Goal: Task Accomplishment & Management: Contribute content

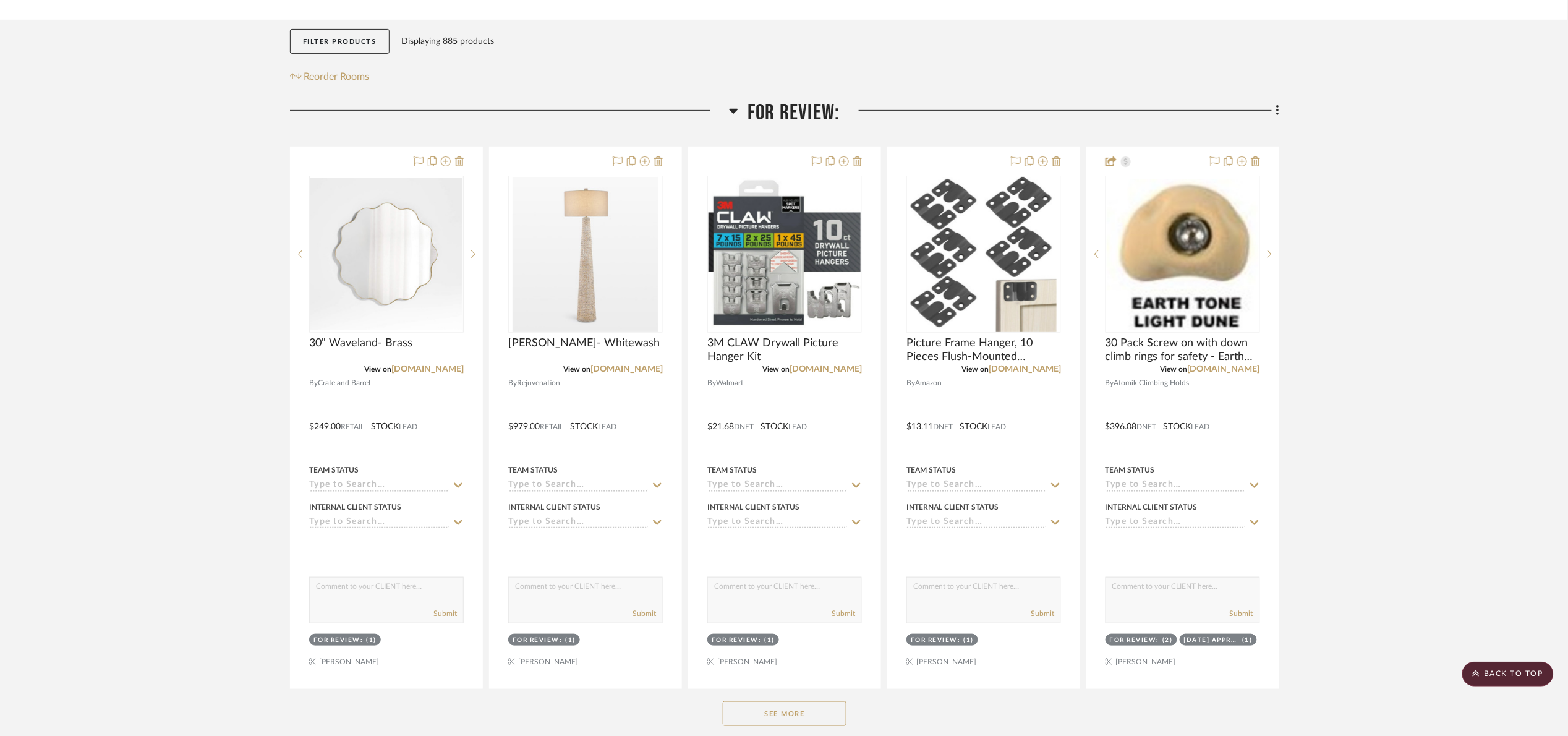
scroll to position [186, 0]
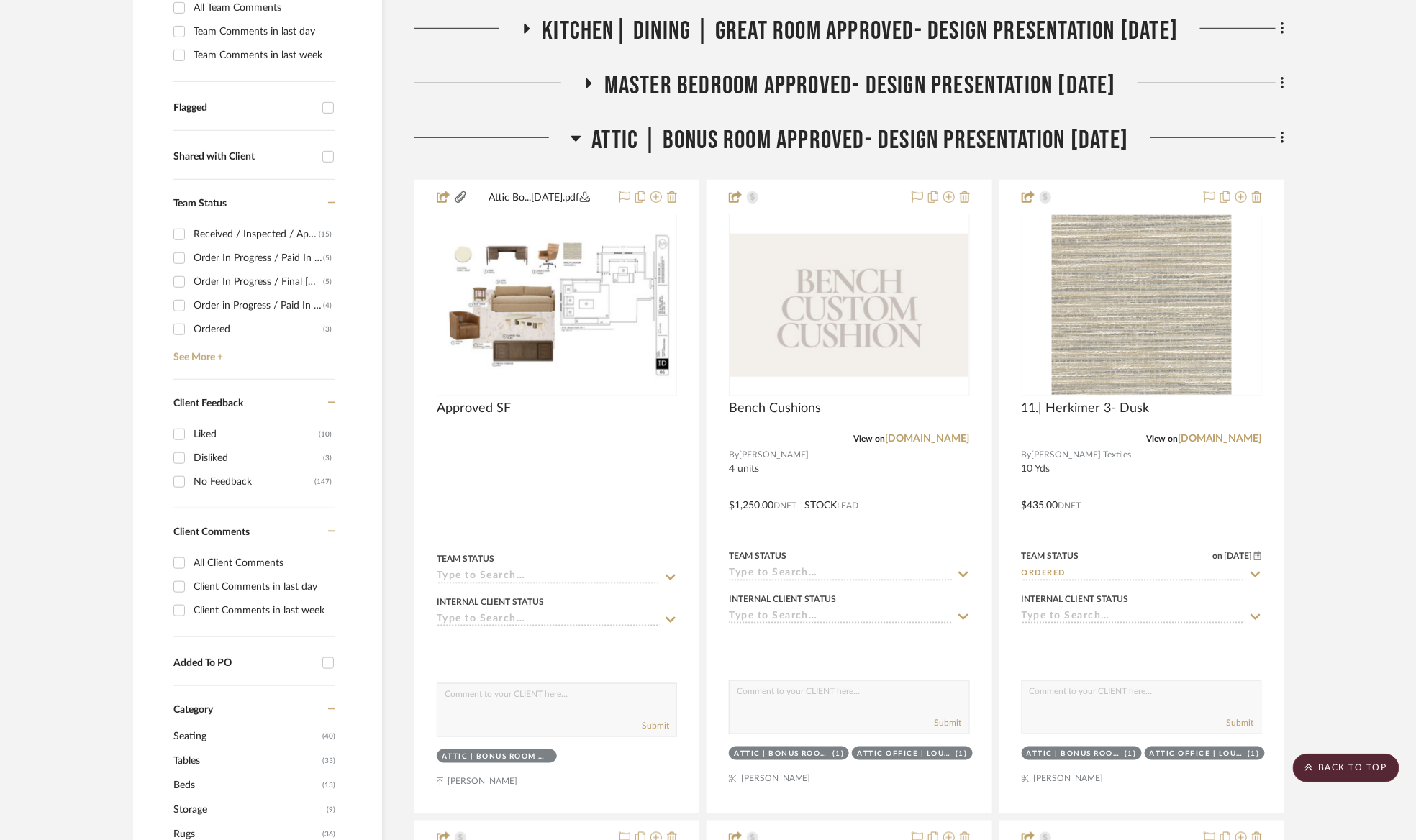
click at [990, 132] on span "Attic | Bonus room Approved- Design Presentation 06/06/25" at bounding box center [861, 140] width 537 height 31
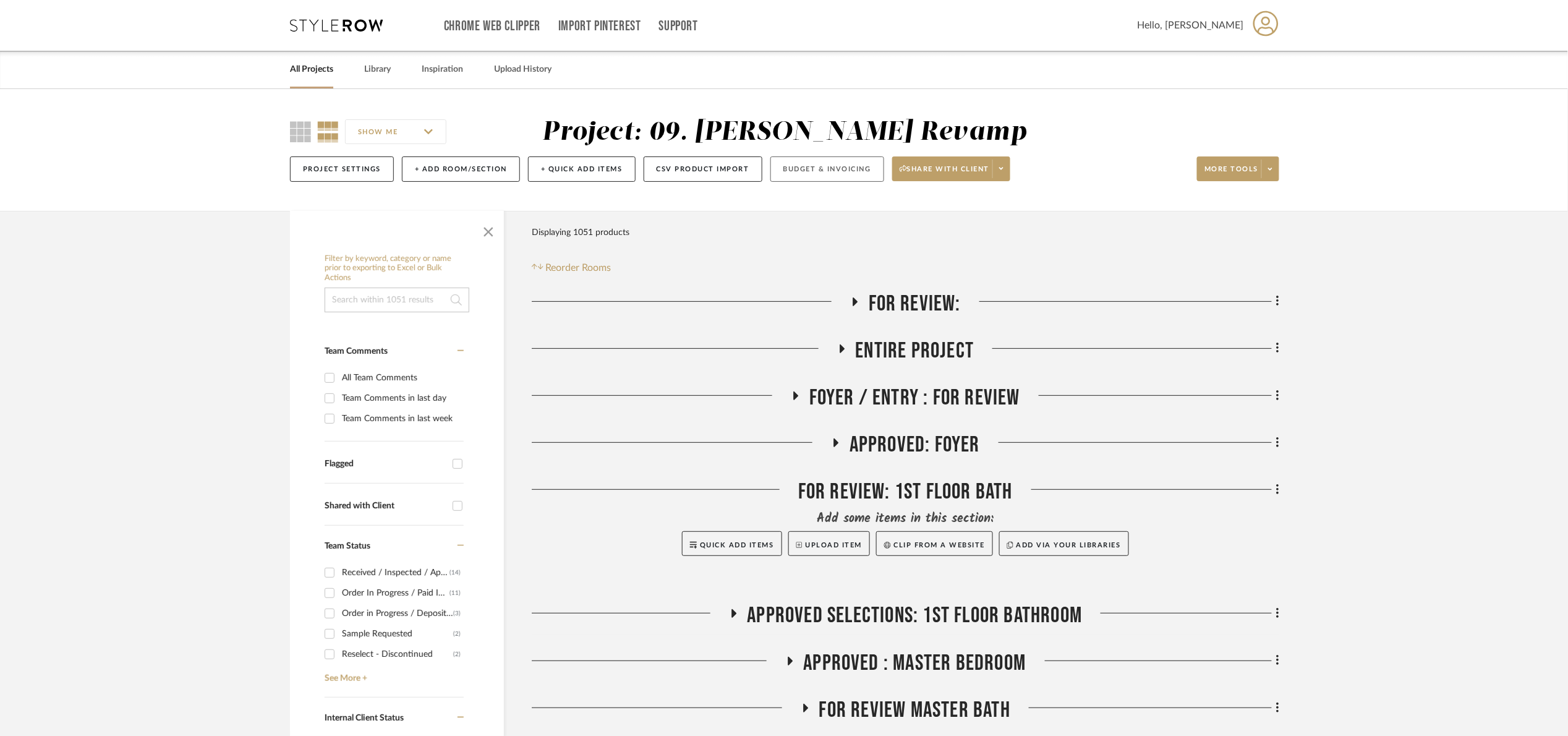
click at [831, 166] on button "Budget & Invoicing" at bounding box center [827, 169] width 114 height 25
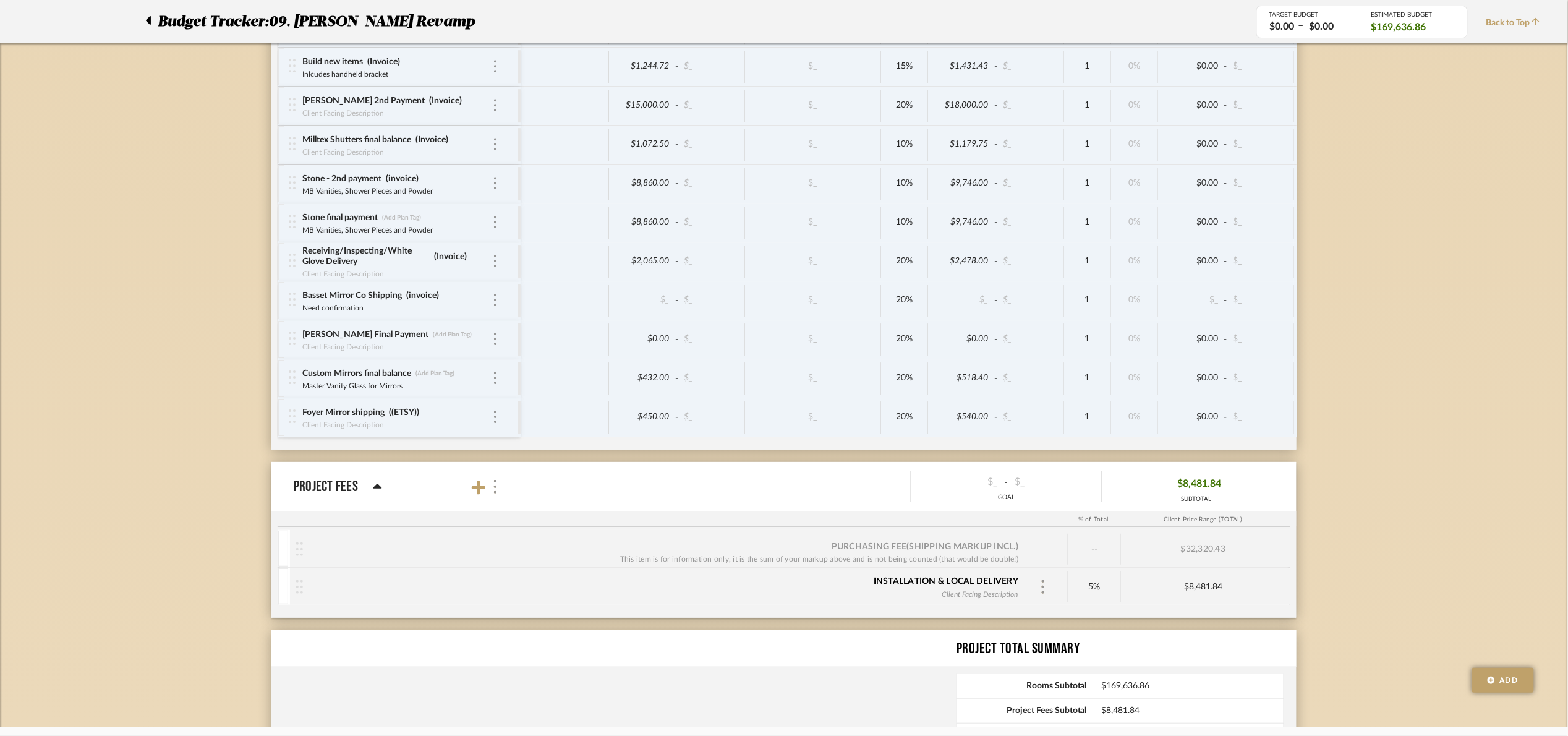
scroll to position [4277, 0]
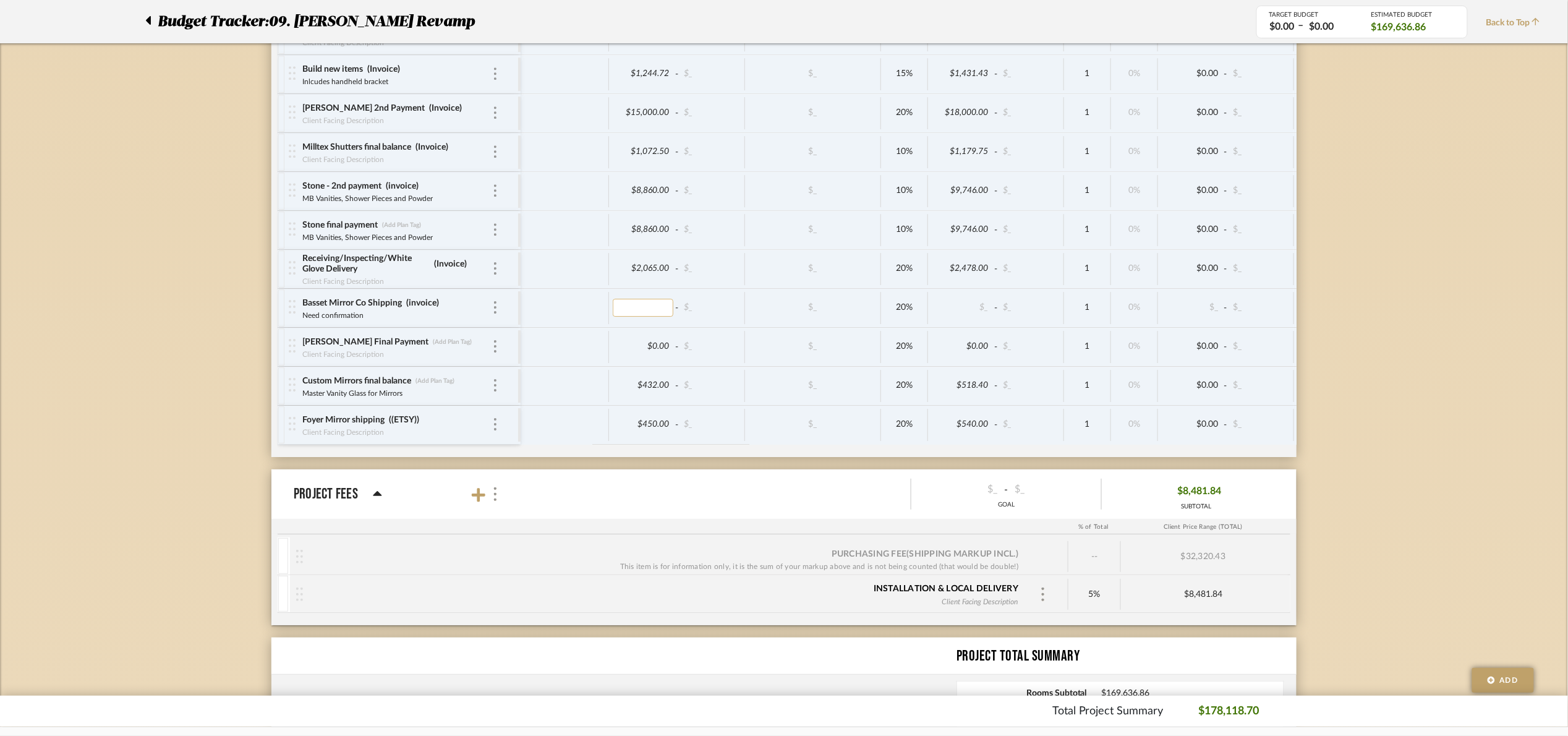
drag, startPoint x: 642, startPoint y: 328, endPoint x: 635, endPoint y: 328, distance: 7.0
type input "185.77"
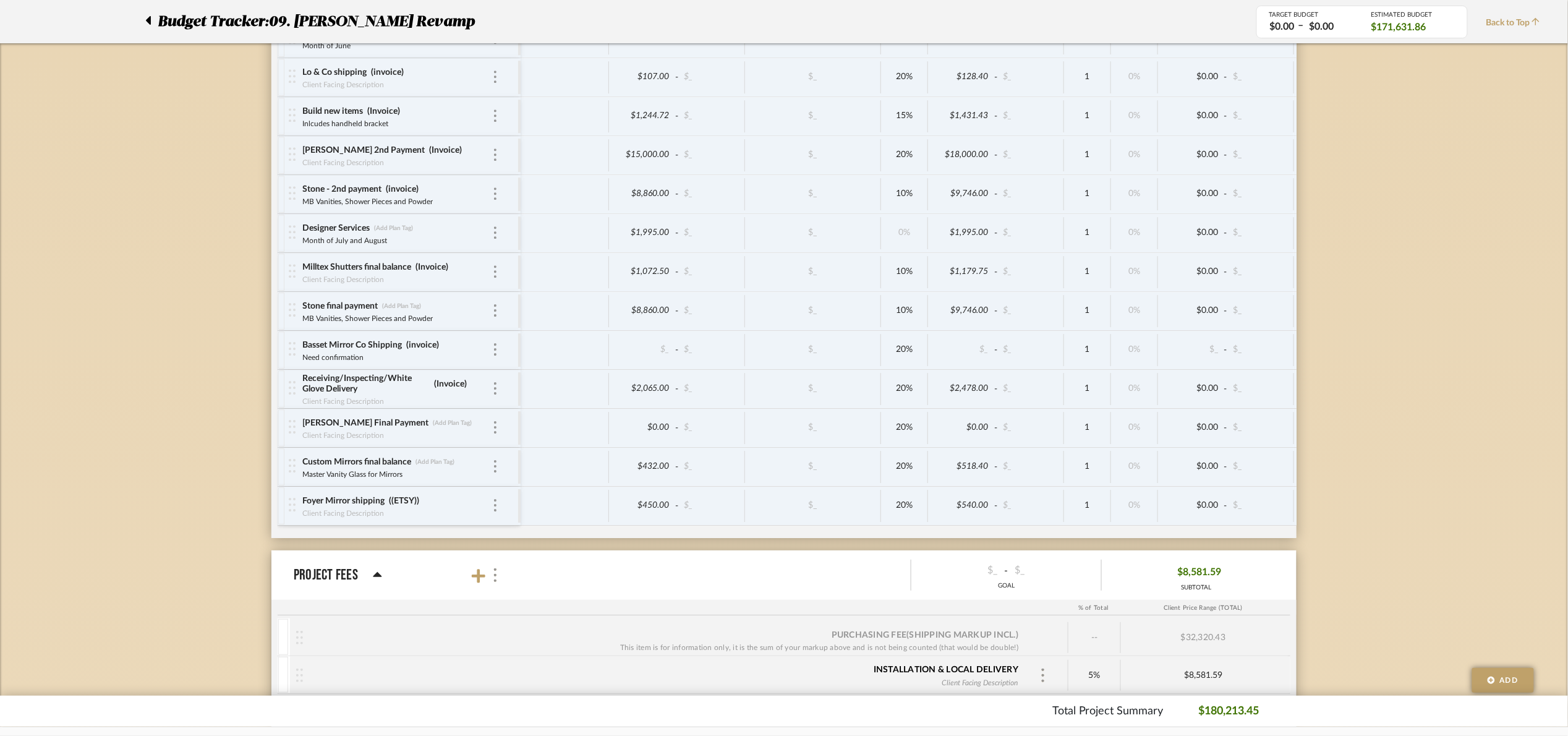
scroll to position [4183, 0]
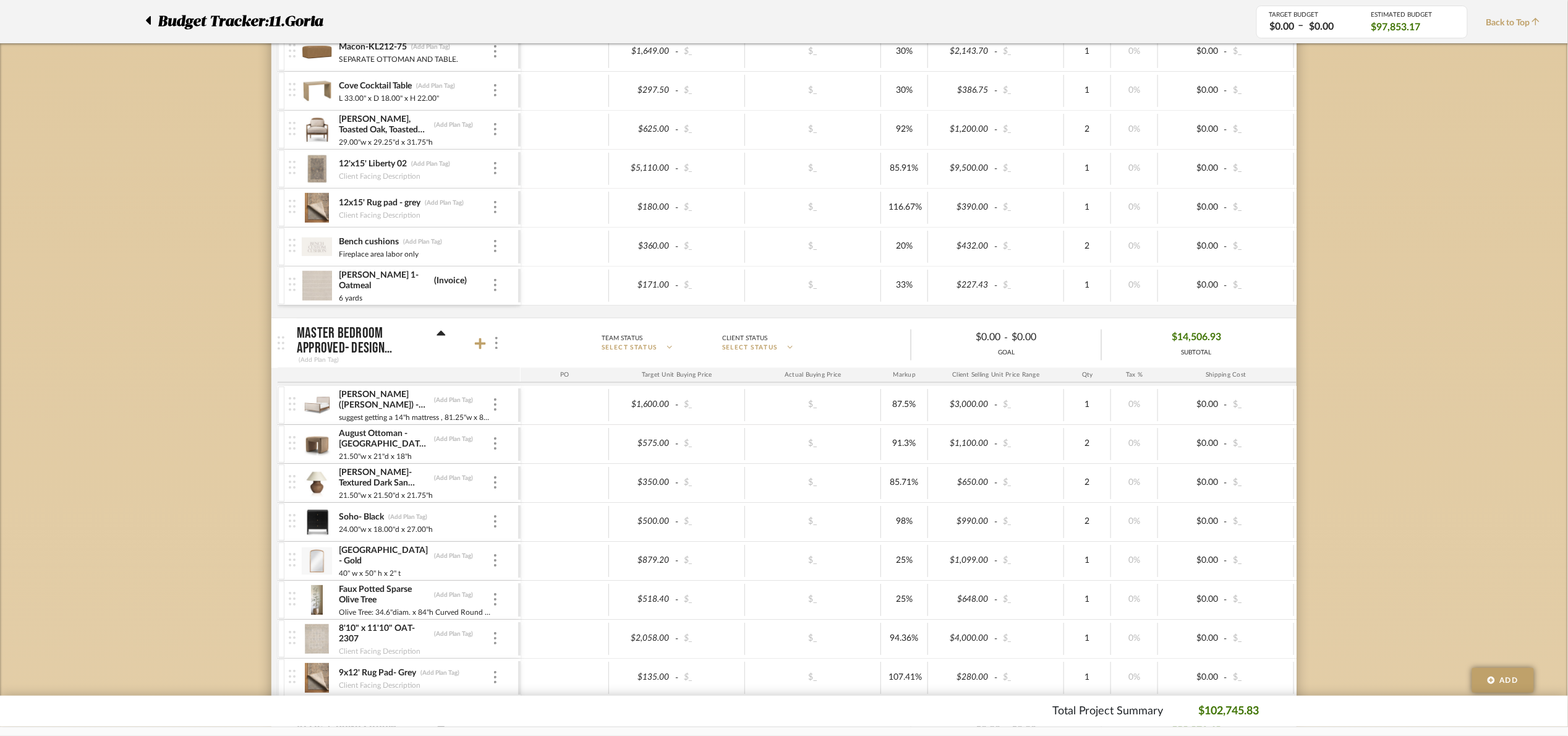
scroll to position [742, 0]
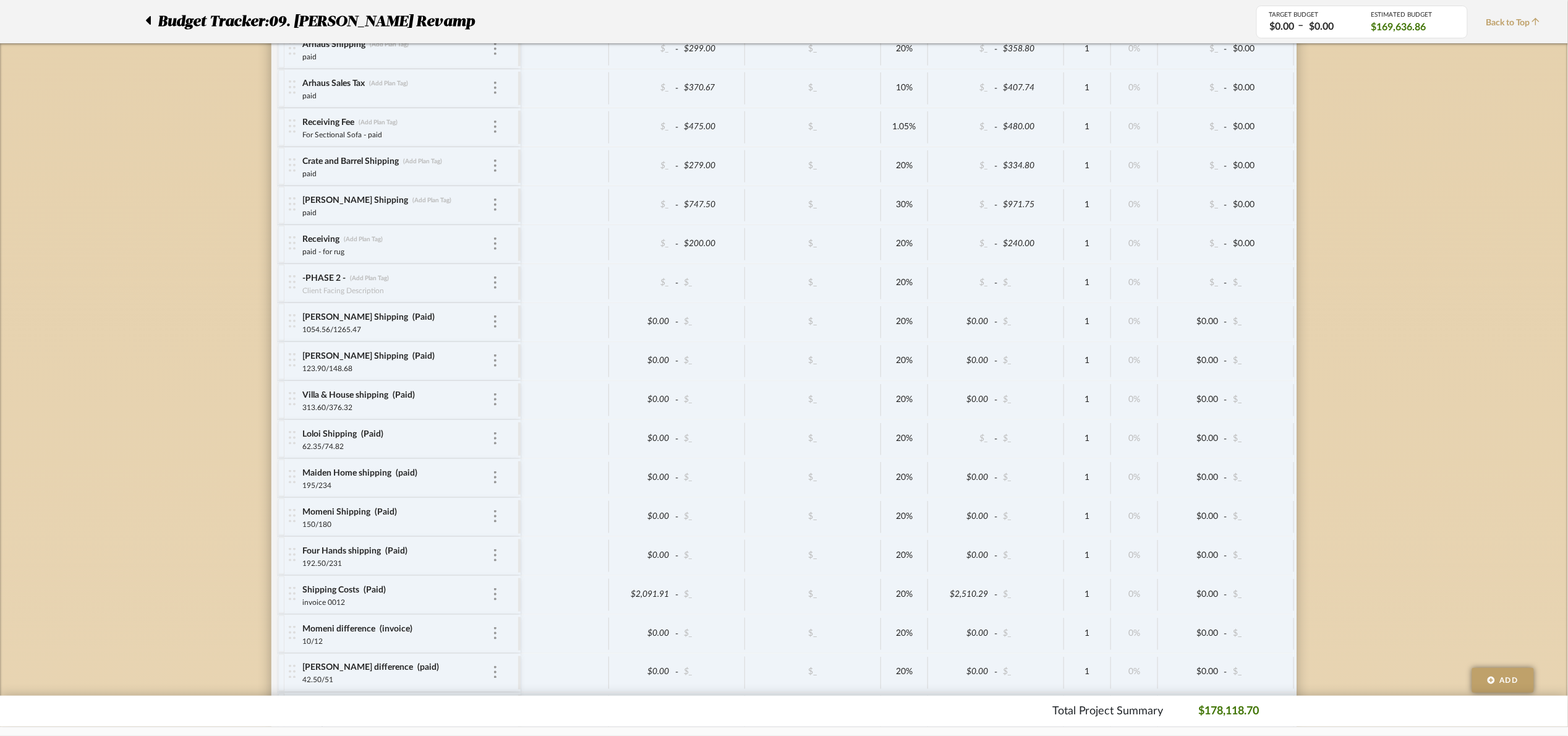
scroll to position [2882, 0]
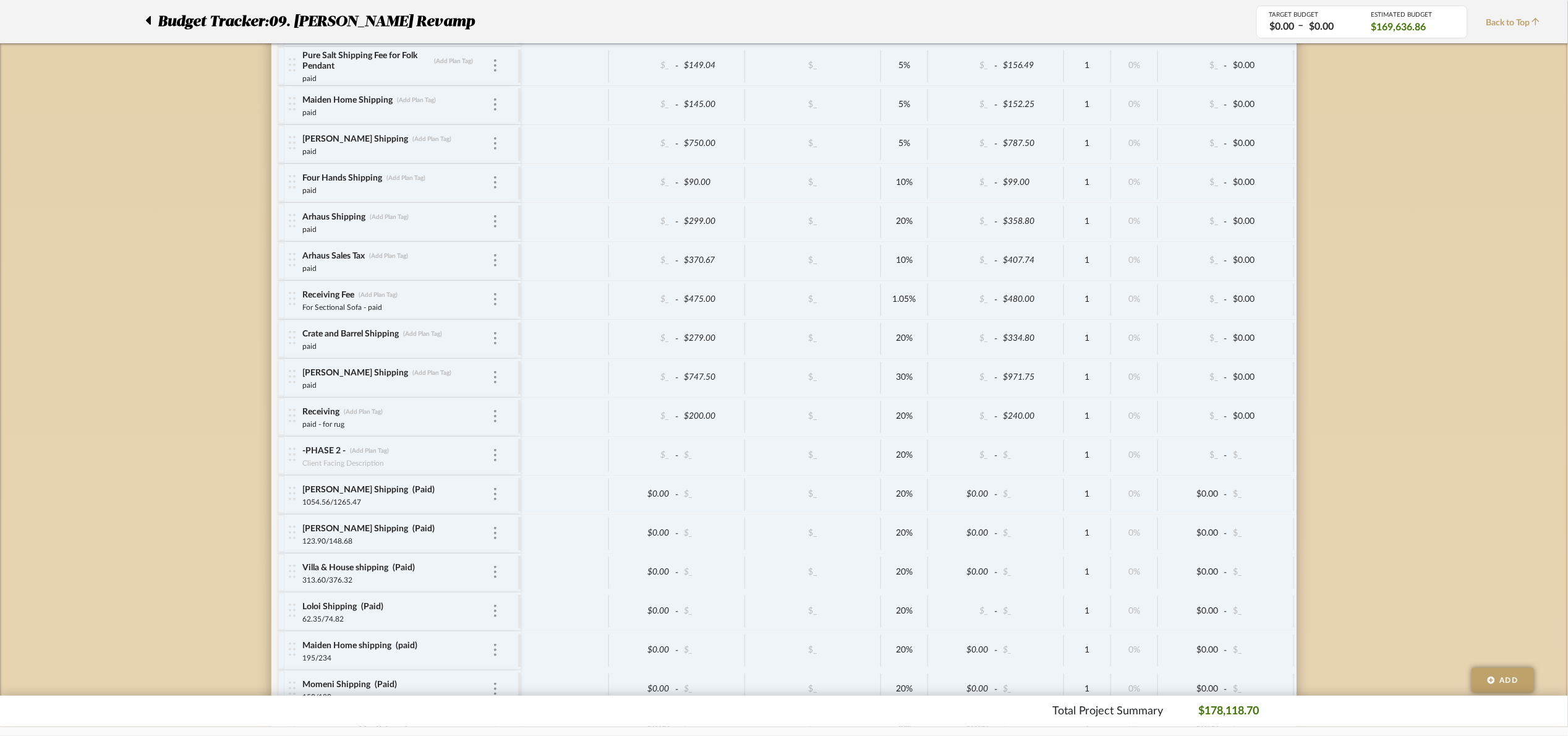
drag, startPoint x: 238, startPoint y: 24, endPoint x: 215, endPoint y: 26, distance: 23.1
click at [231, 25] on span "Budget Tracker:" at bounding box center [214, 21] width 110 height 22
click at [149, 25] on icon at bounding box center [148, 20] width 5 height 8
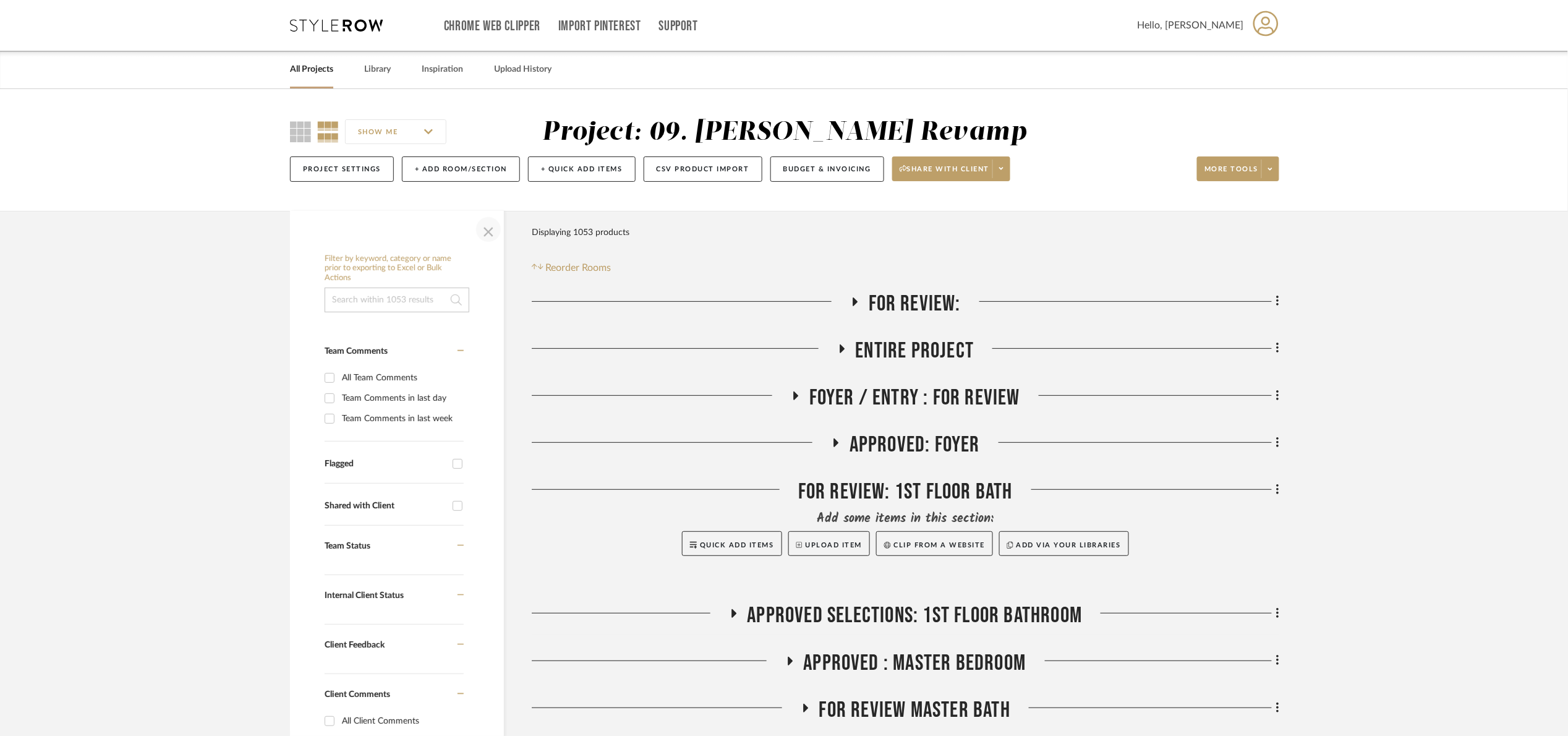
click at [490, 231] on span "button" at bounding box center [488, 229] width 30 height 30
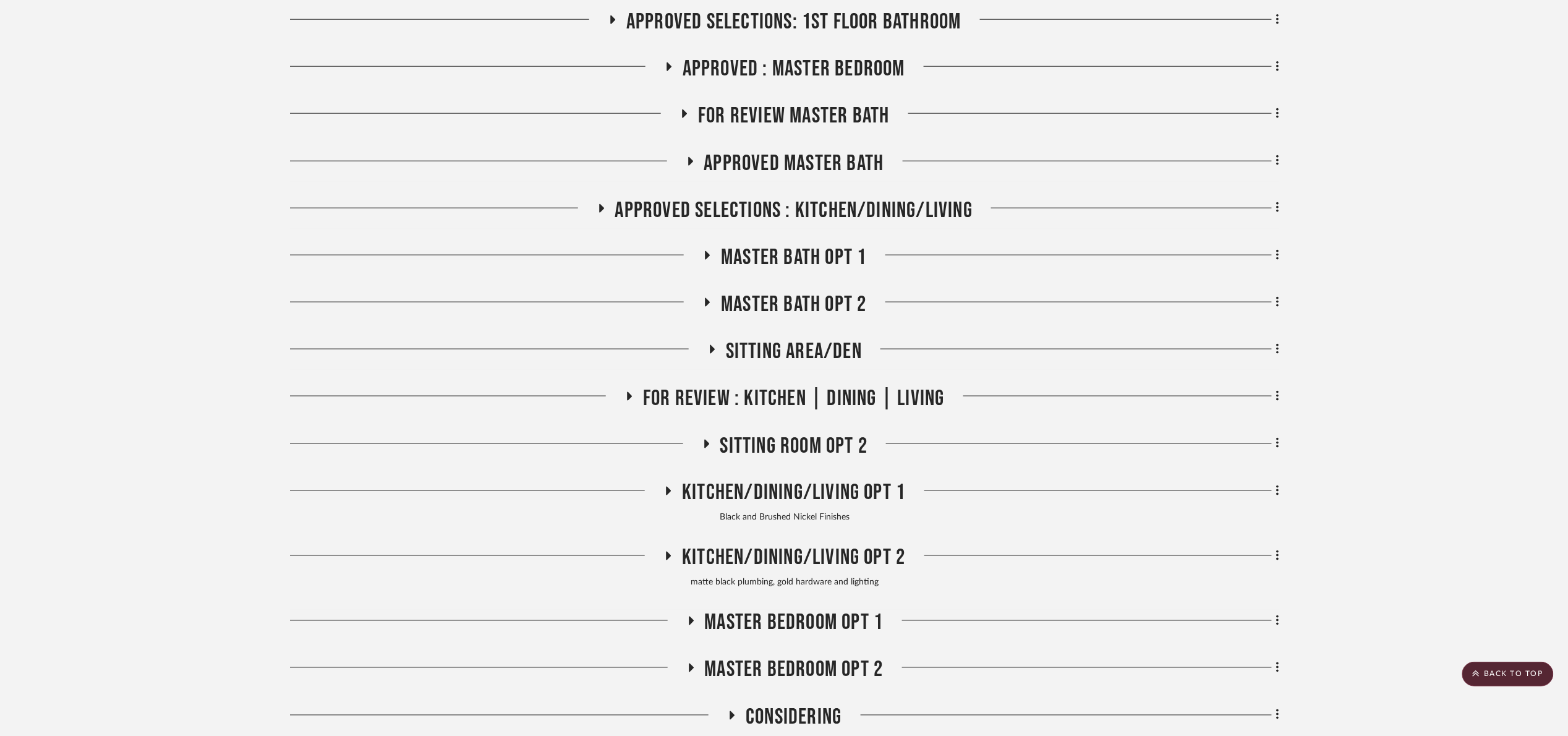
scroll to position [557, 0]
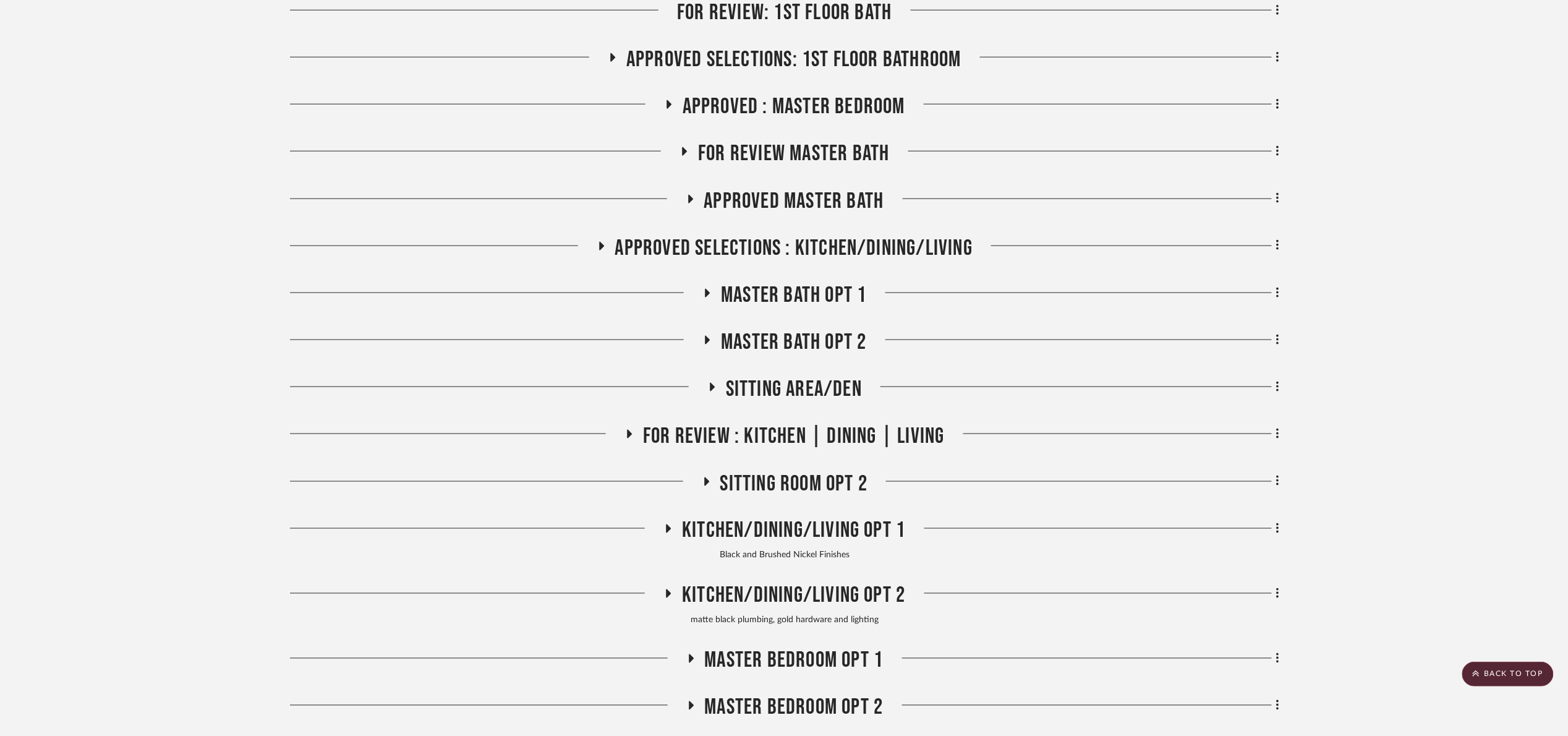
click at [781, 213] on span "Approved Master Bath" at bounding box center [794, 200] width 180 height 26
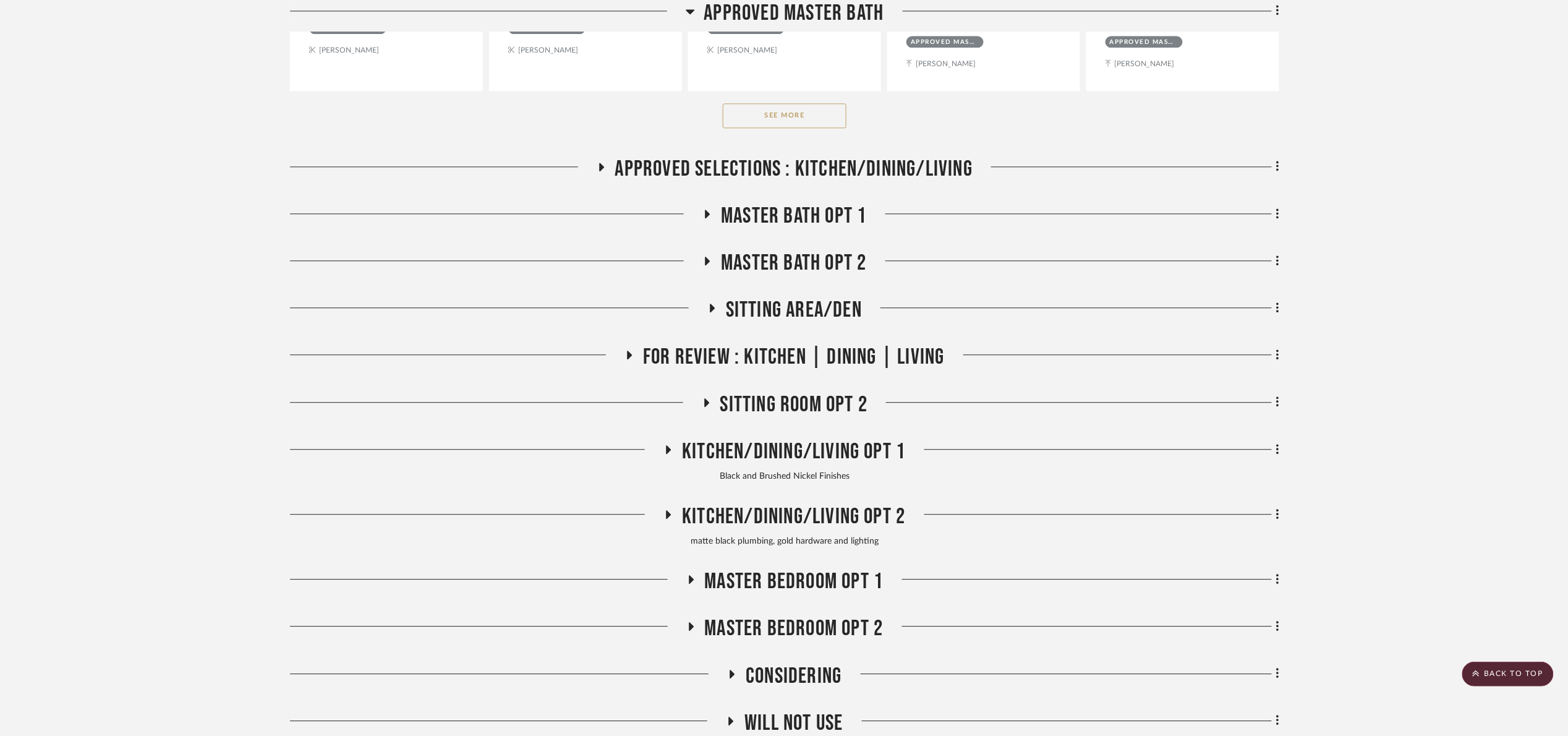
scroll to position [1113, 0]
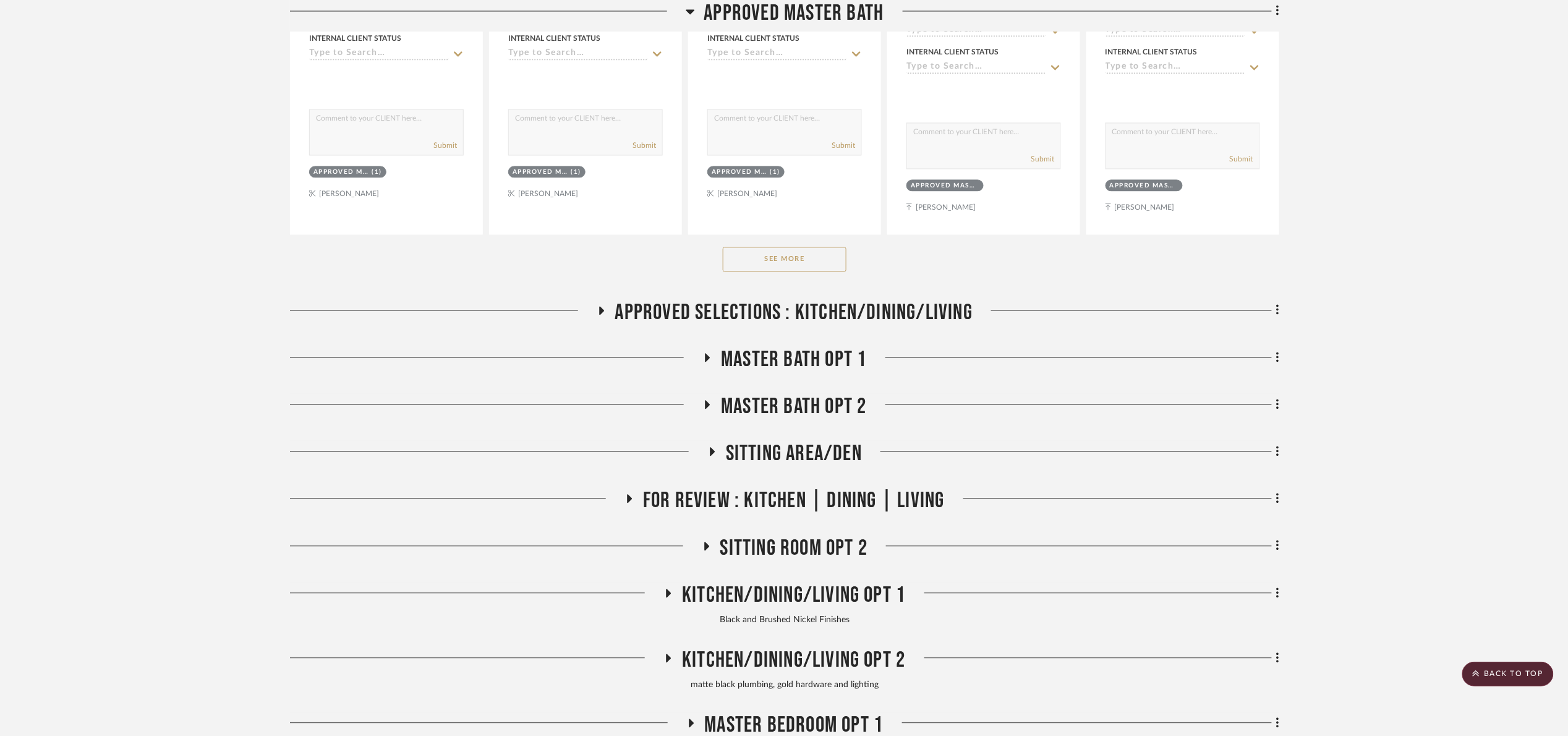
click at [780, 256] on button "See More" at bounding box center [785, 259] width 124 height 25
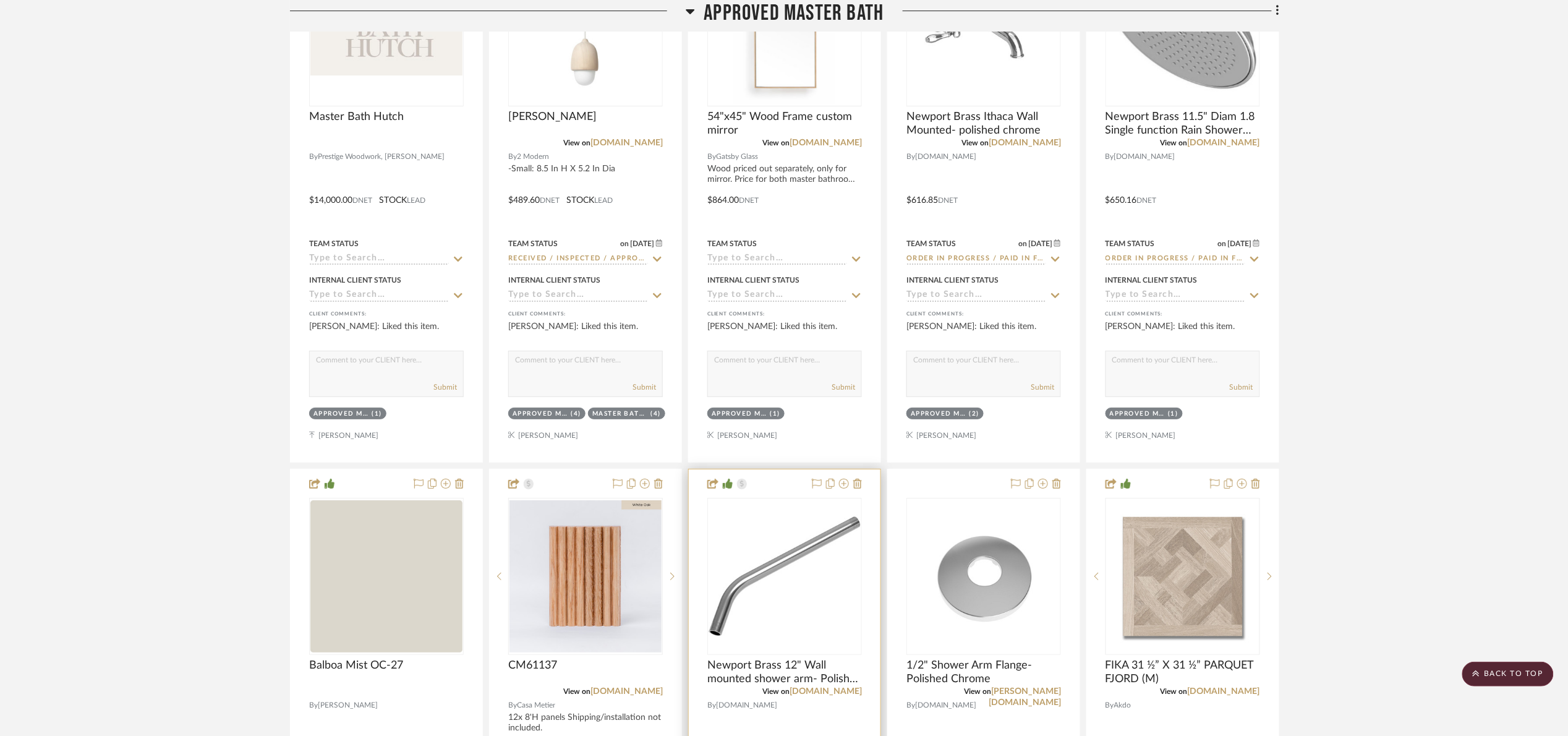
scroll to position [2134, 0]
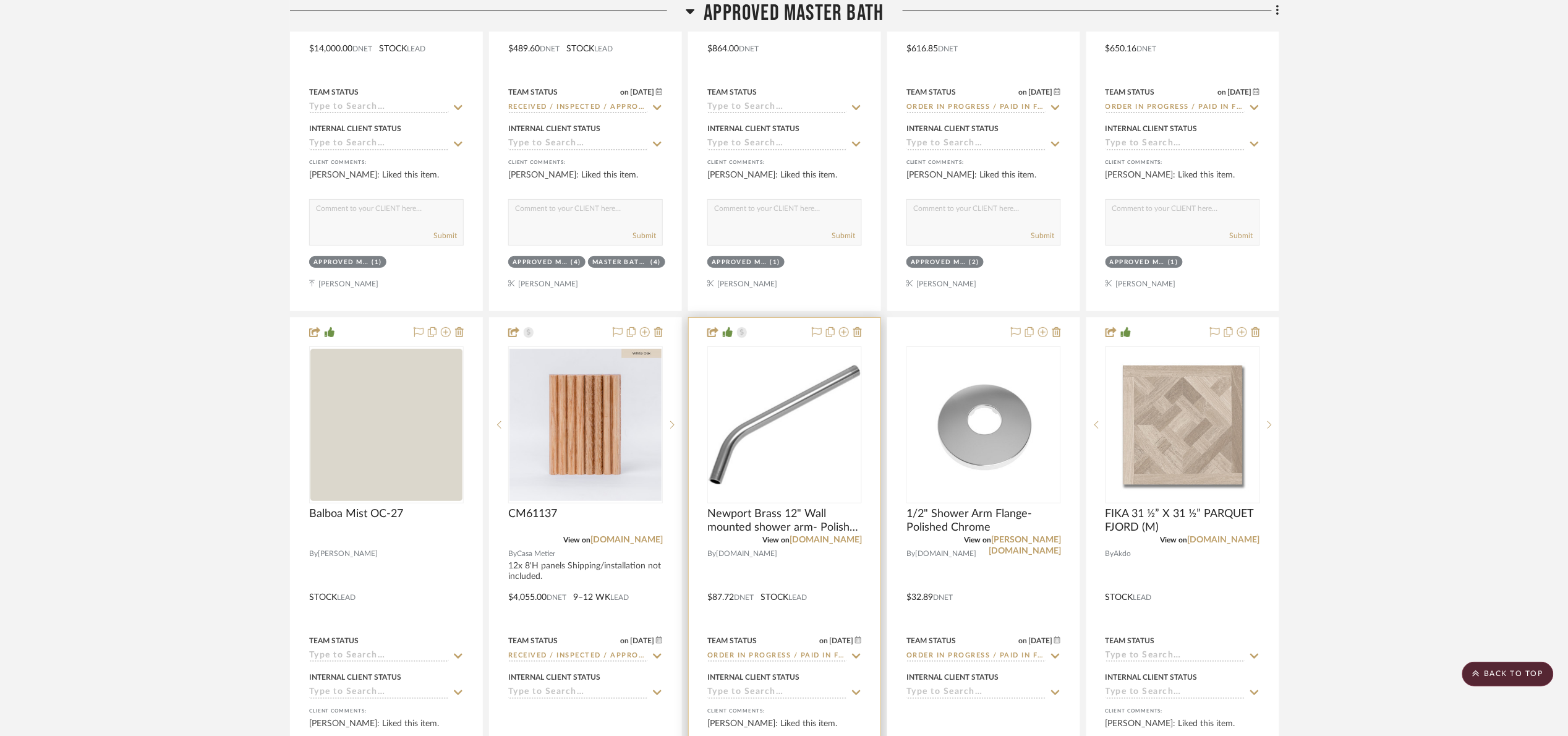
click at [815, 457] on div at bounding box center [785, 424] width 154 height 157
click at [798, 413] on img "0" at bounding box center [784, 424] width 152 height 152
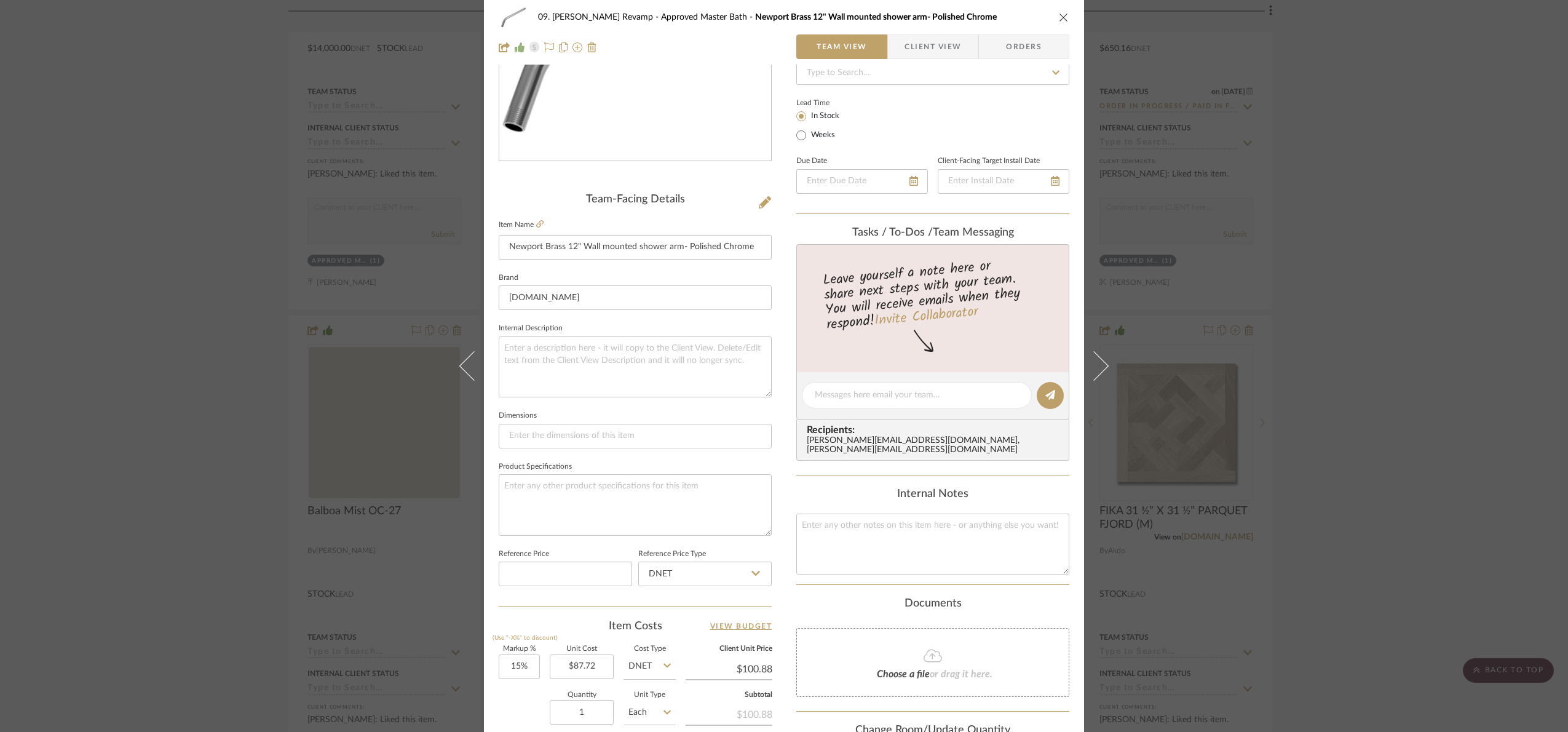
scroll to position [415, 0]
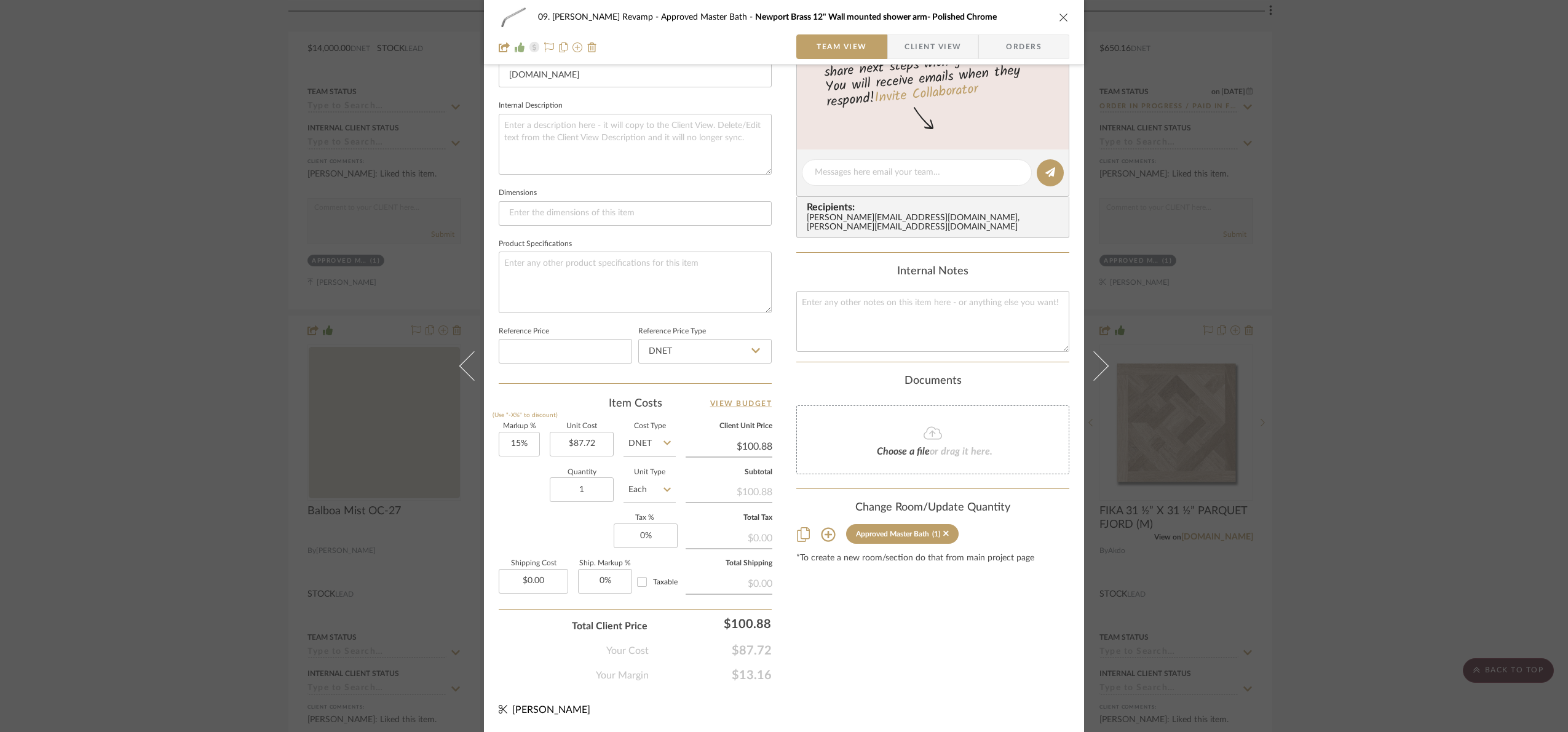
click at [1409, 447] on div "09. Jones Revamp Approved Master Bath Newport Brass 12" Wall mounted shower arm…" at bounding box center [784, 366] width 1568 height 732
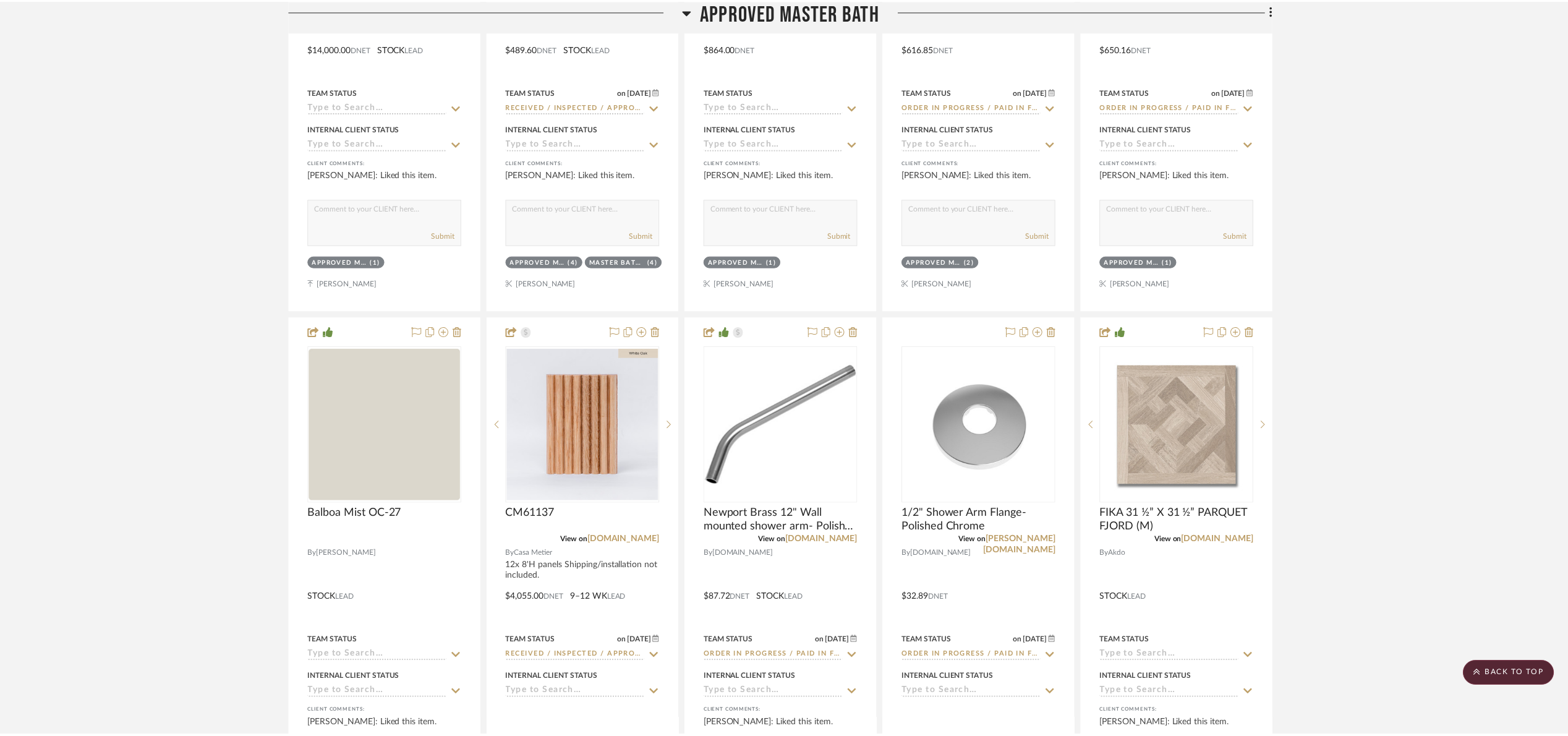
scroll to position [2134, 0]
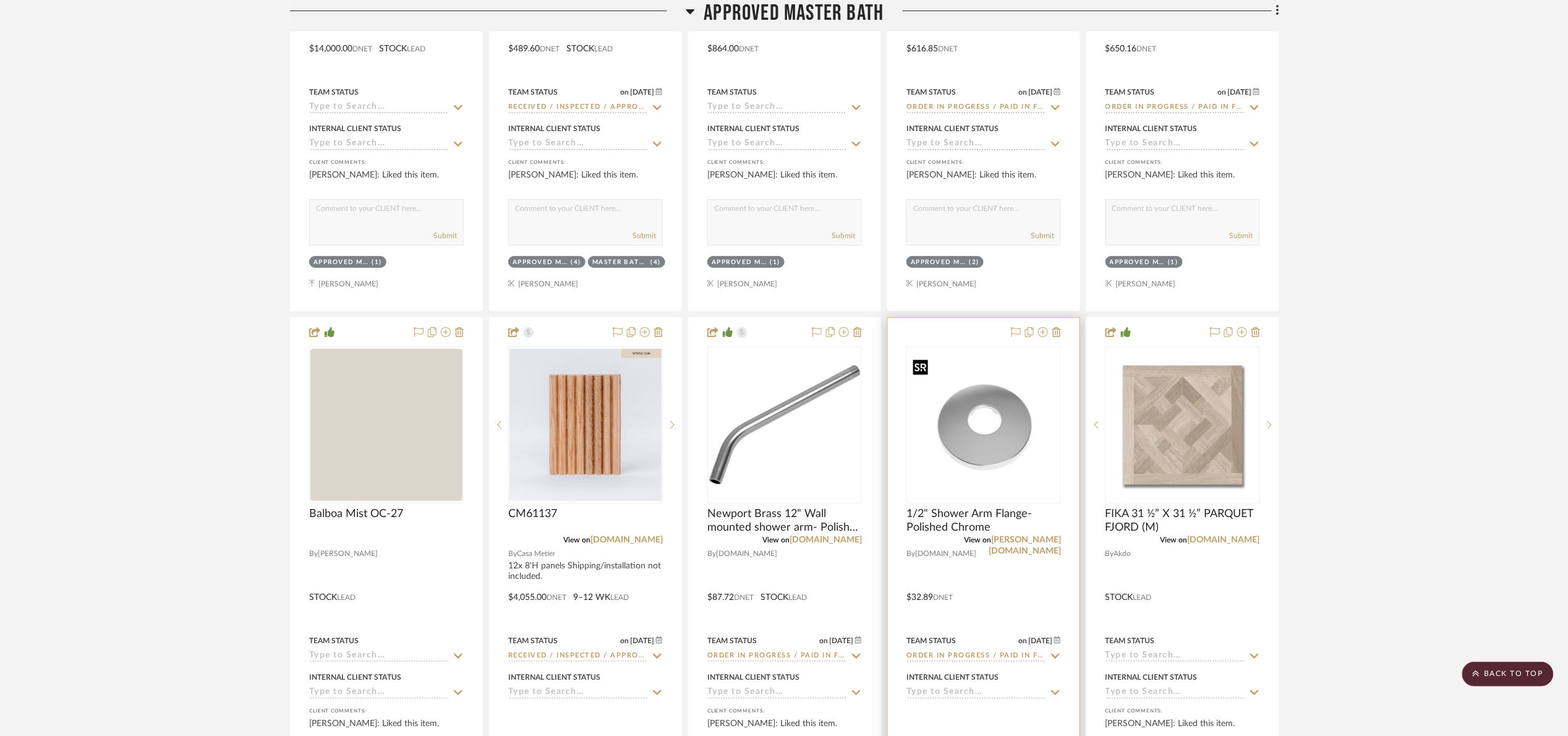
click at [1005, 447] on img "0" at bounding box center [983, 424] width 152 height 152
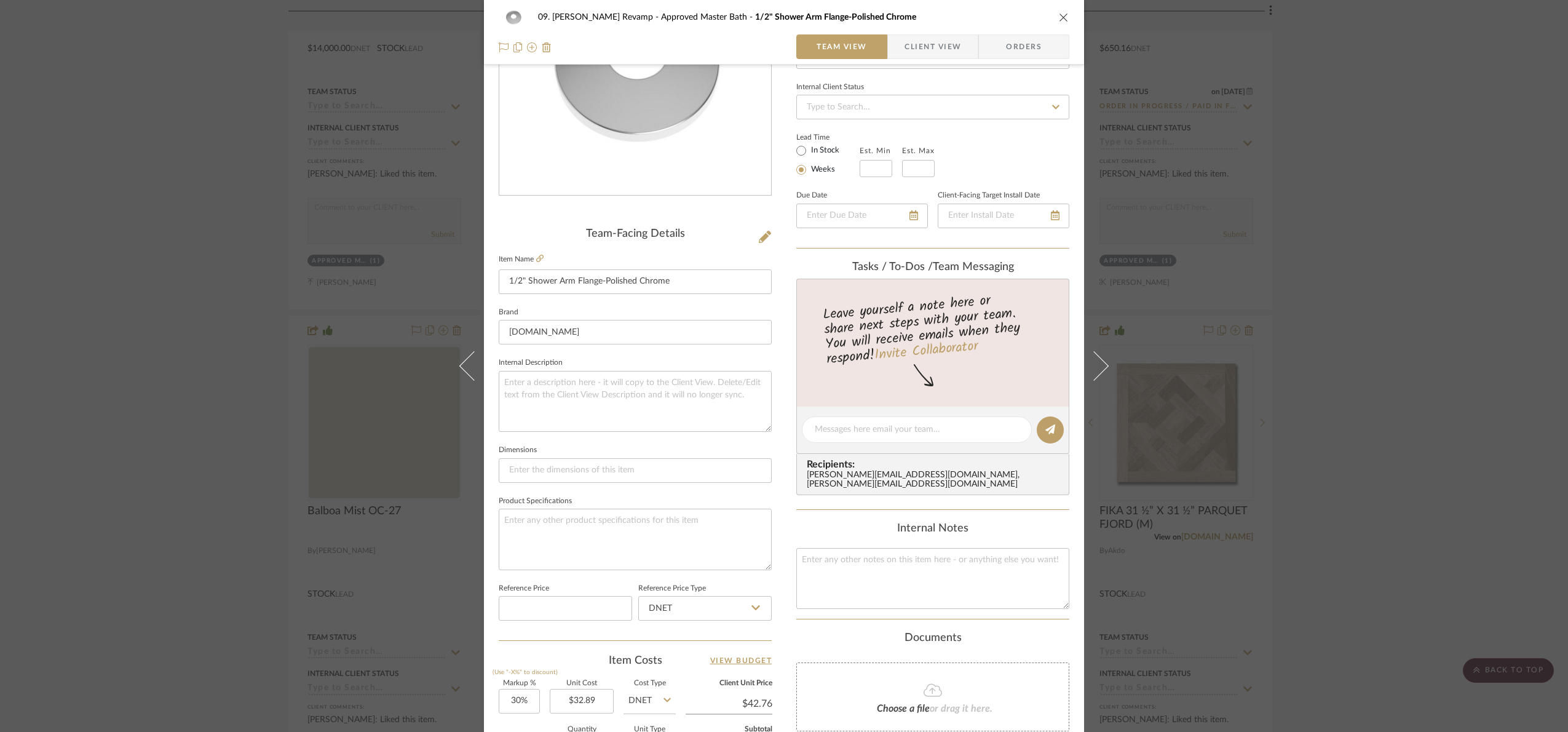
scroll to position [415, 0]
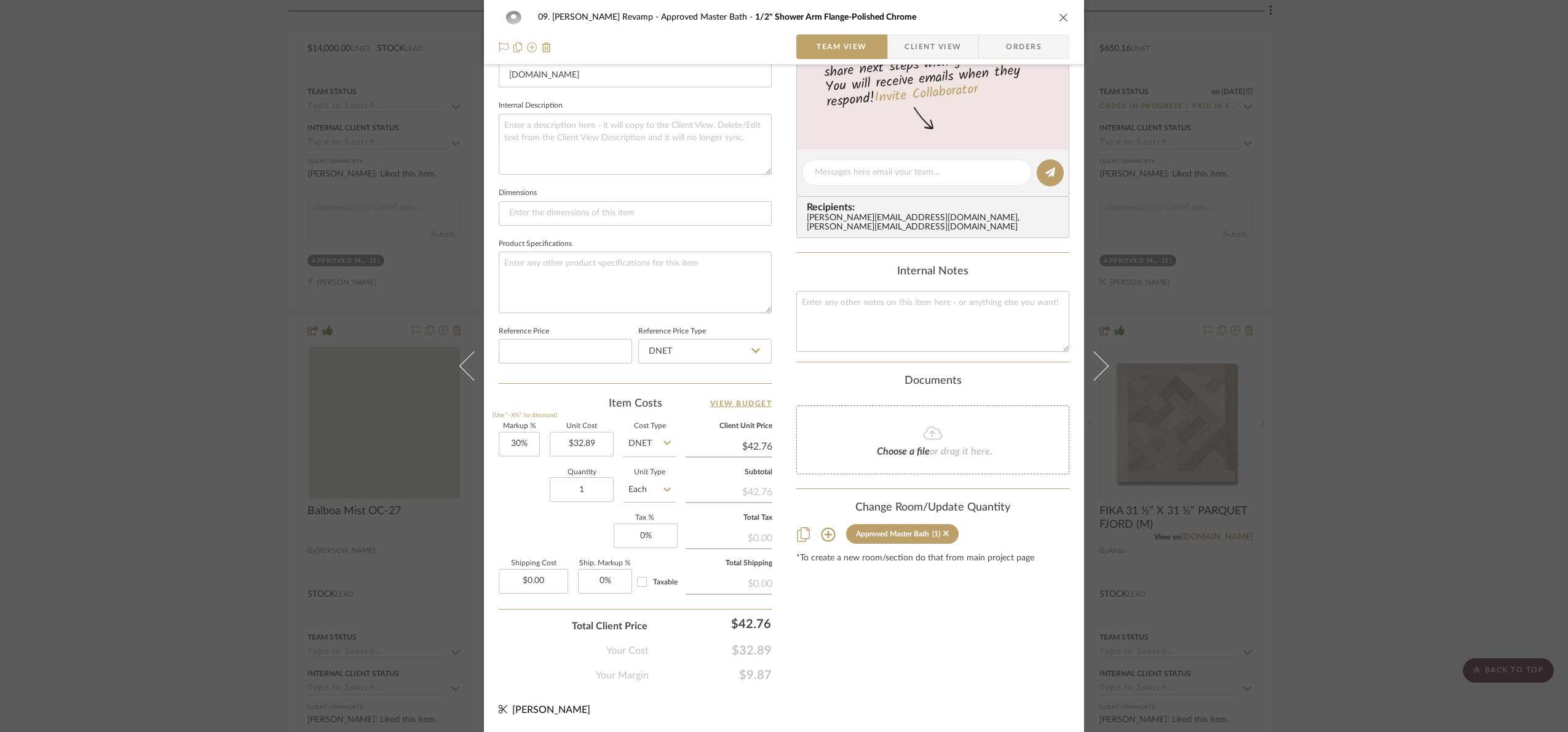
click at [1327, 404] on div "09. Jones Revamp Approved Master Bath 1/2" Shower Arm Flange-Polished Chrome Te…" at bounding box center [784, 366] width 1568 height 732
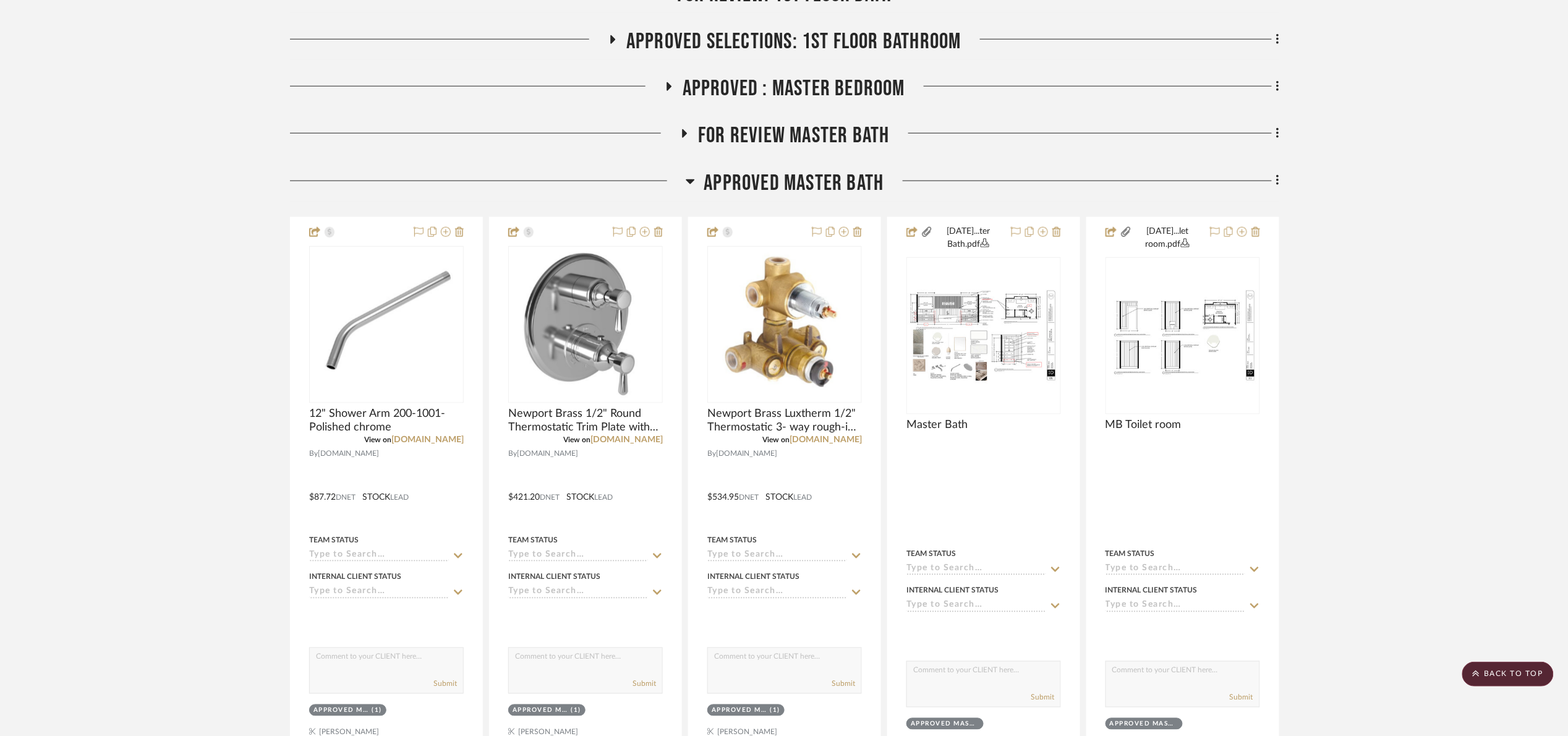
scroll to position [557, 0]
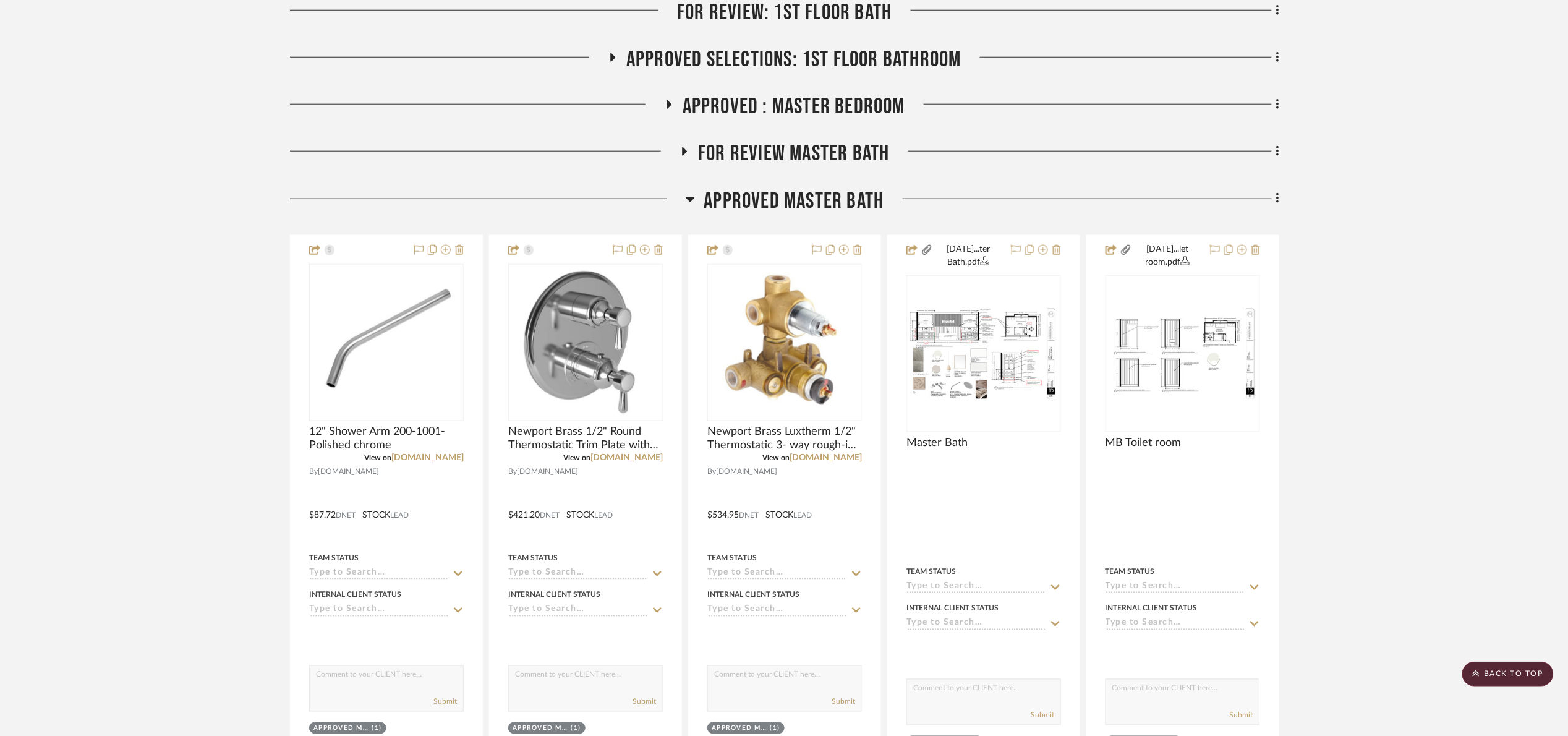
click at [732, 204] on span "Approved Master Bath" at bounding box center [794, 200] width 180 height 26
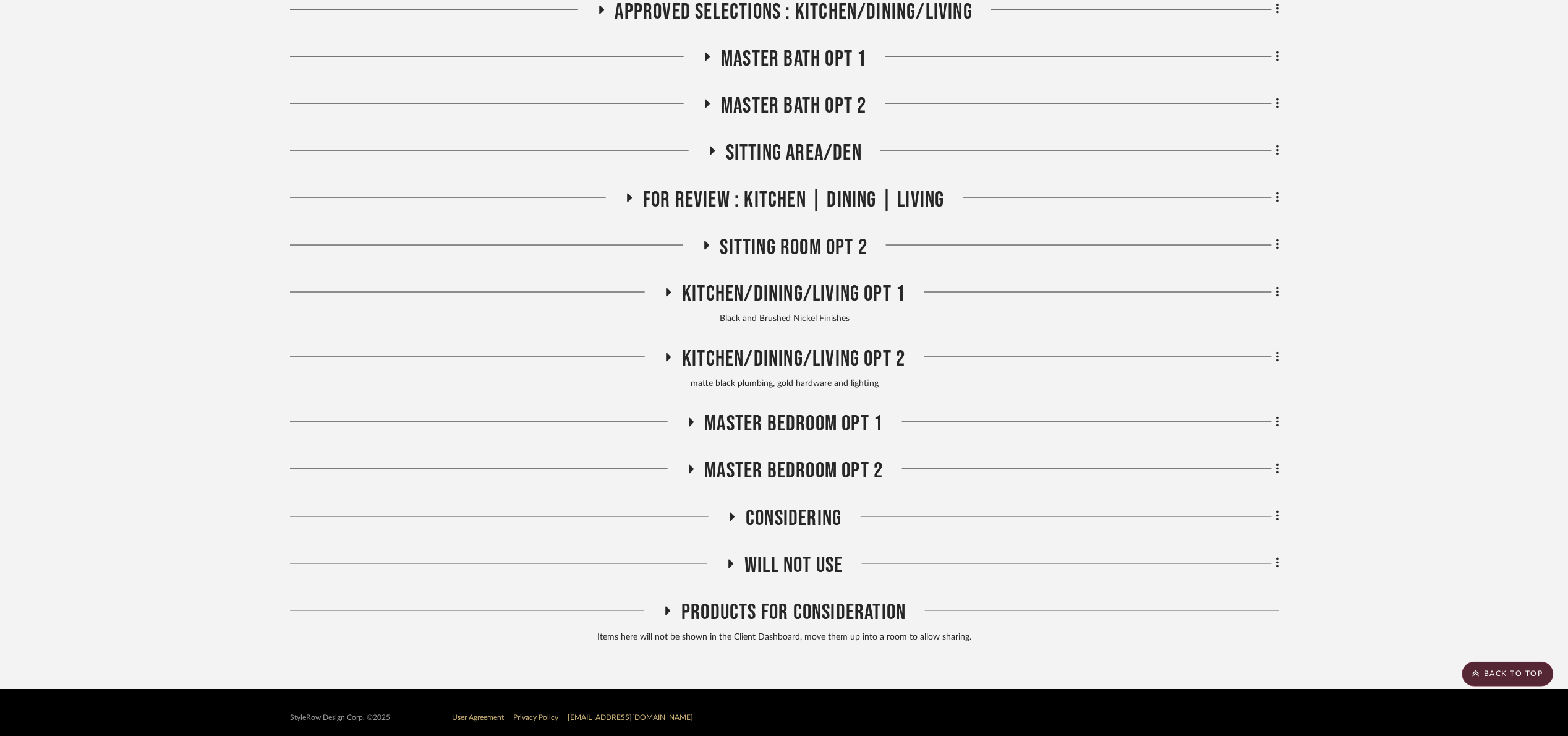
scroll to position [803, 0]
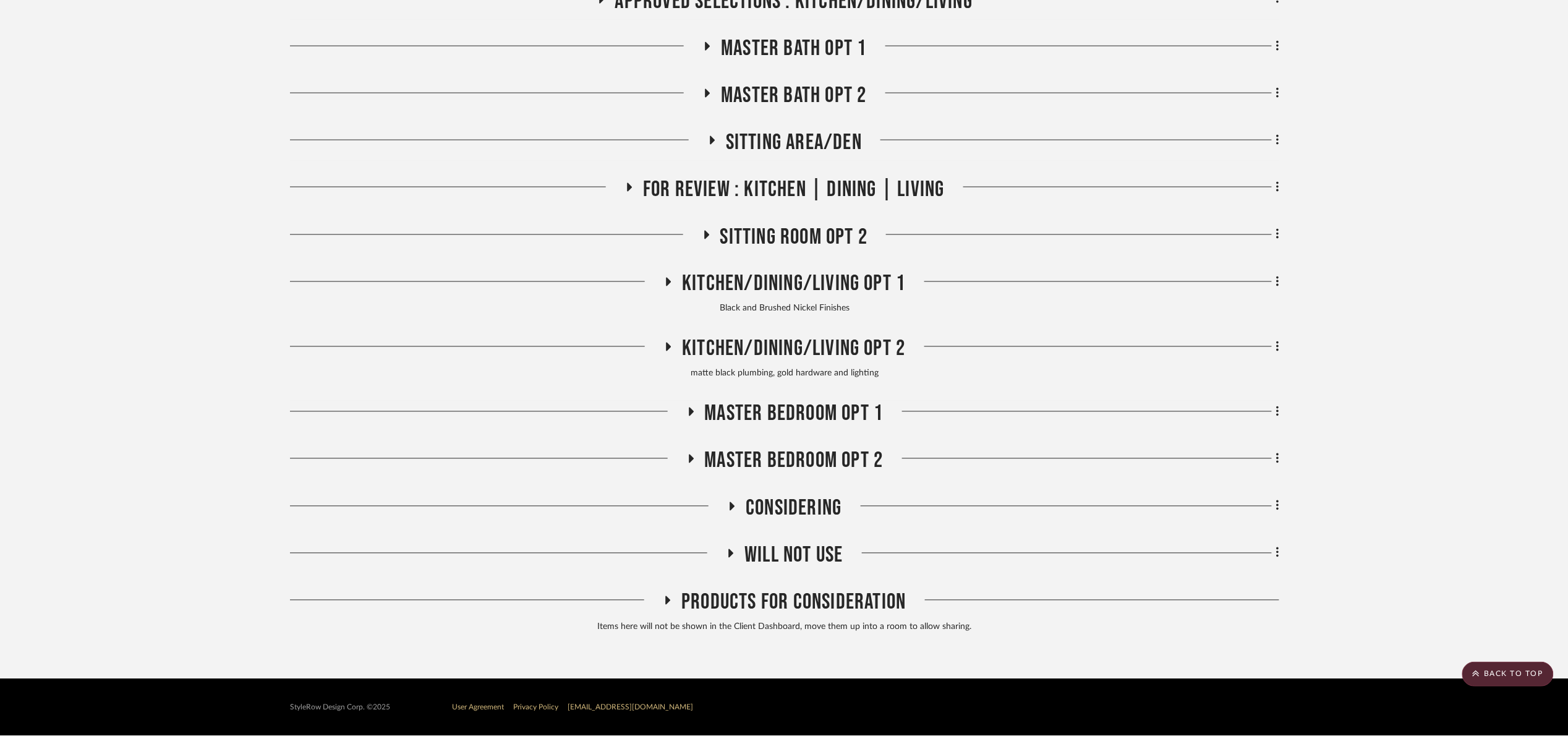
click at [814, 554] on span "Will NOT Use" at bounding box center [793, 555] width 98 height 26
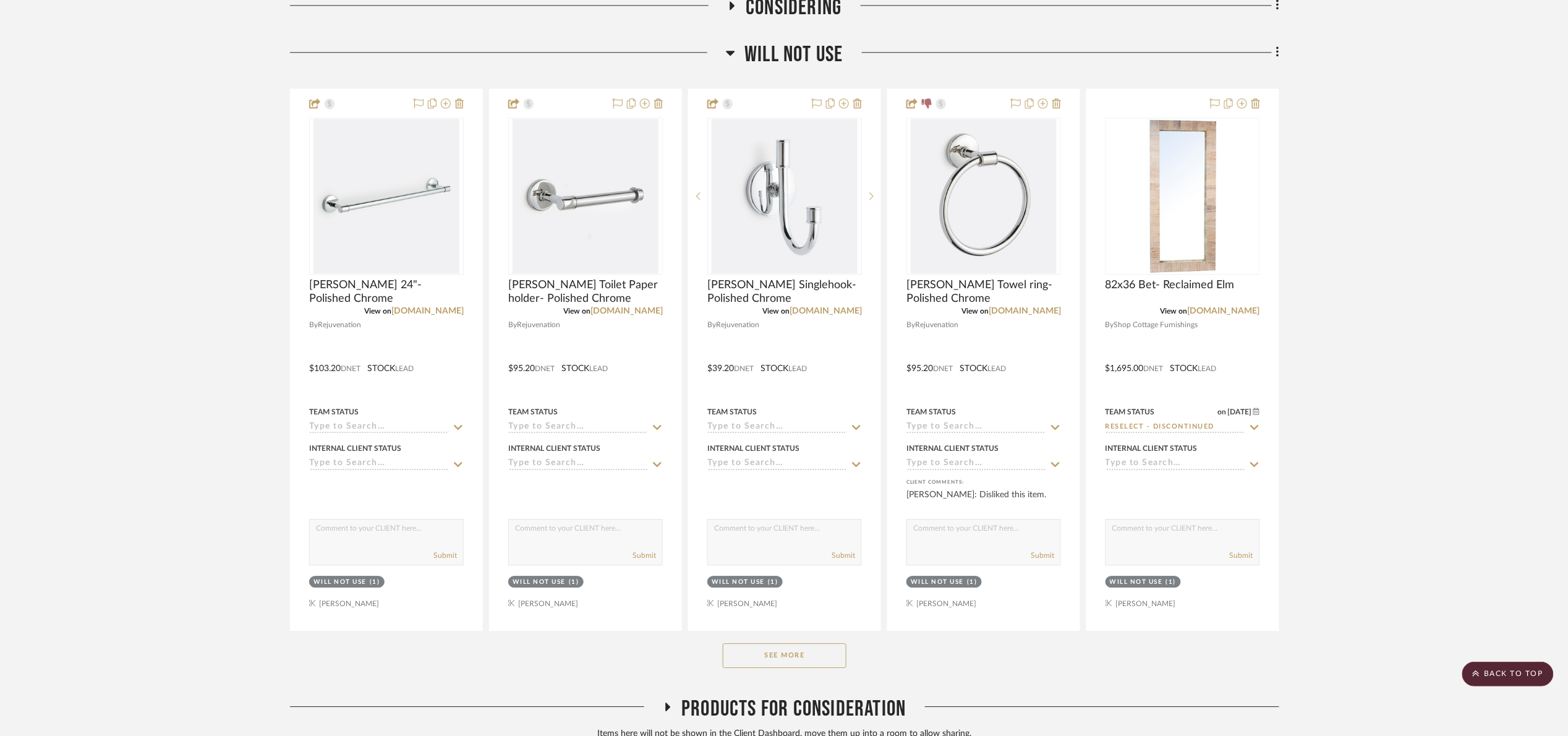
scroll to position [1412, 0]
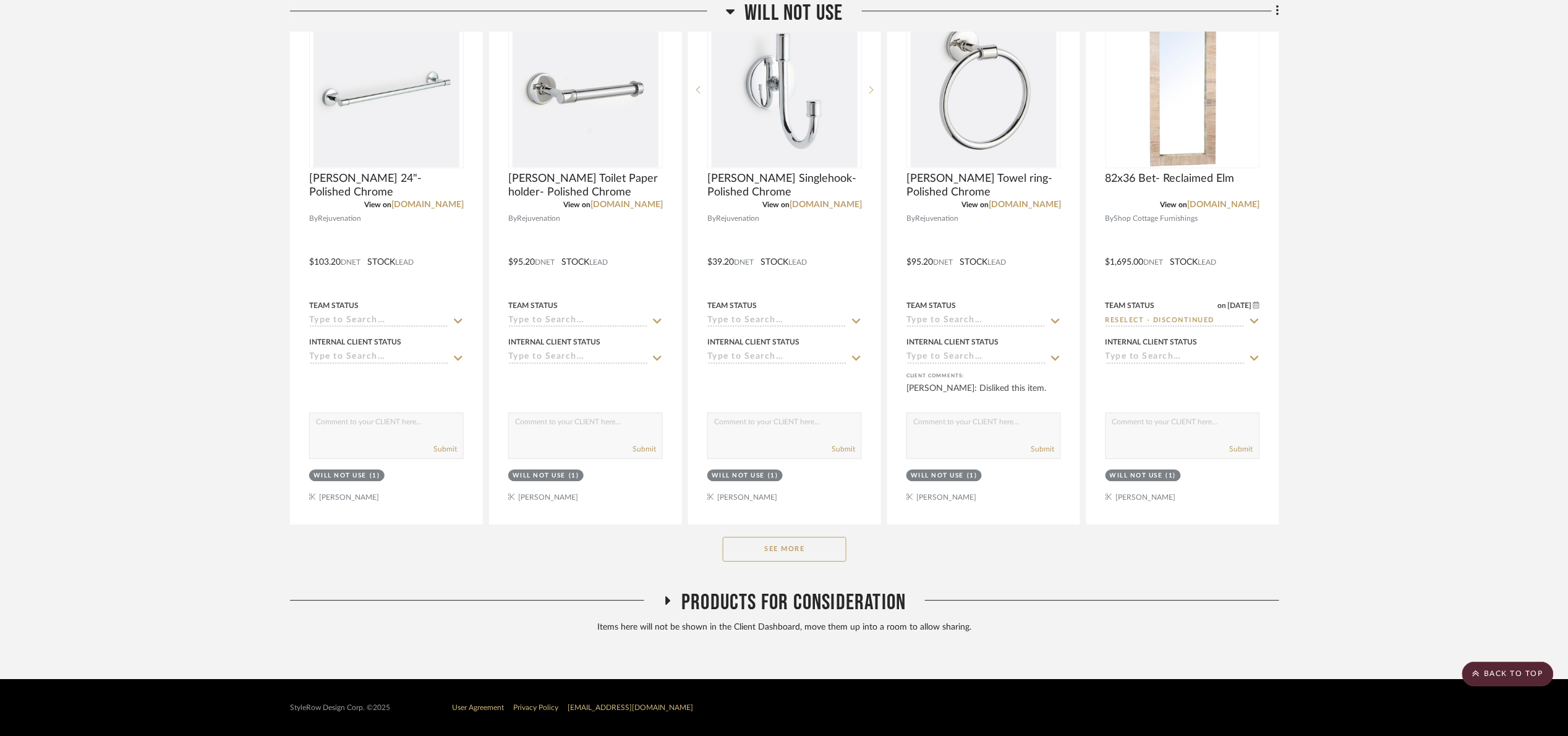
click at [809, 550] on button "See More" at bounding box center [785, 548] width 124 height 25
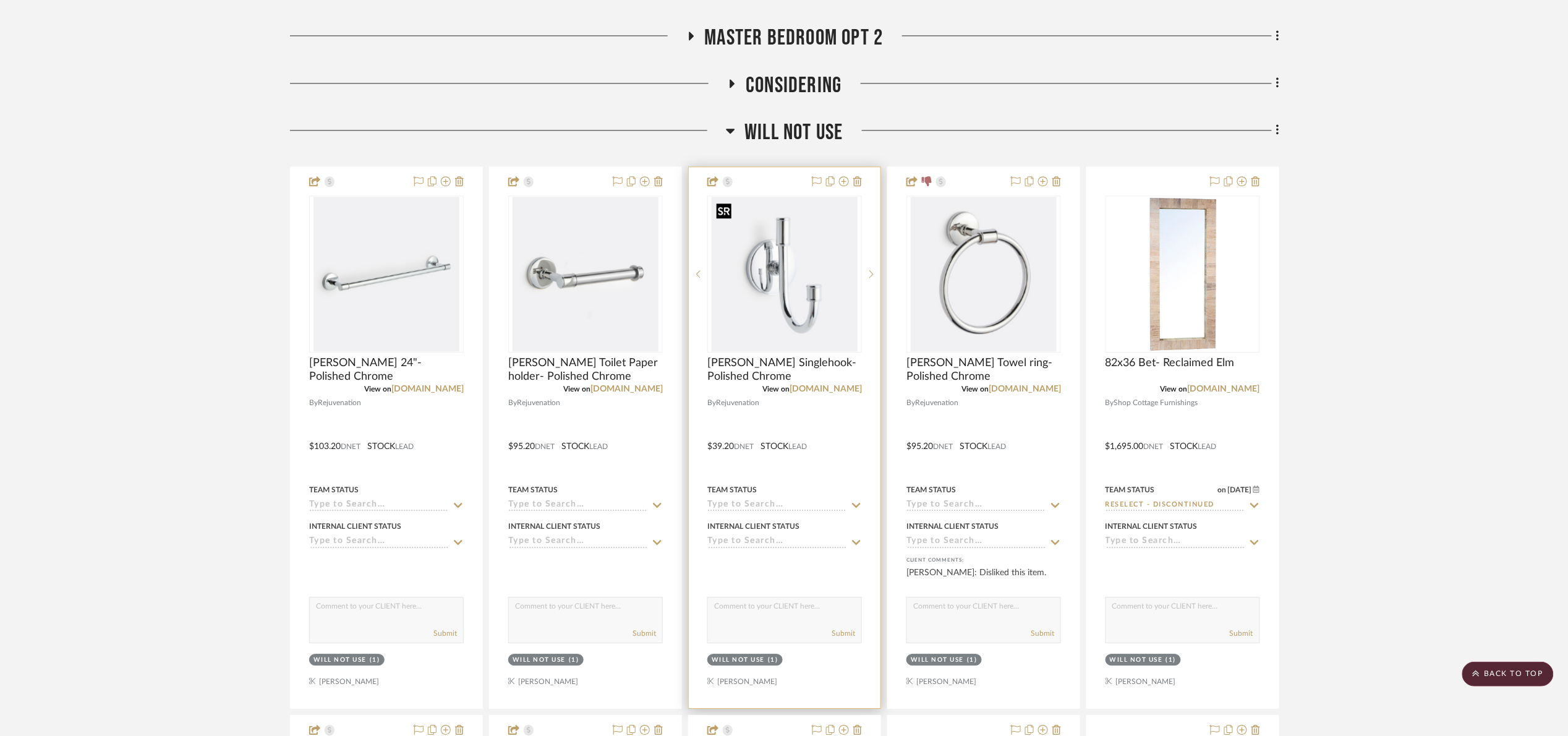
scroll to position [1041, 0]
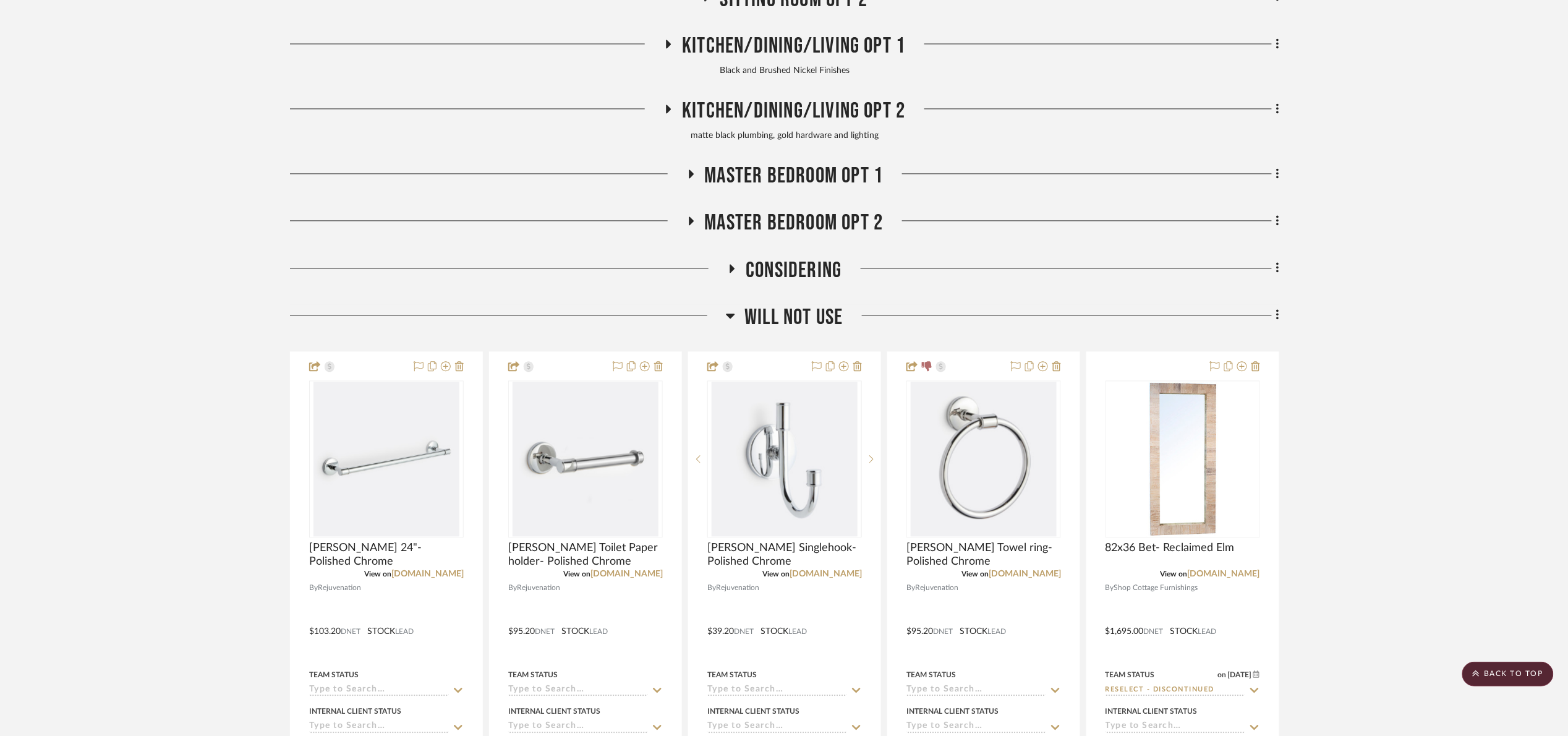
click at [765, 312] on span "Will NOT Use" at bounding box center [793, 317] width 98 height 26
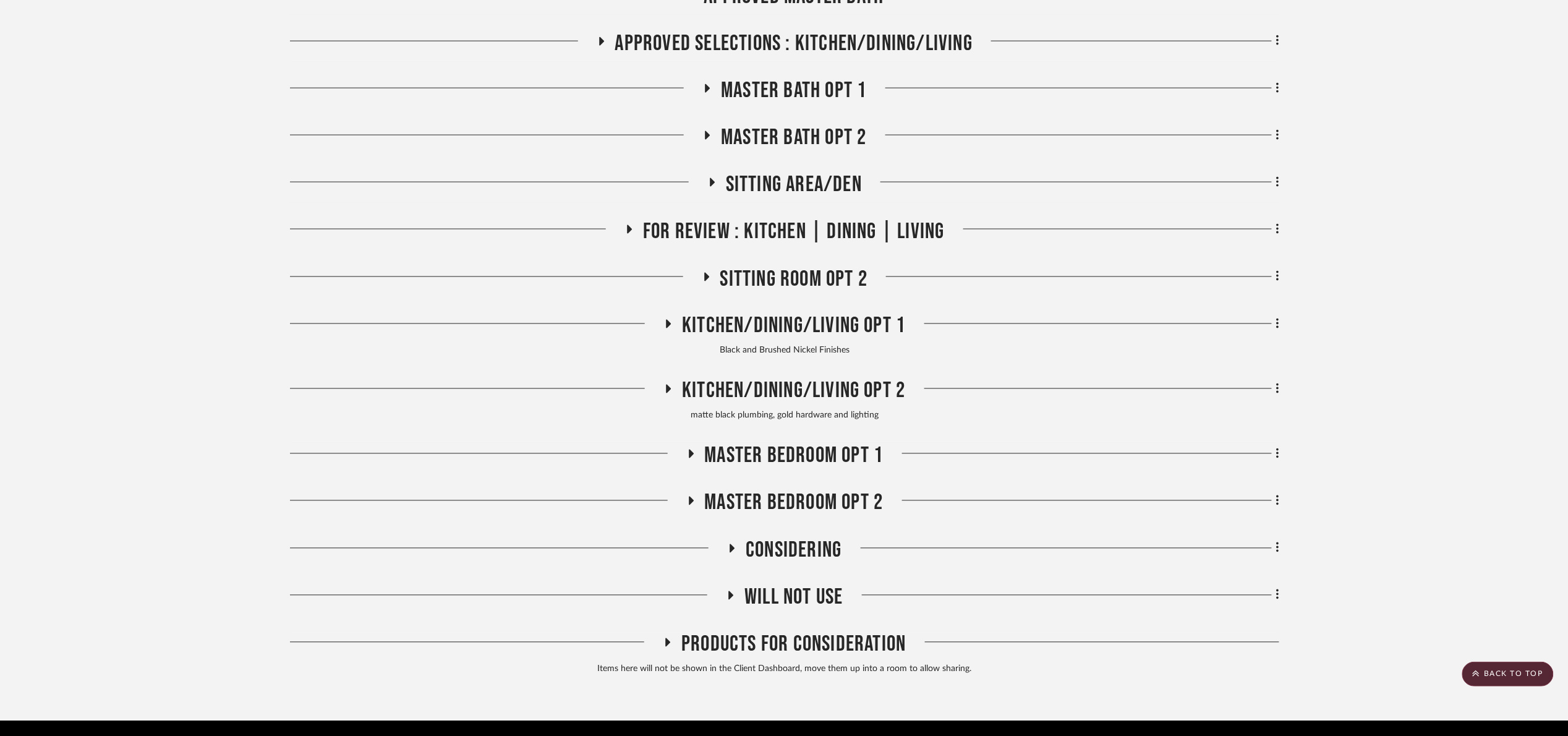
scroll to position [618, 0]
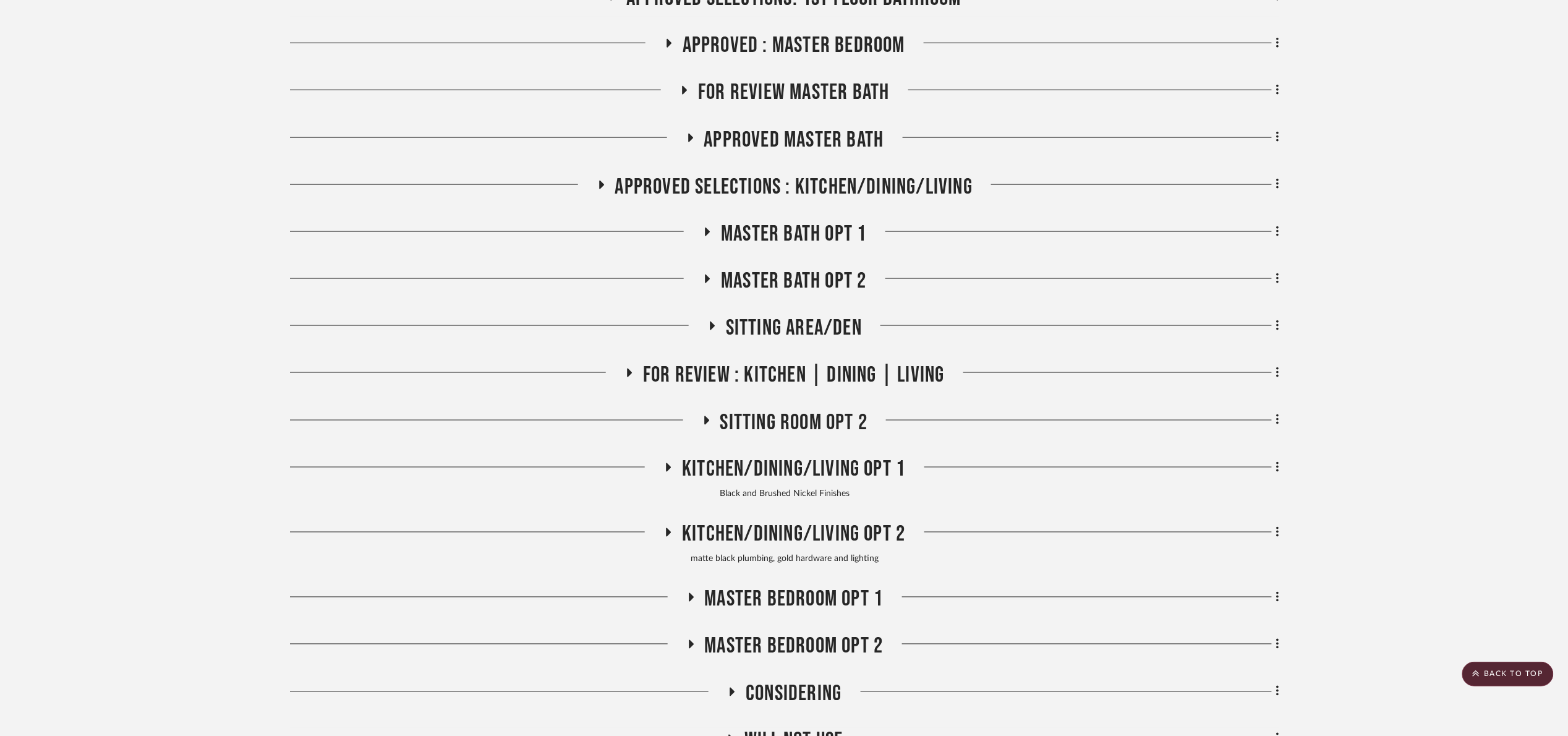
click at [816, 138] on span "Approved Master Bath" at bounding box center [794, 139] width 180 height 26
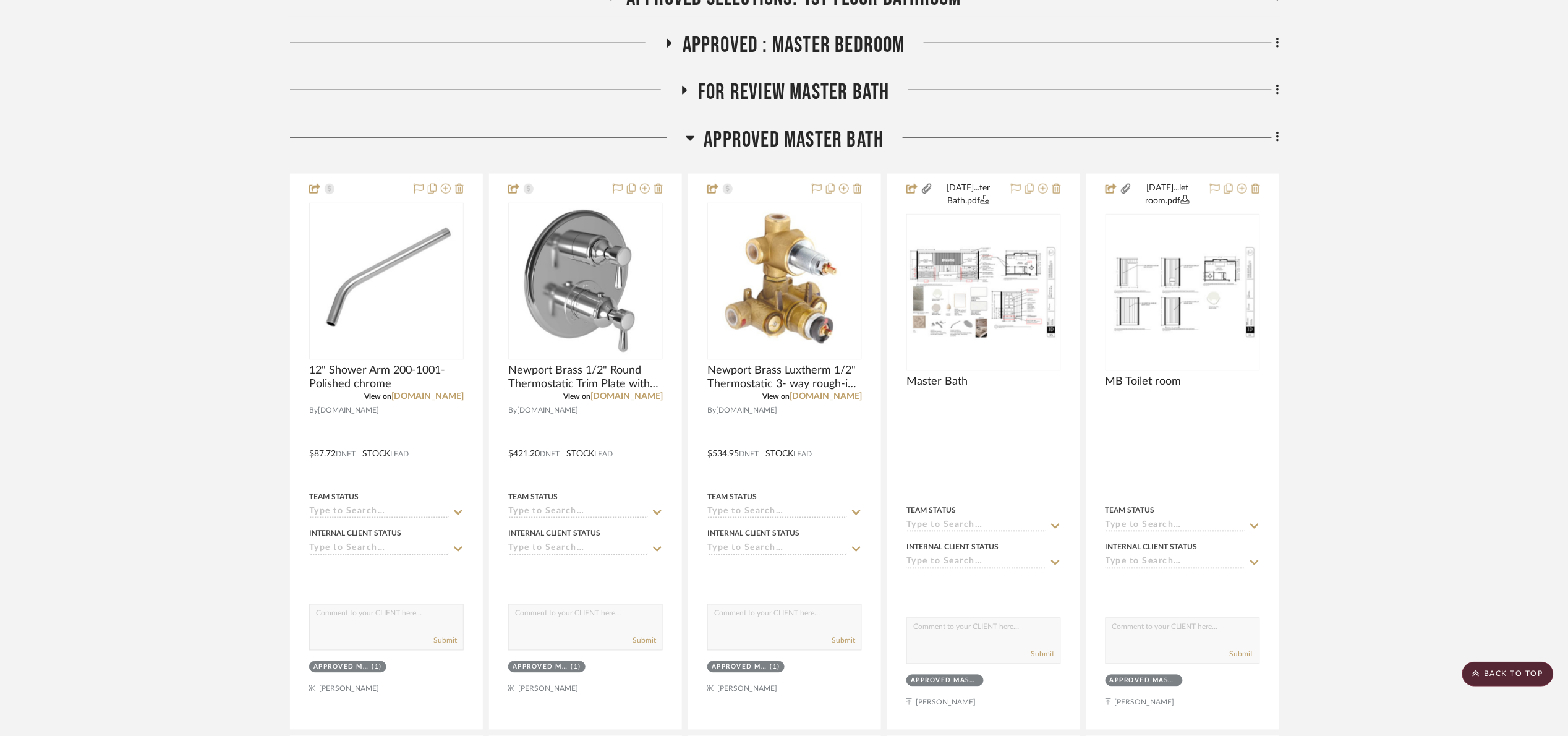
click at [794, 140] on span "Approved Master Bath" at bounding box center [794, 139] width 180 height 26
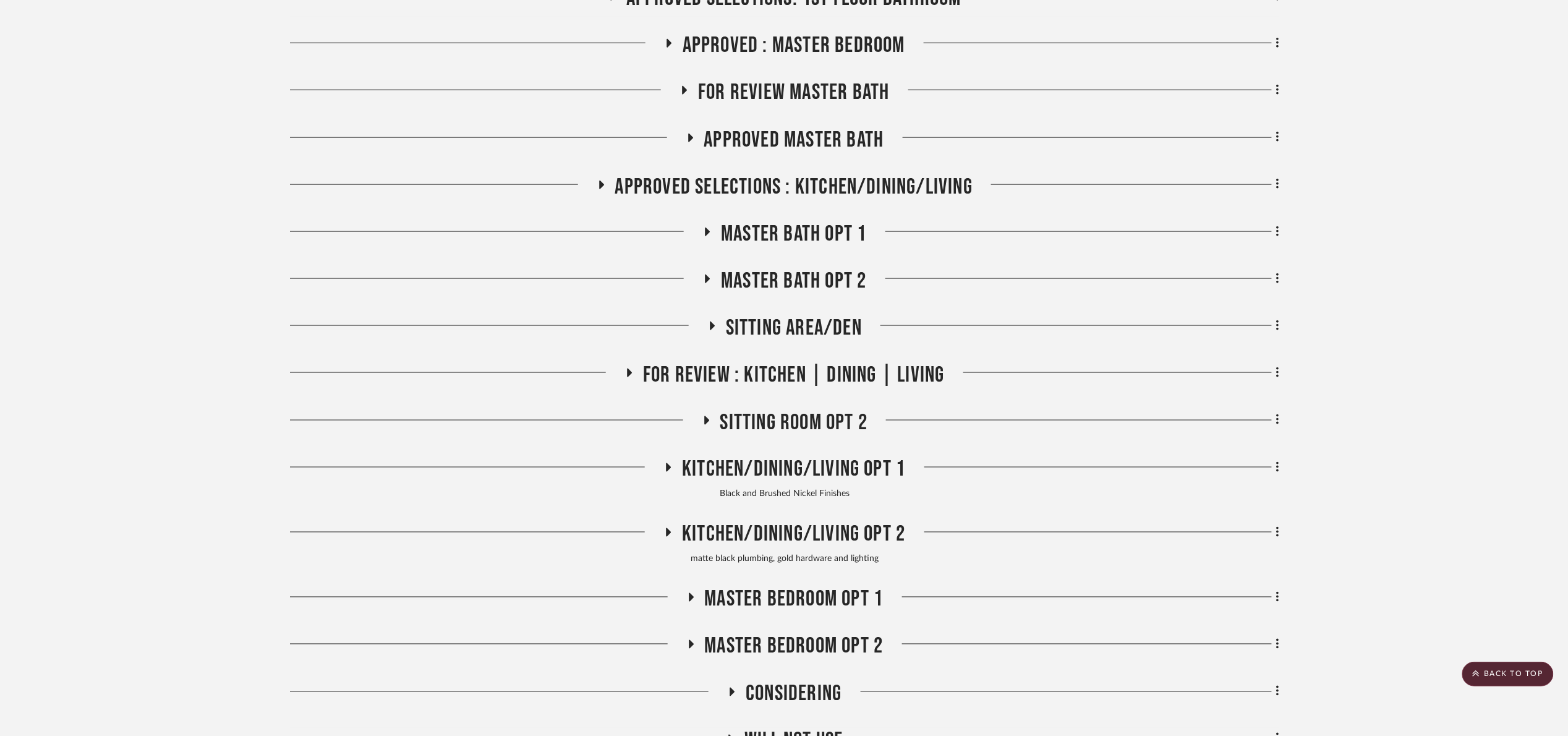
click at [787, 87] on span "FOR REVIEW Master Bath" at bounding box center [793, 92] width 191 height 26
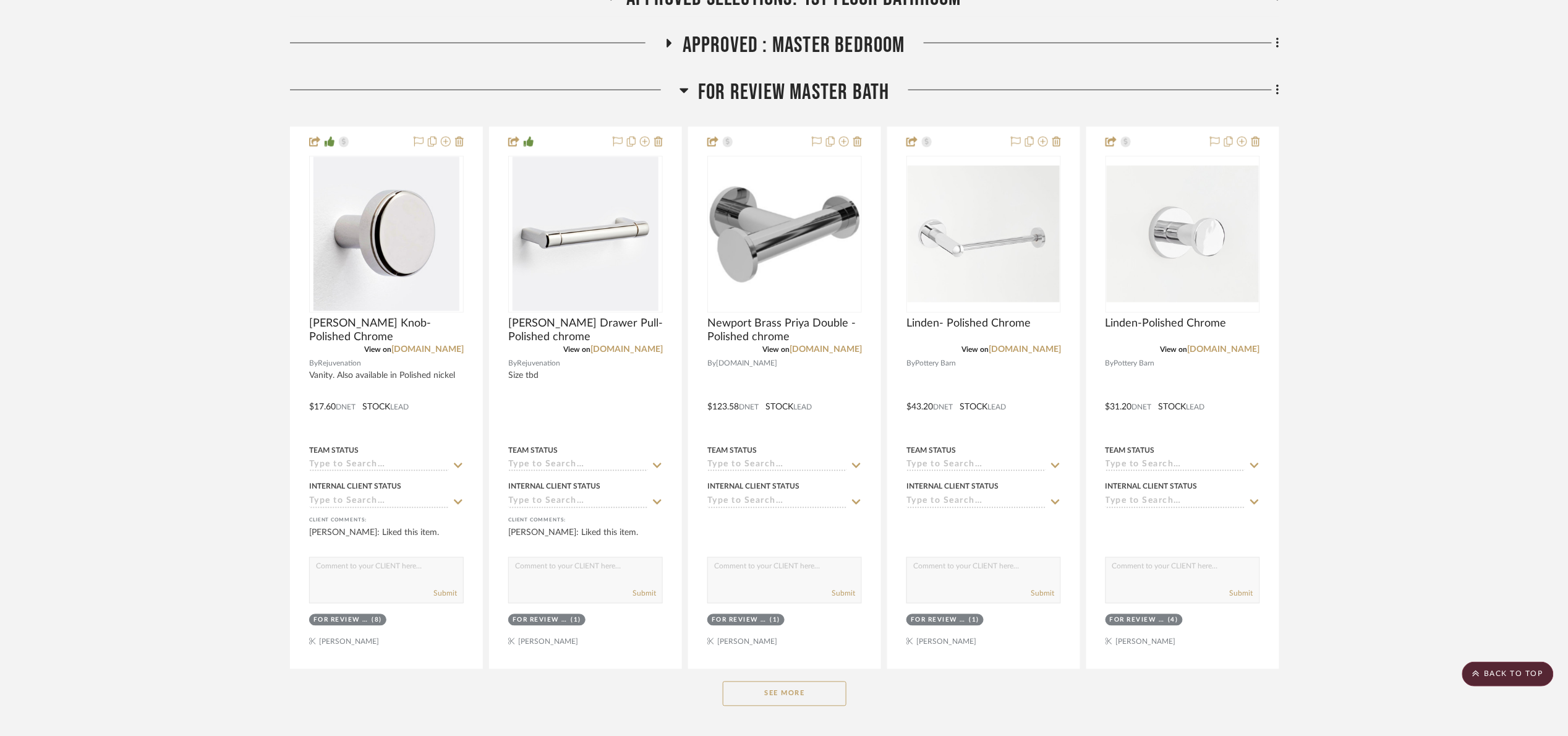
click at [773, 692] on button "See More" at bounding box center [785, 694] width 124 height 25
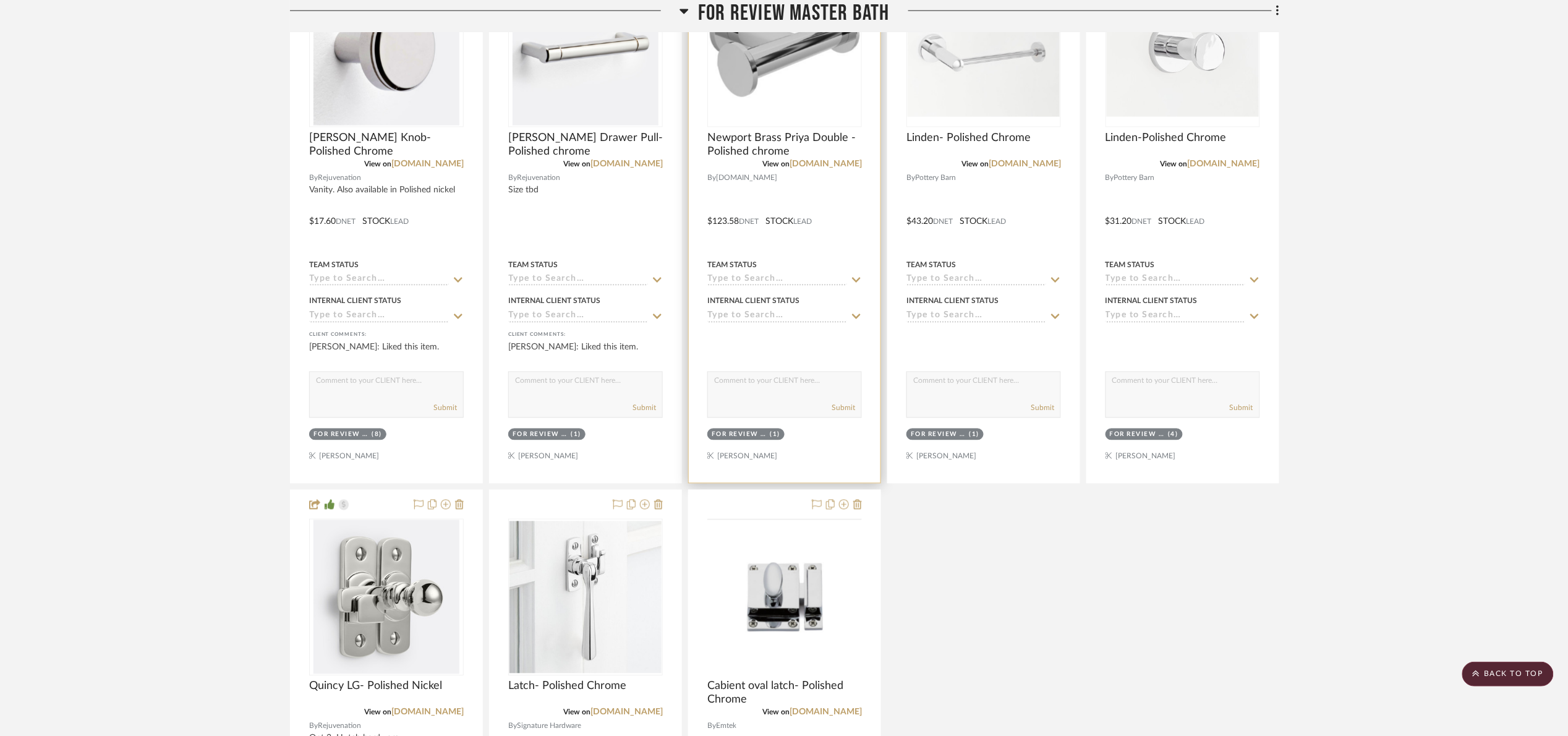
scroll to position [525, 0]
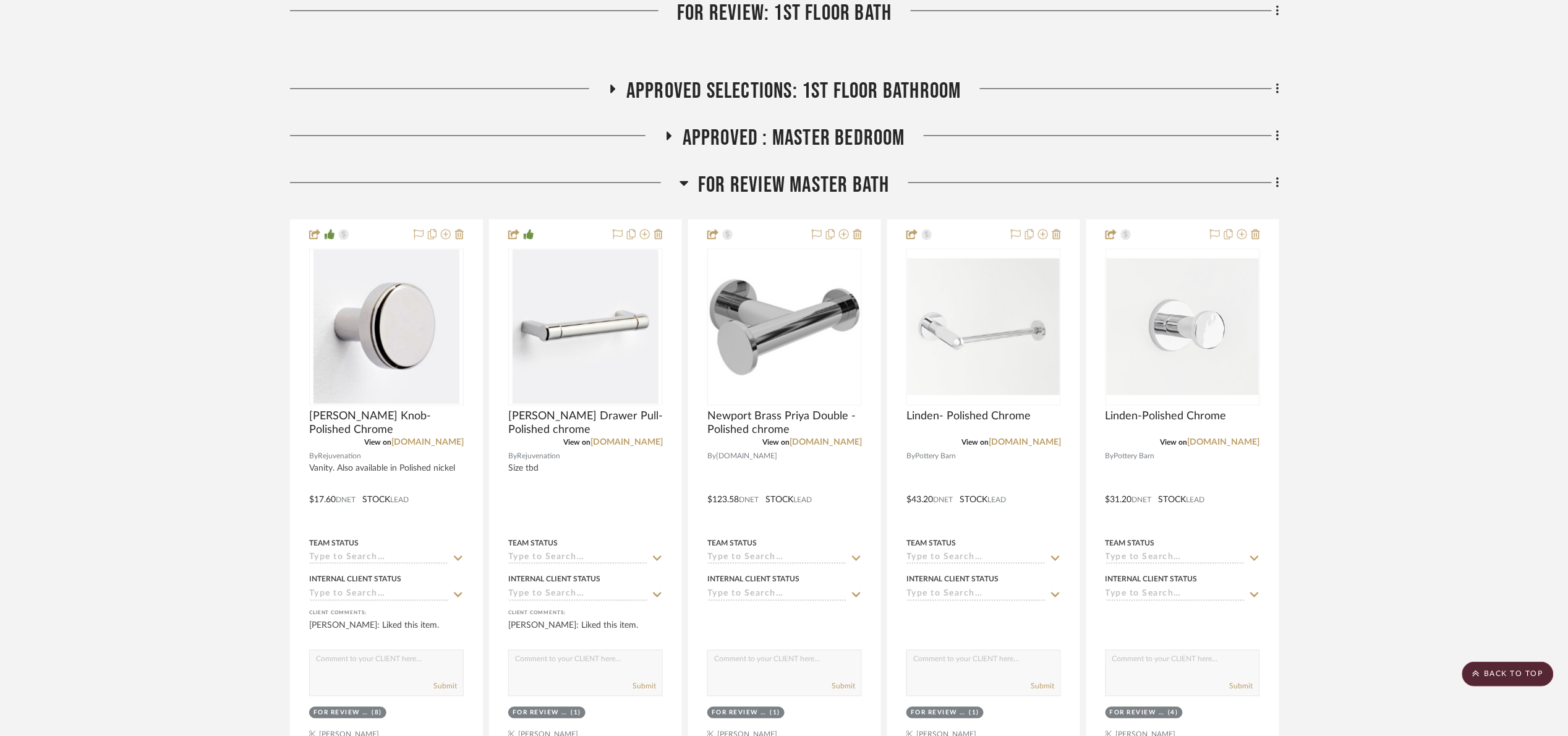
click at [780, 193] on span "FOR REVIEW Master Bath" at bounding box center [793, 185] width 191 height 26
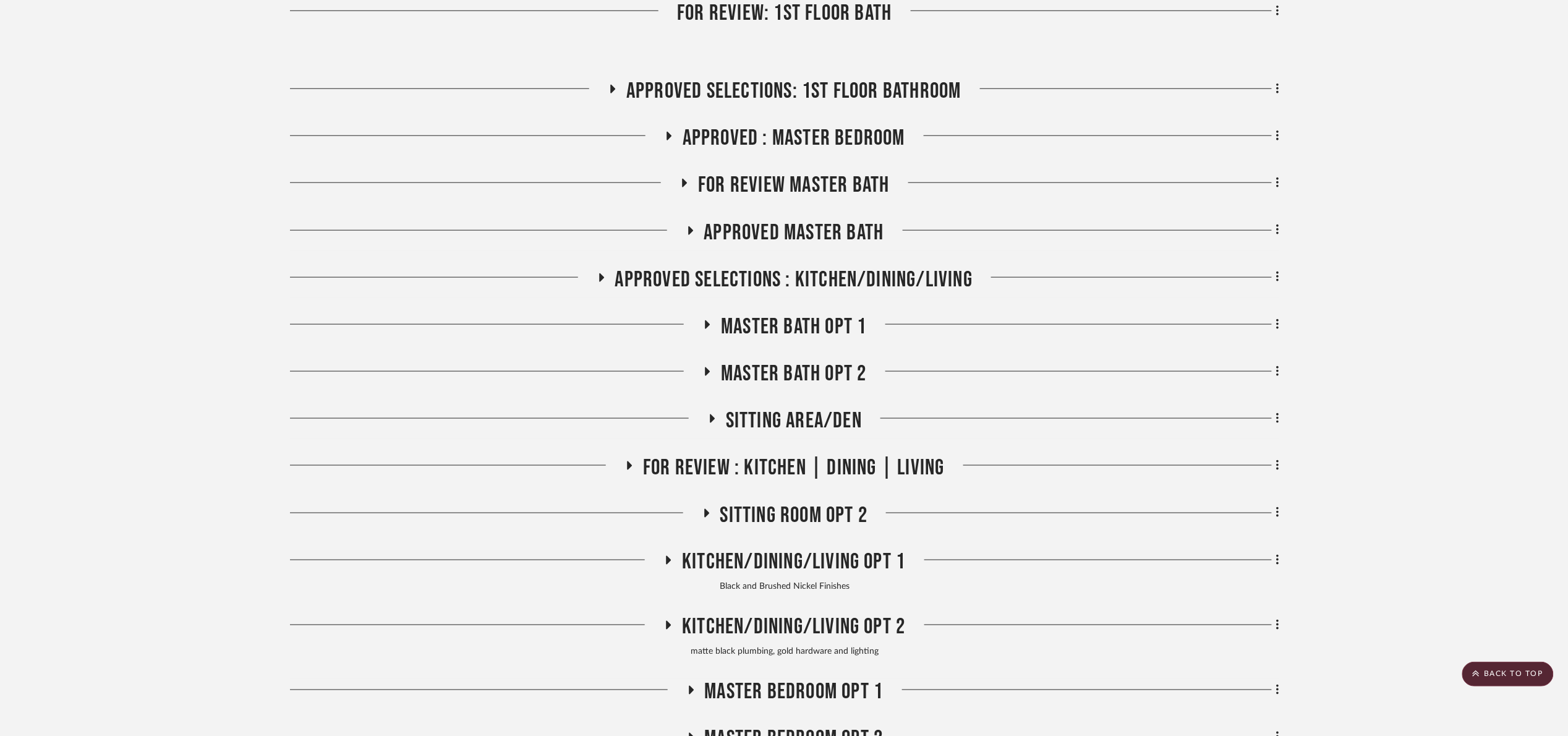
click at [789, 117] on div "For Review: Entire Project Foyer / Entry : For Review Approved: Foyer For revie…" at bounding box center [785, 341] width 989 height 1152
click at [792, 133] on span "APPROVED : Master Bedroom" at bounding box center [793, 138] width 222 height 26
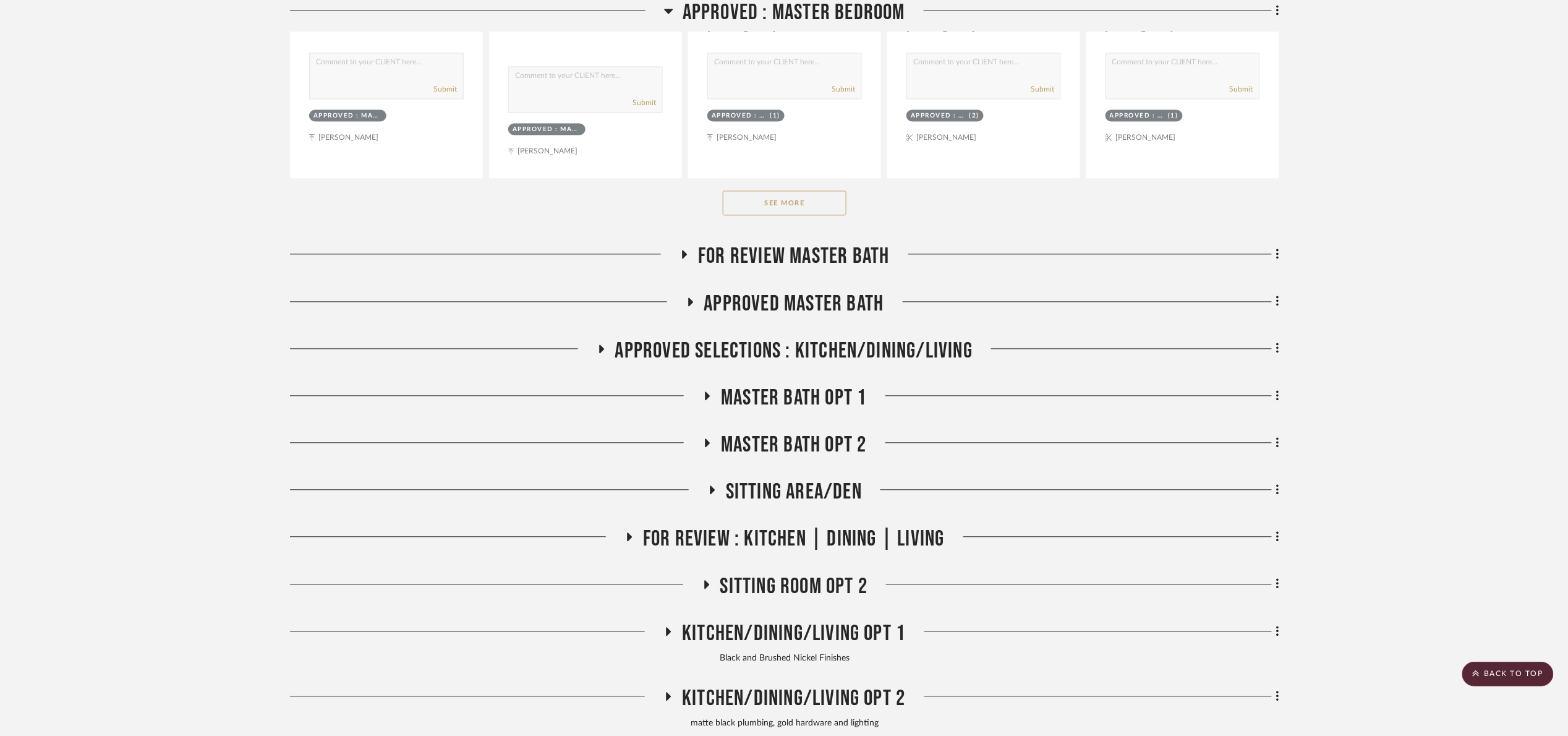
scroll to position [989, 0]
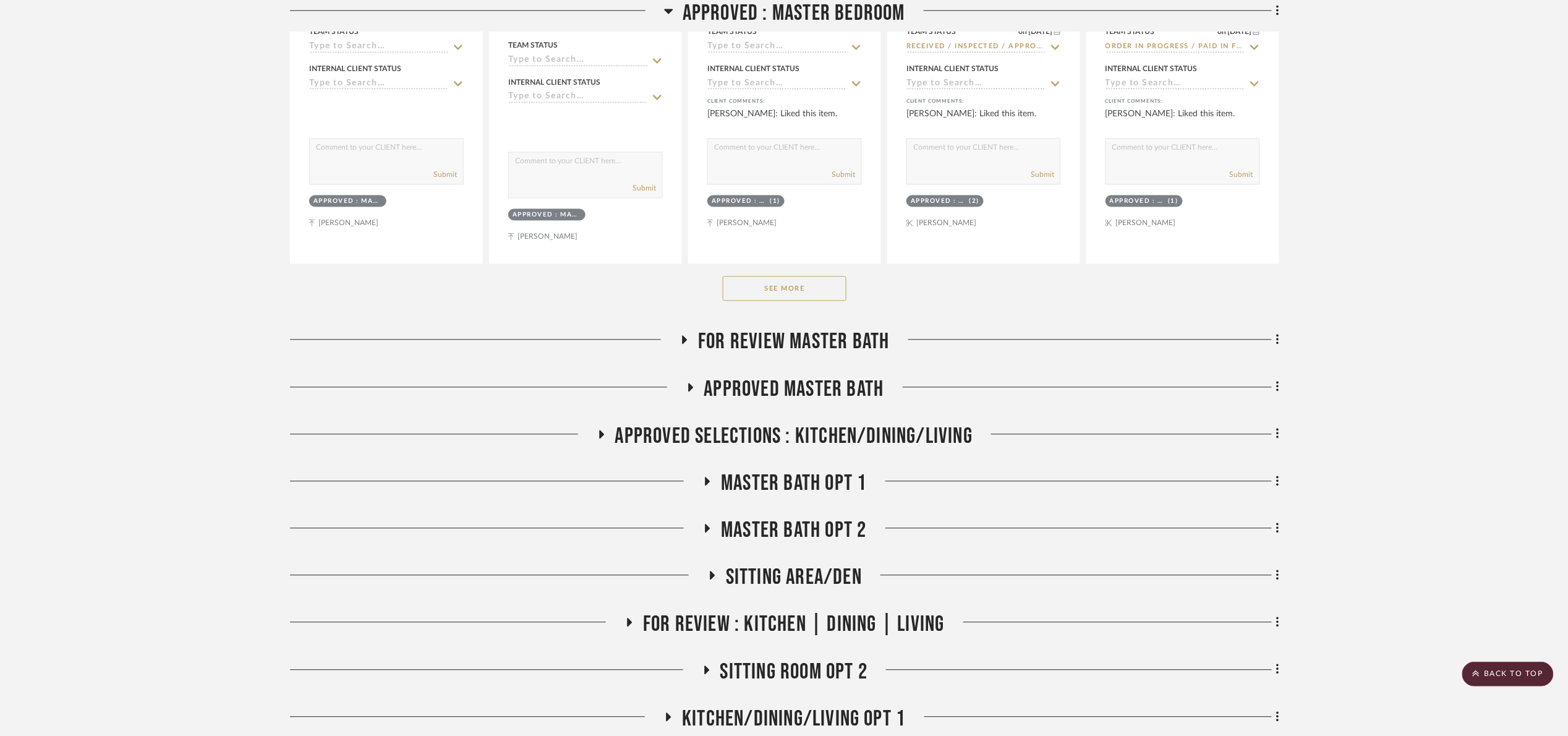
click at [801, 292] on button "See More" at bounding box center [785, 289] width 124 height 25
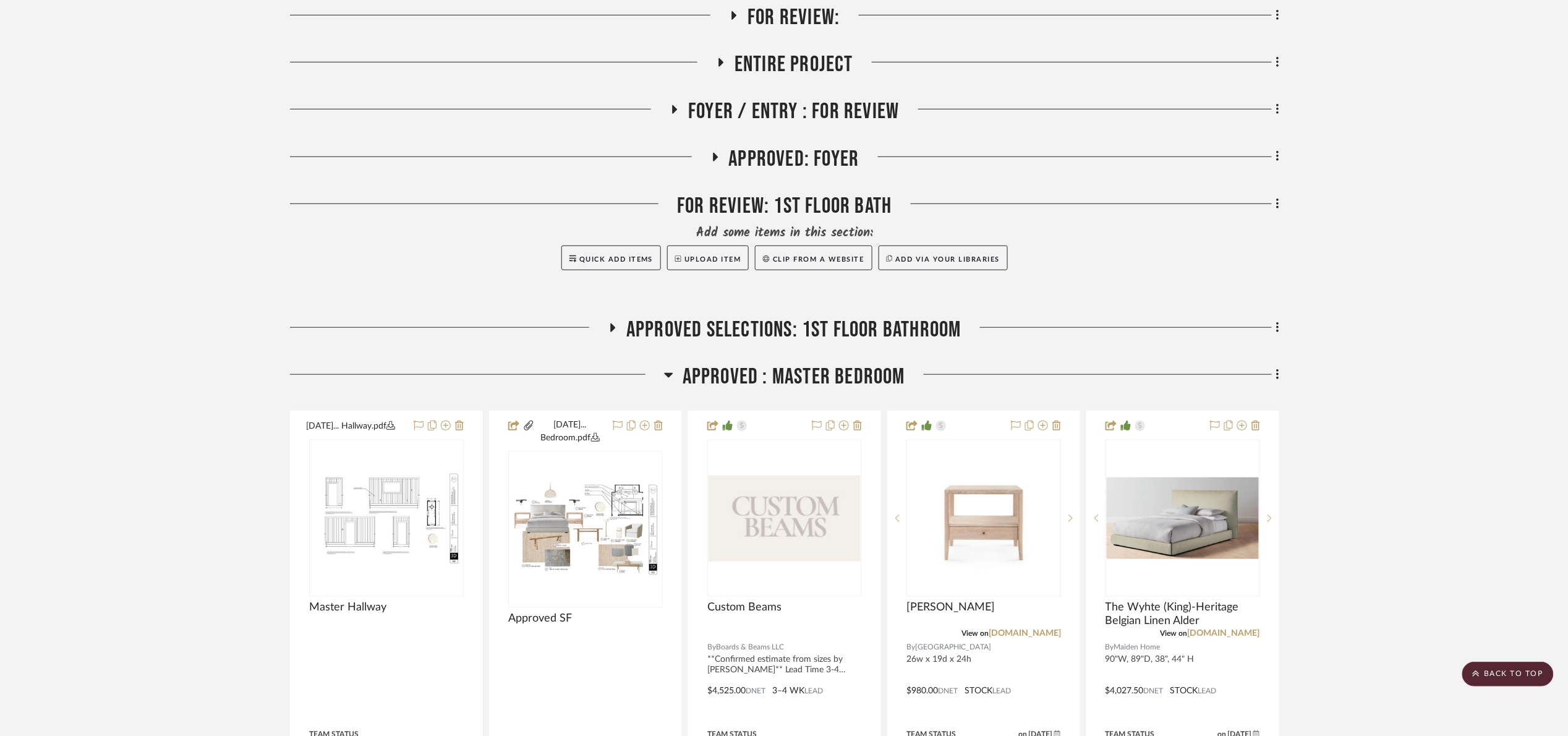
scroll to position [247, 0]
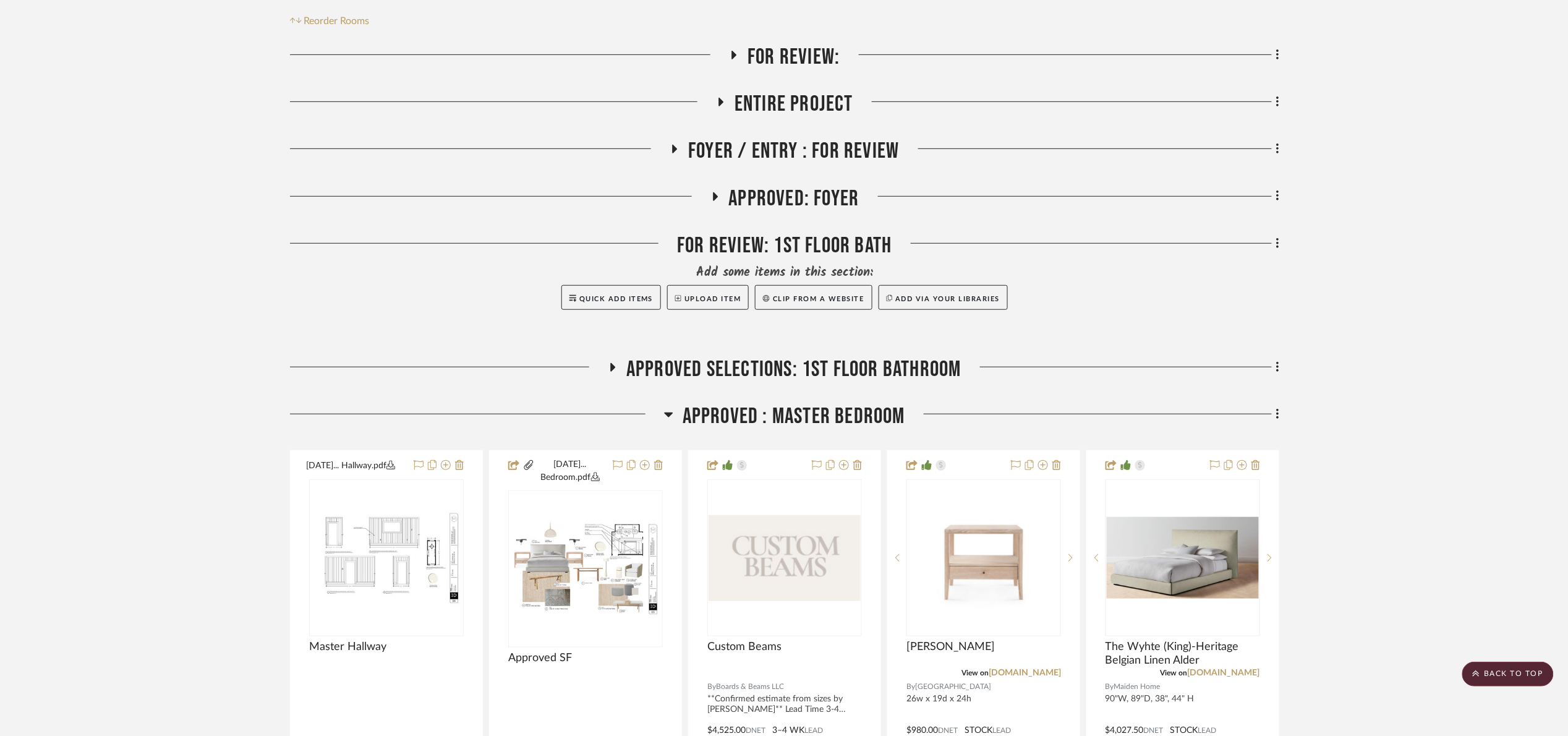
click at [788, 412] on span "APPROVED : Master Bedroom" at bounding box center [793, 416] width 222 height 26
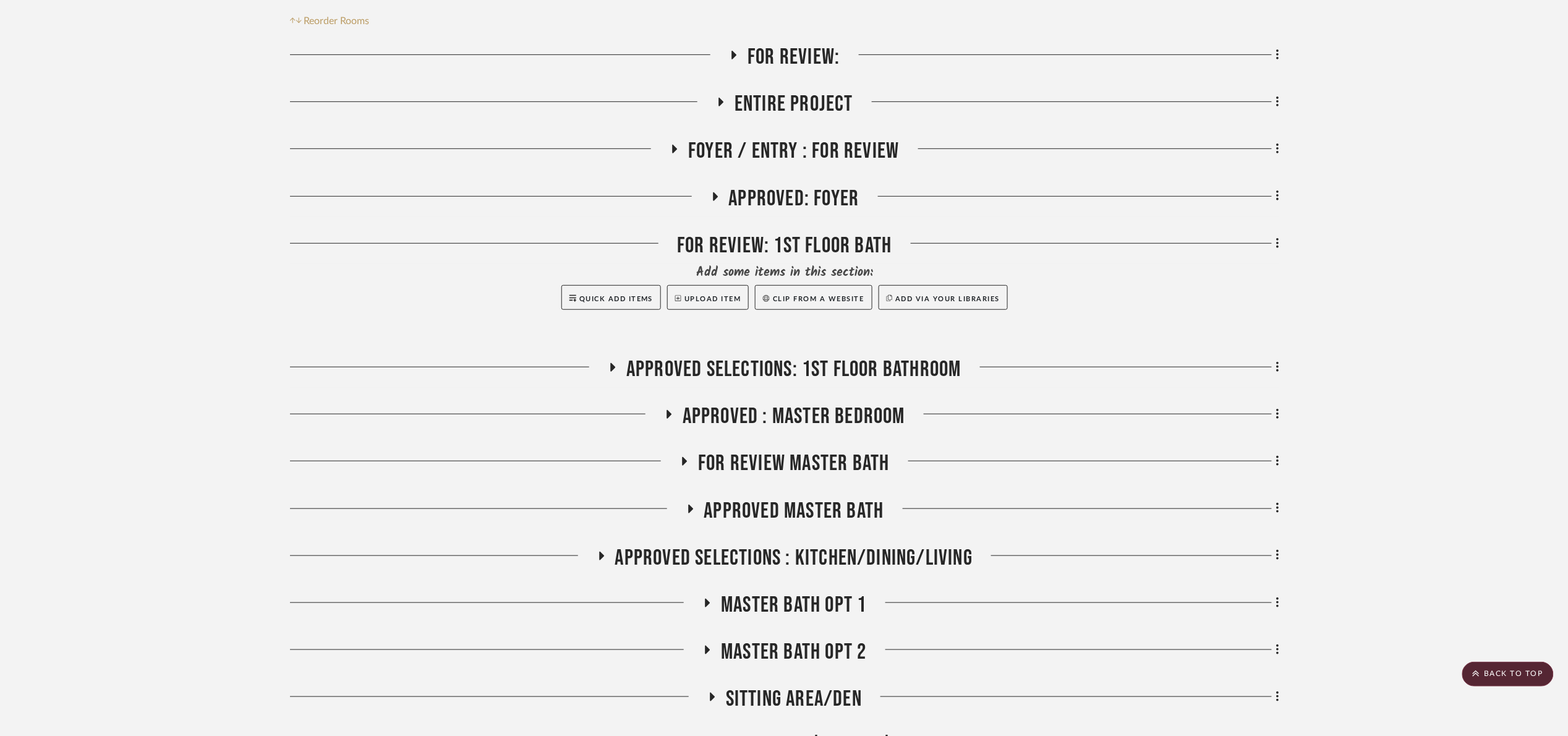
click at [789, 369] on span "Approved Selections: 1st Floor Bathroom" at bounding box center [793, 369] width 335 height 26
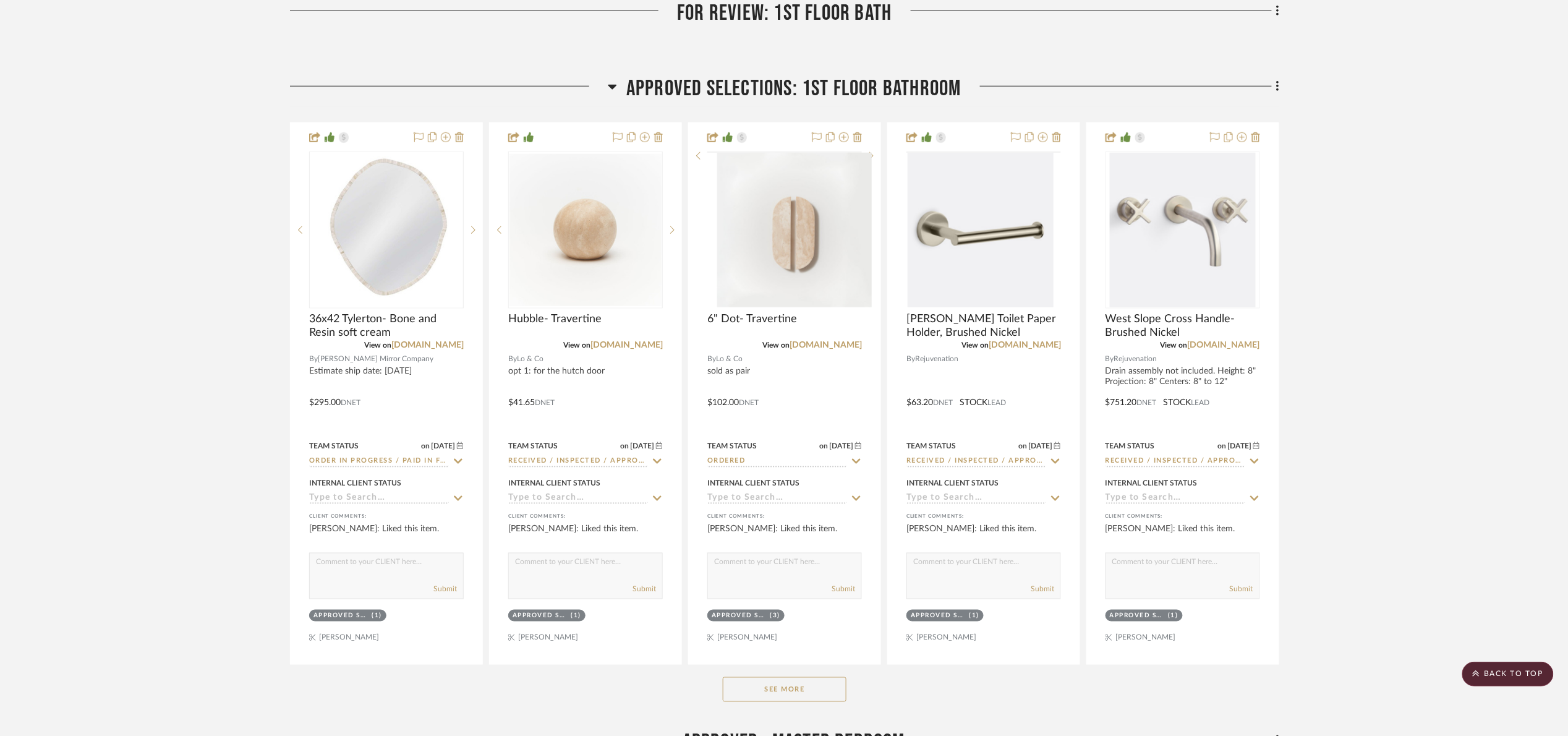
scroll to position [525, 0]
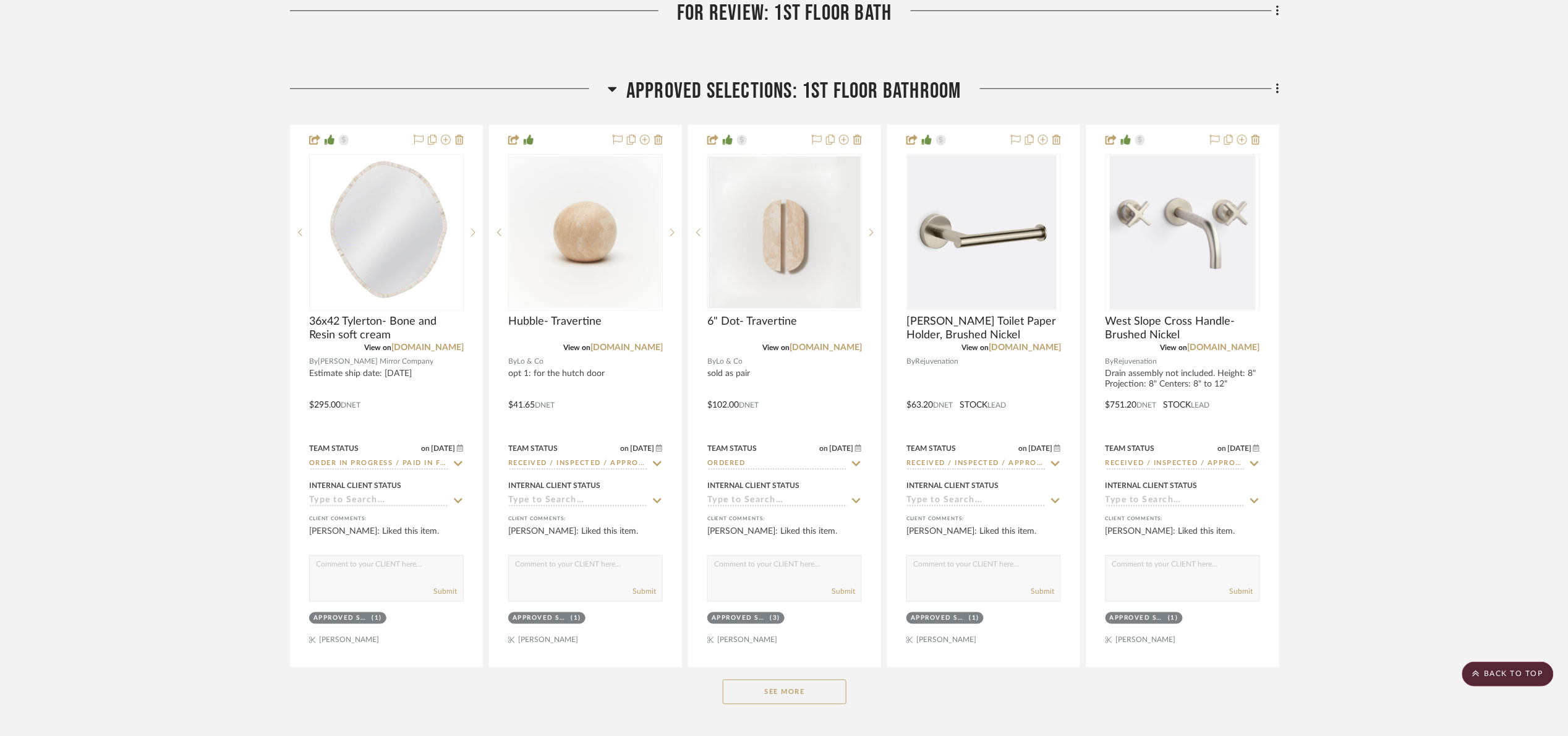
click at [820, 83] on span "Approved Selections: 1st Floor Bathroom" at bounding box center [793, 91] width 335 height 26
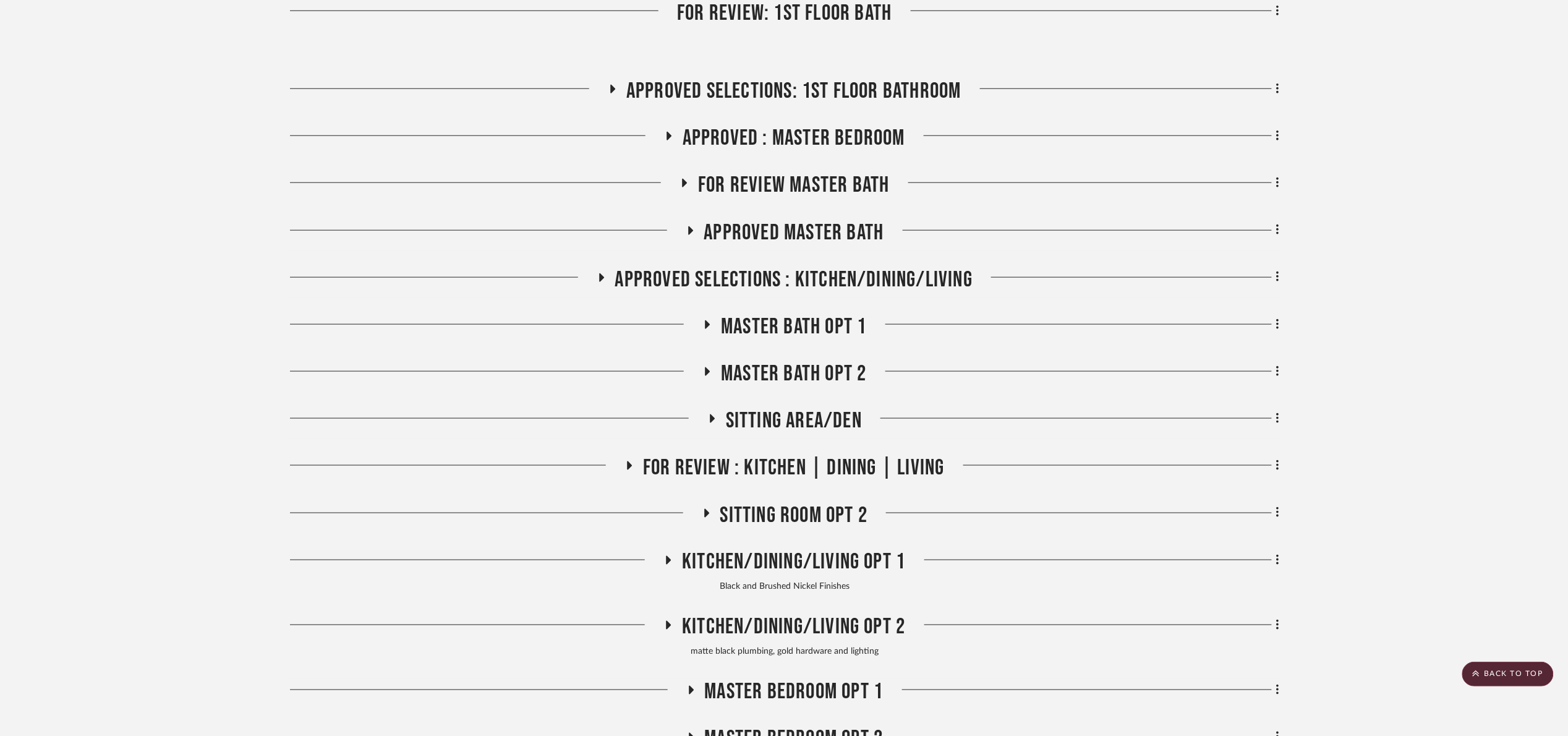
drag, startPoint x: 782, startPoint y: 239, endPoint x: 778, endPoint y: 233, distance: 7.2
click at [782, 237] on span "Approved Master Bath" at bounding box center [794, 233] width 180 height 26
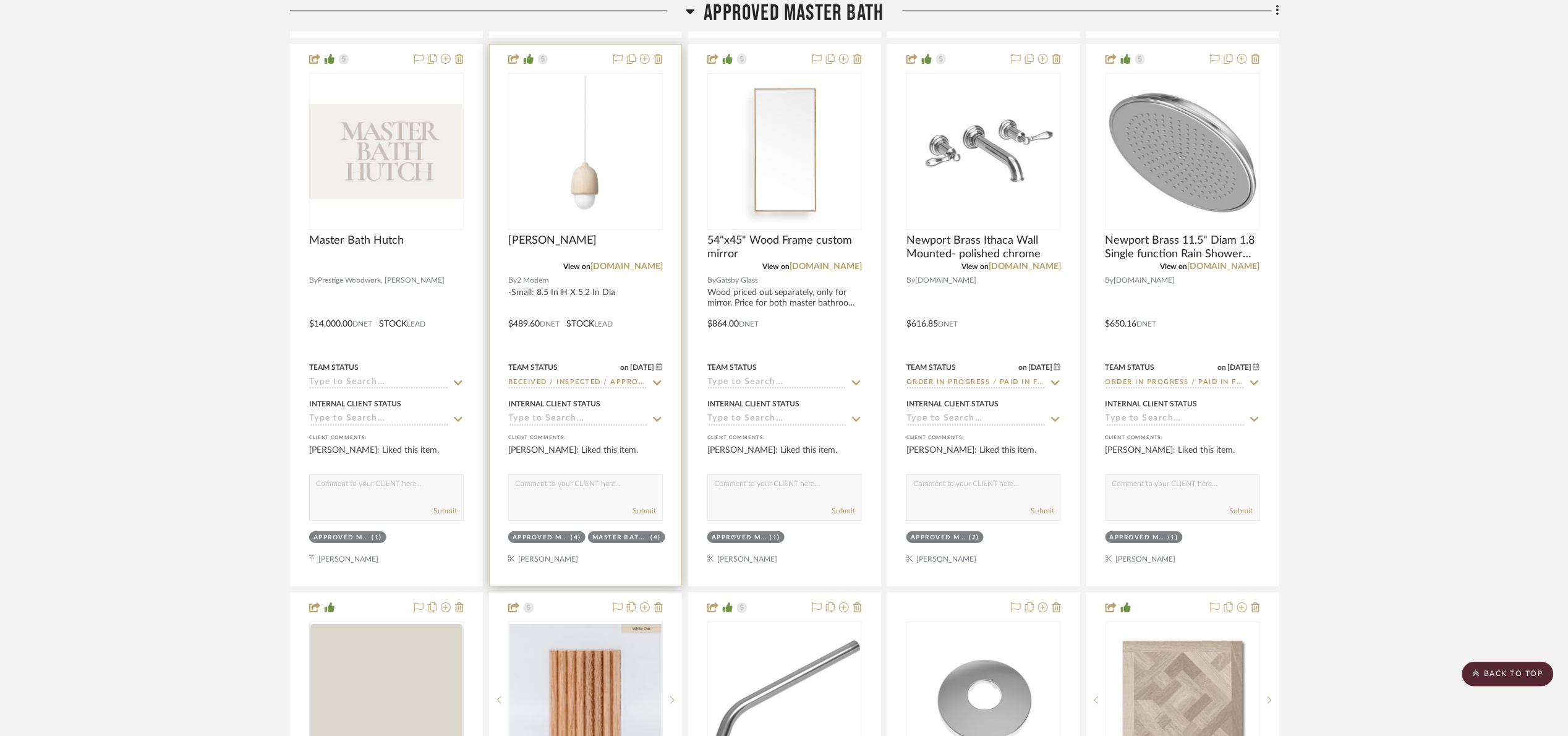
scroll to position [1824, 0]
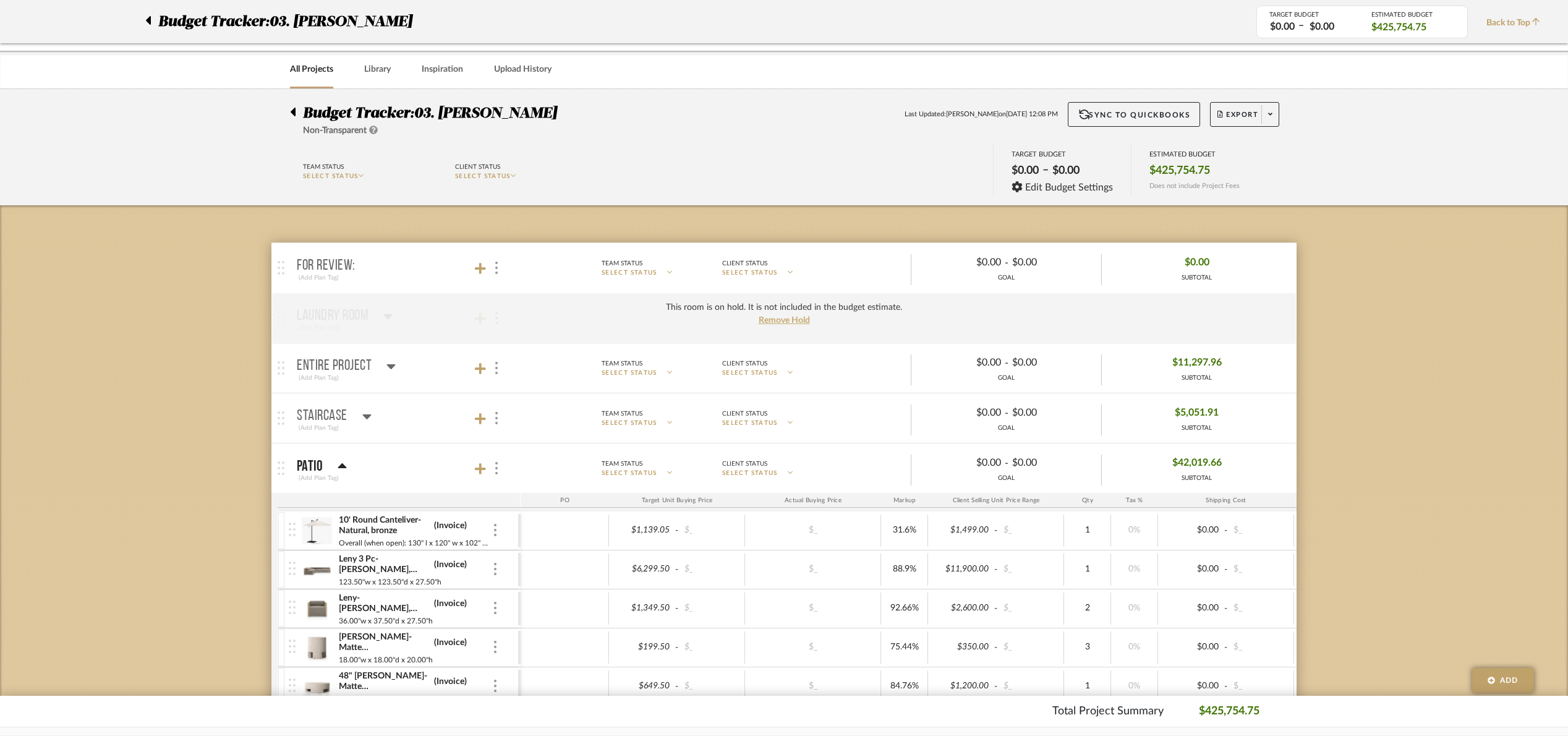
scroll to position [6555, 0]
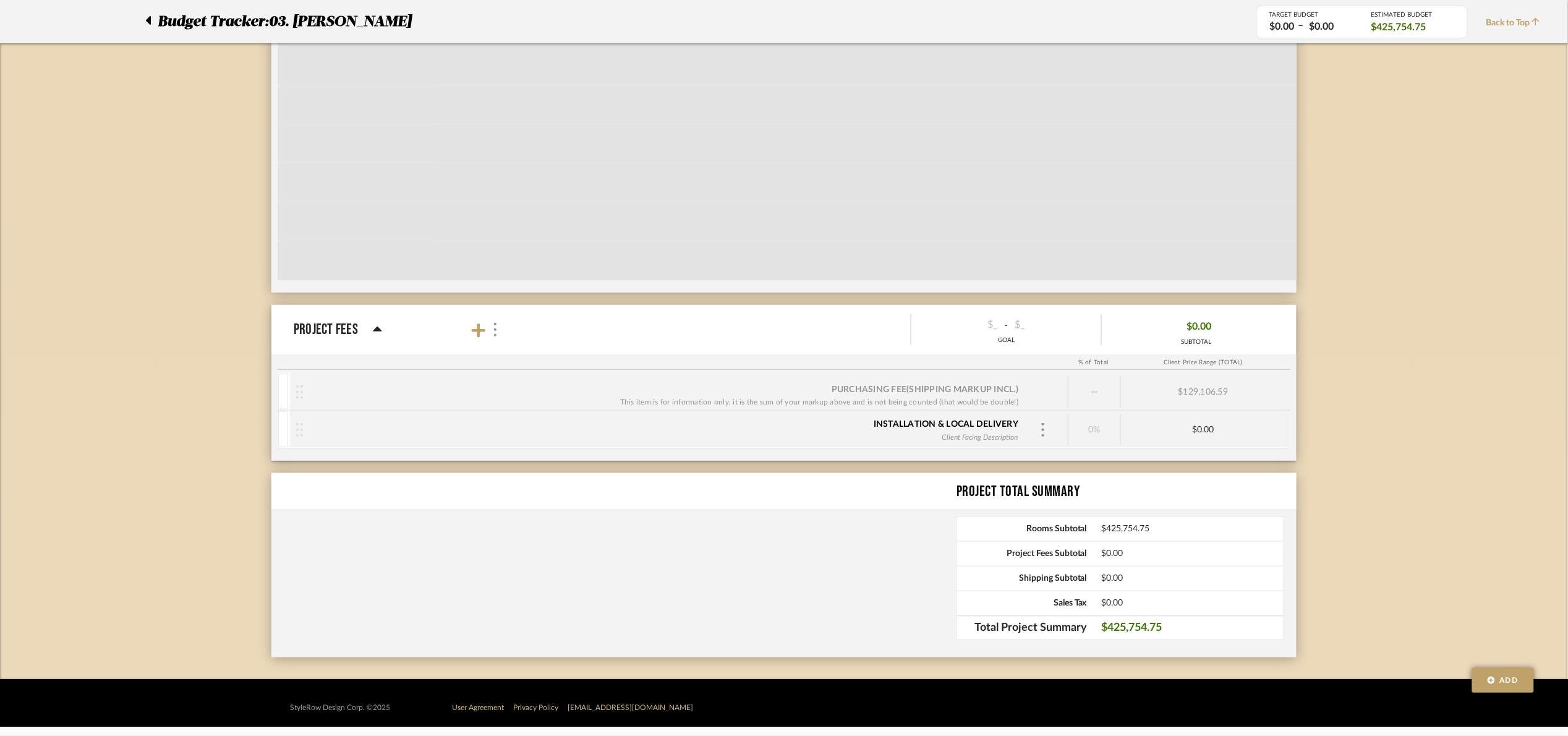
scroll to position [6722, 0]
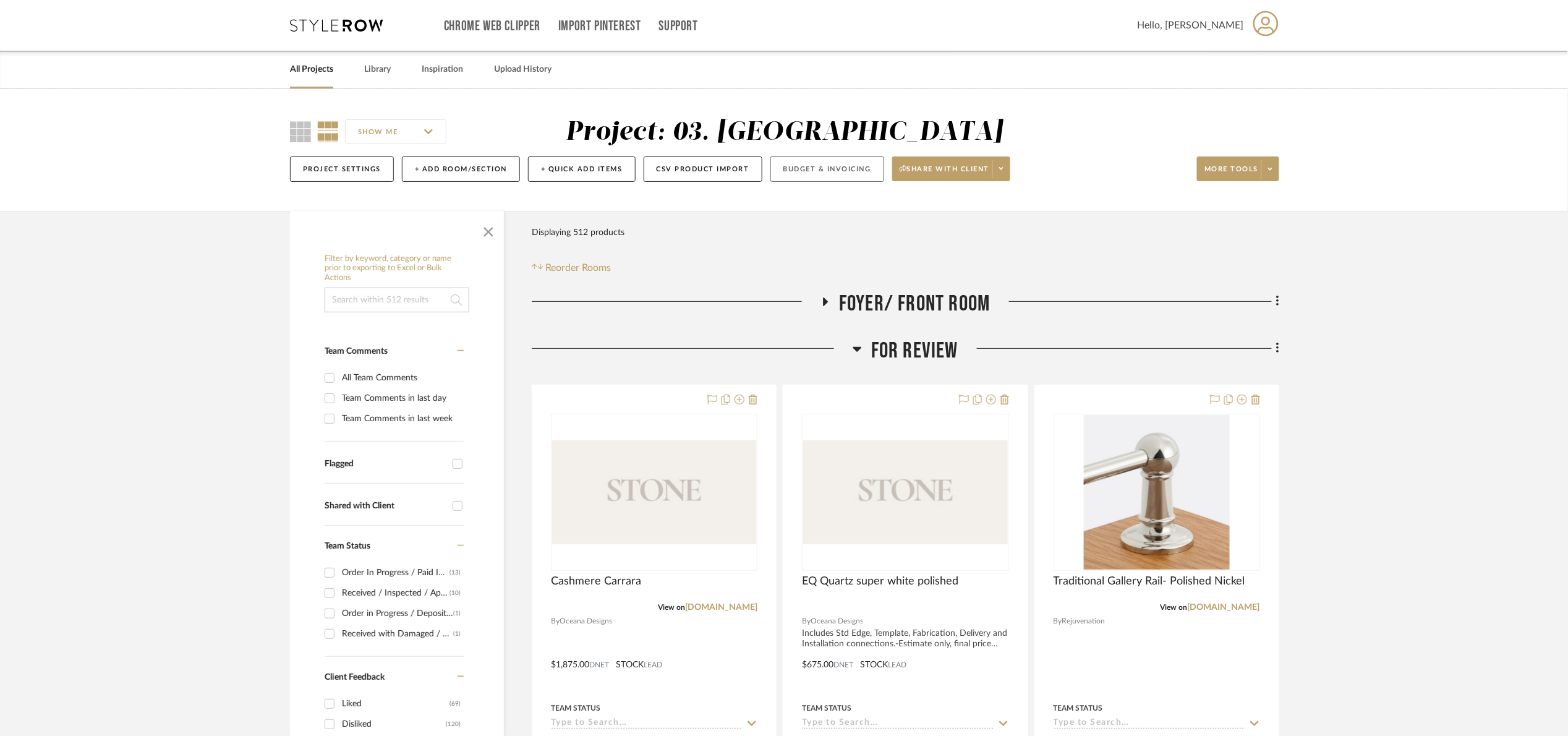
click at [811, 176] on button "Budget & Invoicing" at bounding box center [827, 169] width 114 height 25
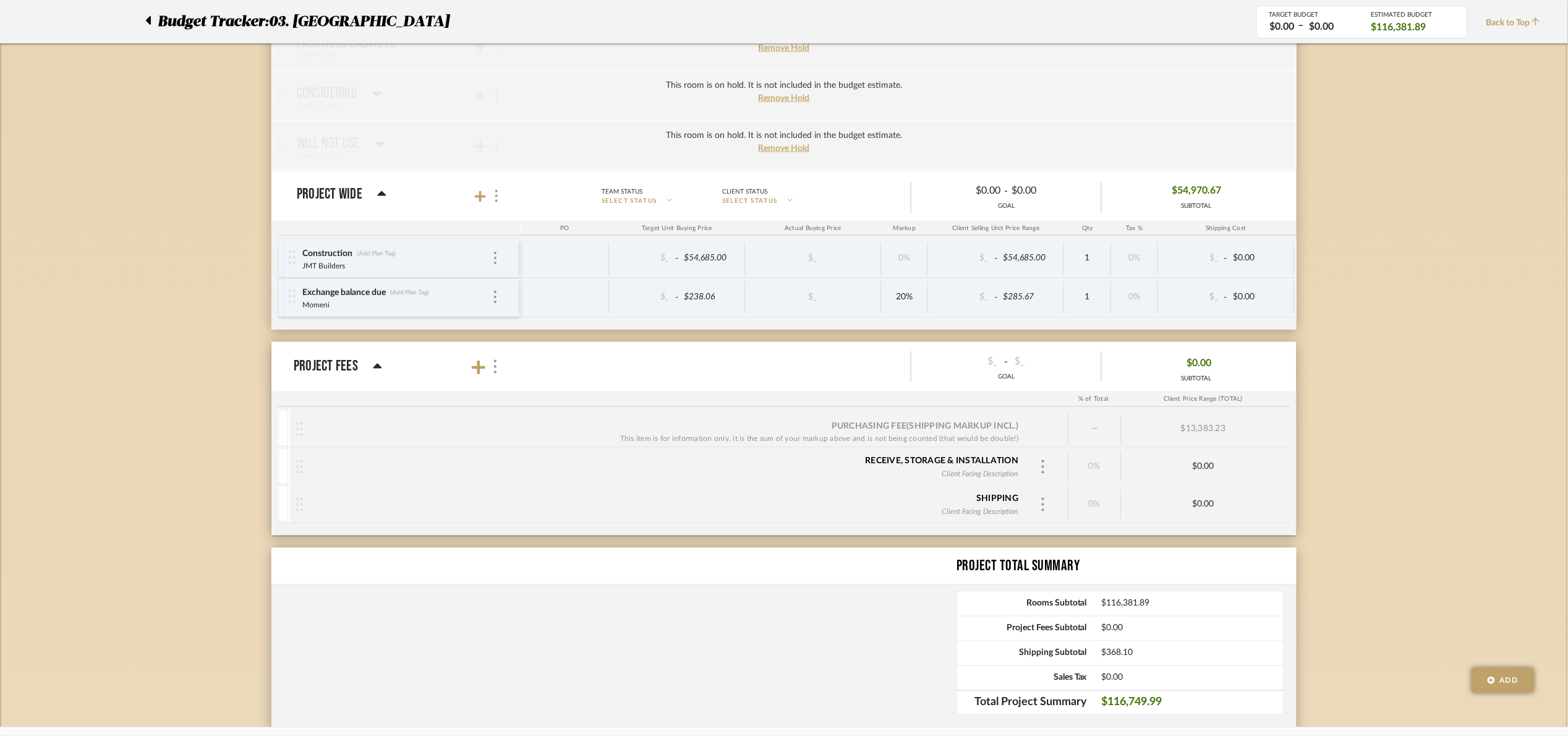
scroll to position [2891, 0]
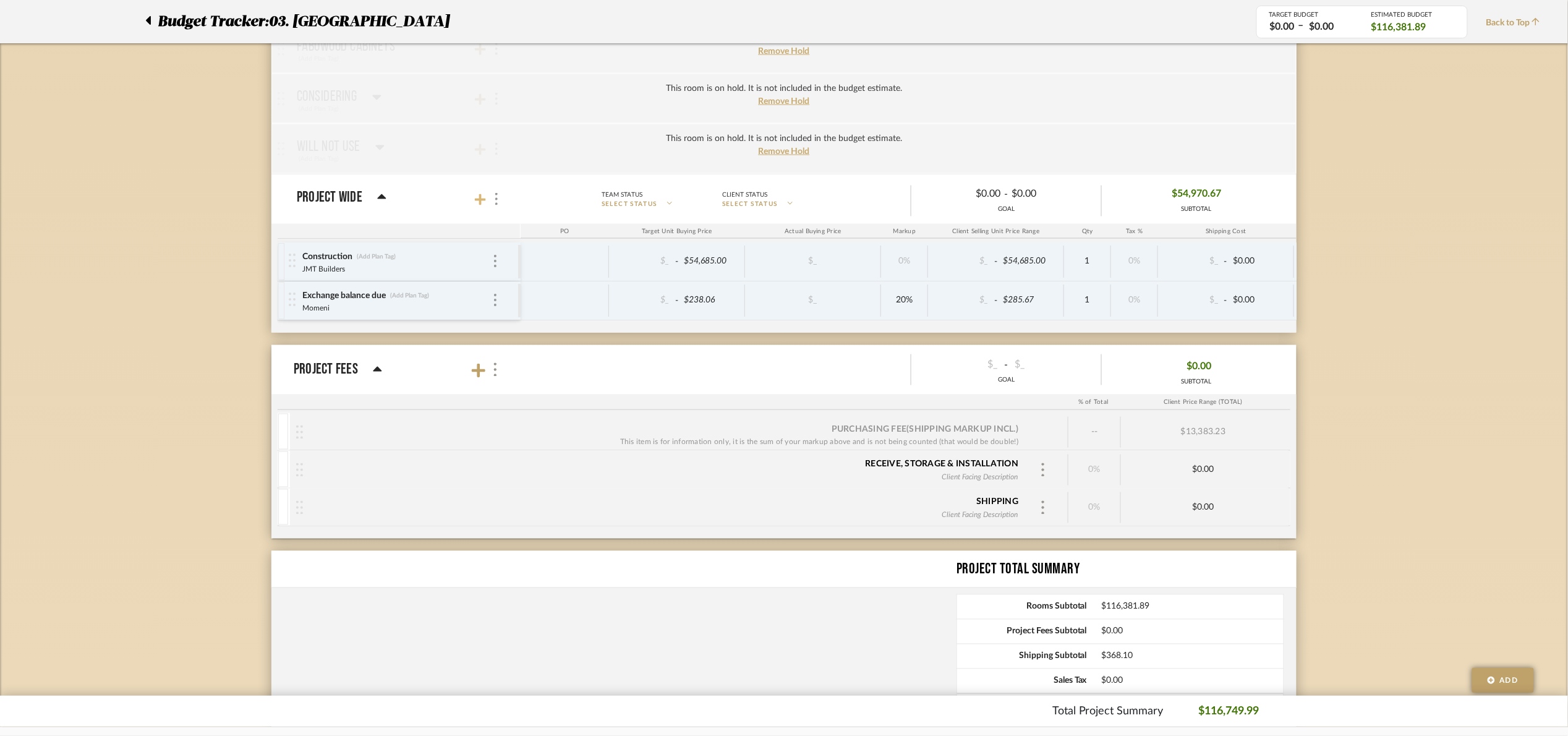
click at [479, 205] on icon at bounding box center [480, 199] width 11 height 11
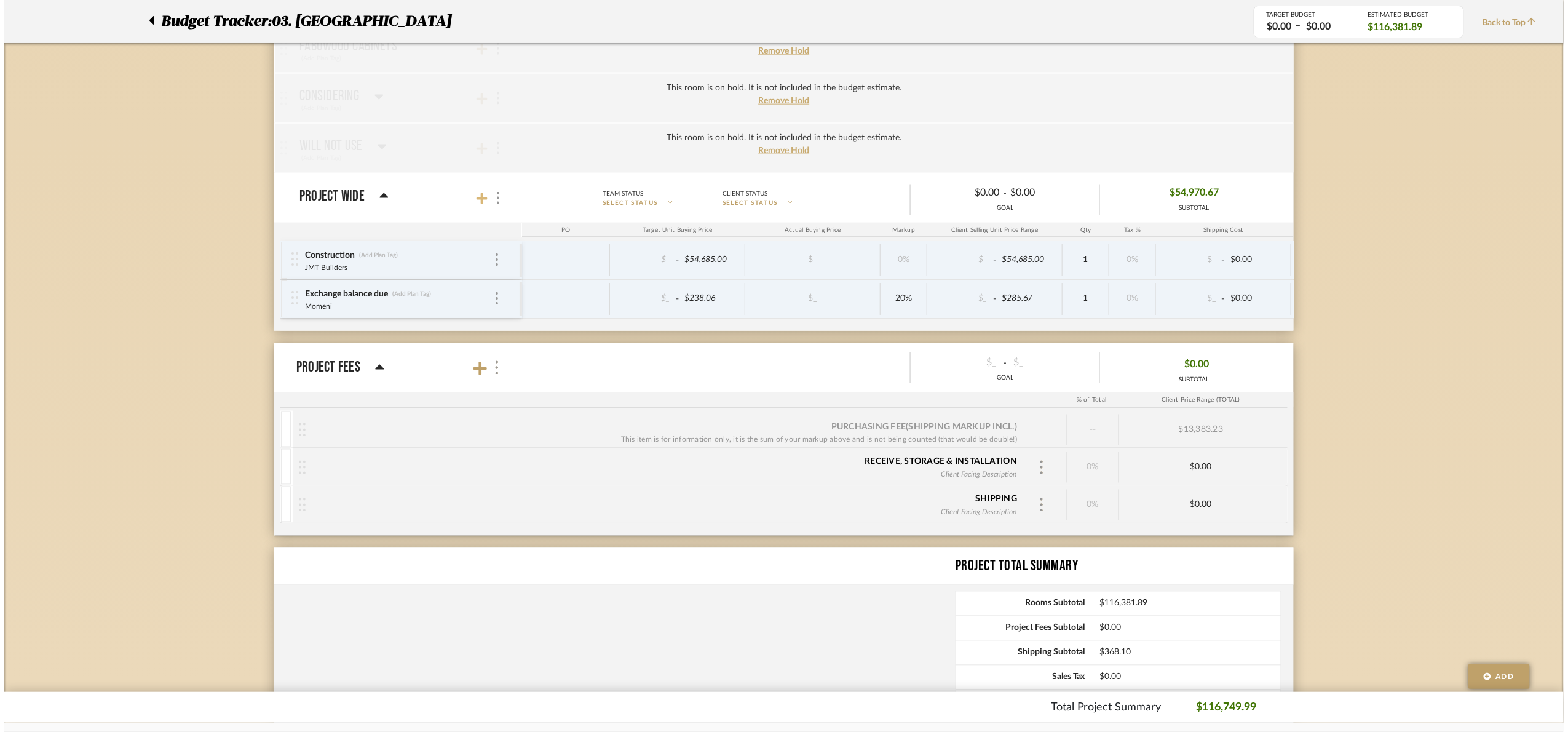
scroll to position [0, 0]
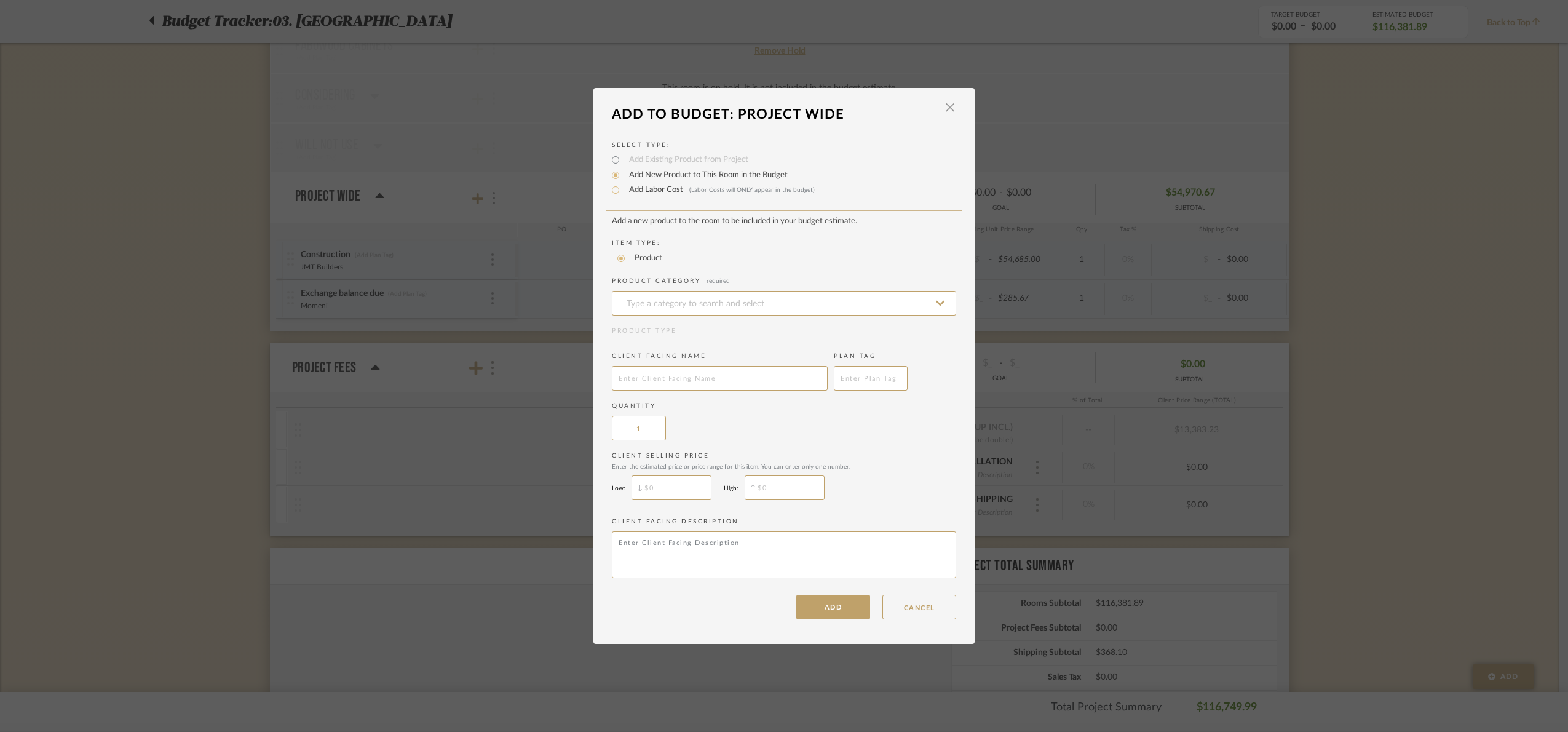
drag, startPoint x: 91, startPoint y: 118, endPoint x: 59, endPoint y: 5, distance: 117.4
click at [89, 112] on div "LOADING" at bounding box center [784, 366] width 1568 height 732
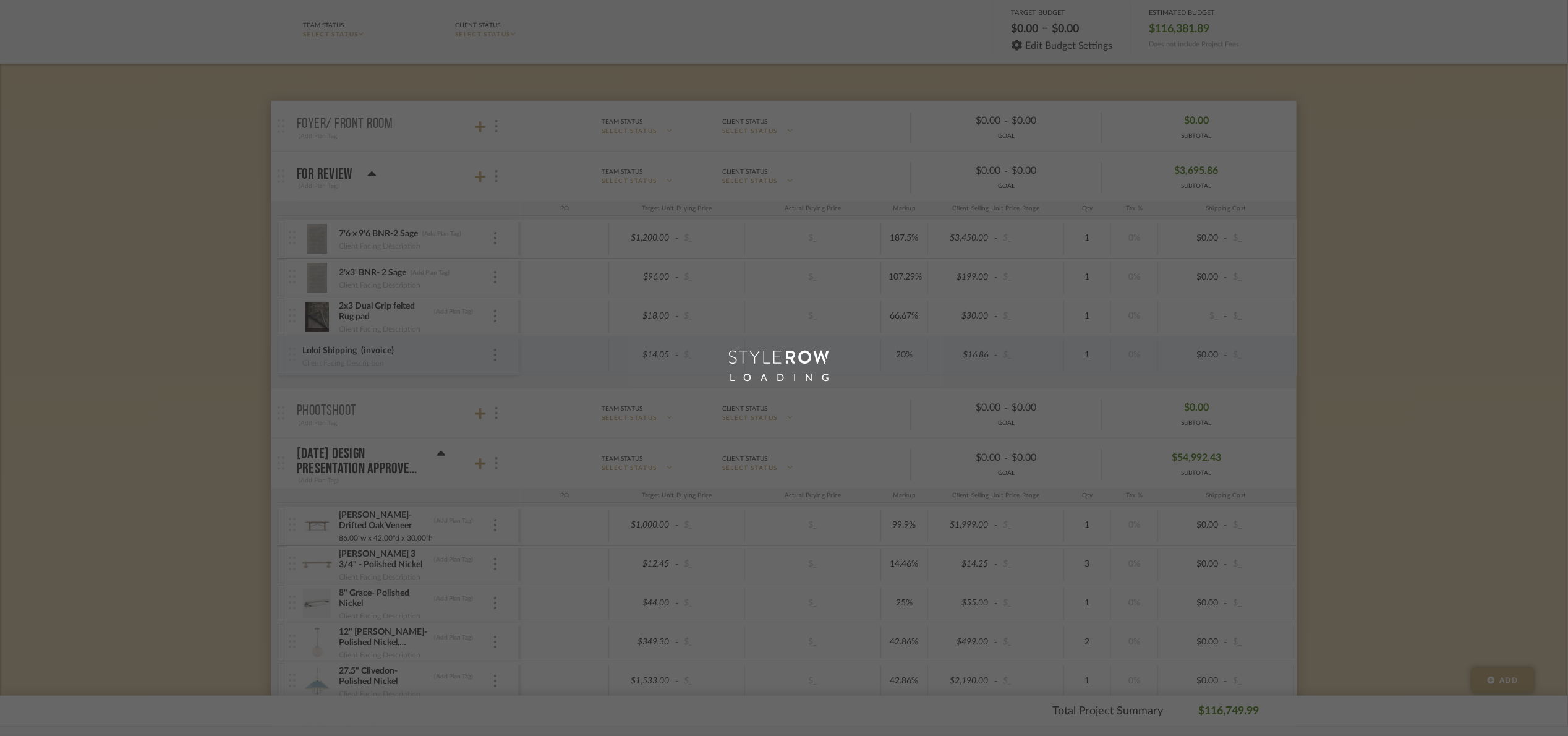
scroll to position [186, 0]
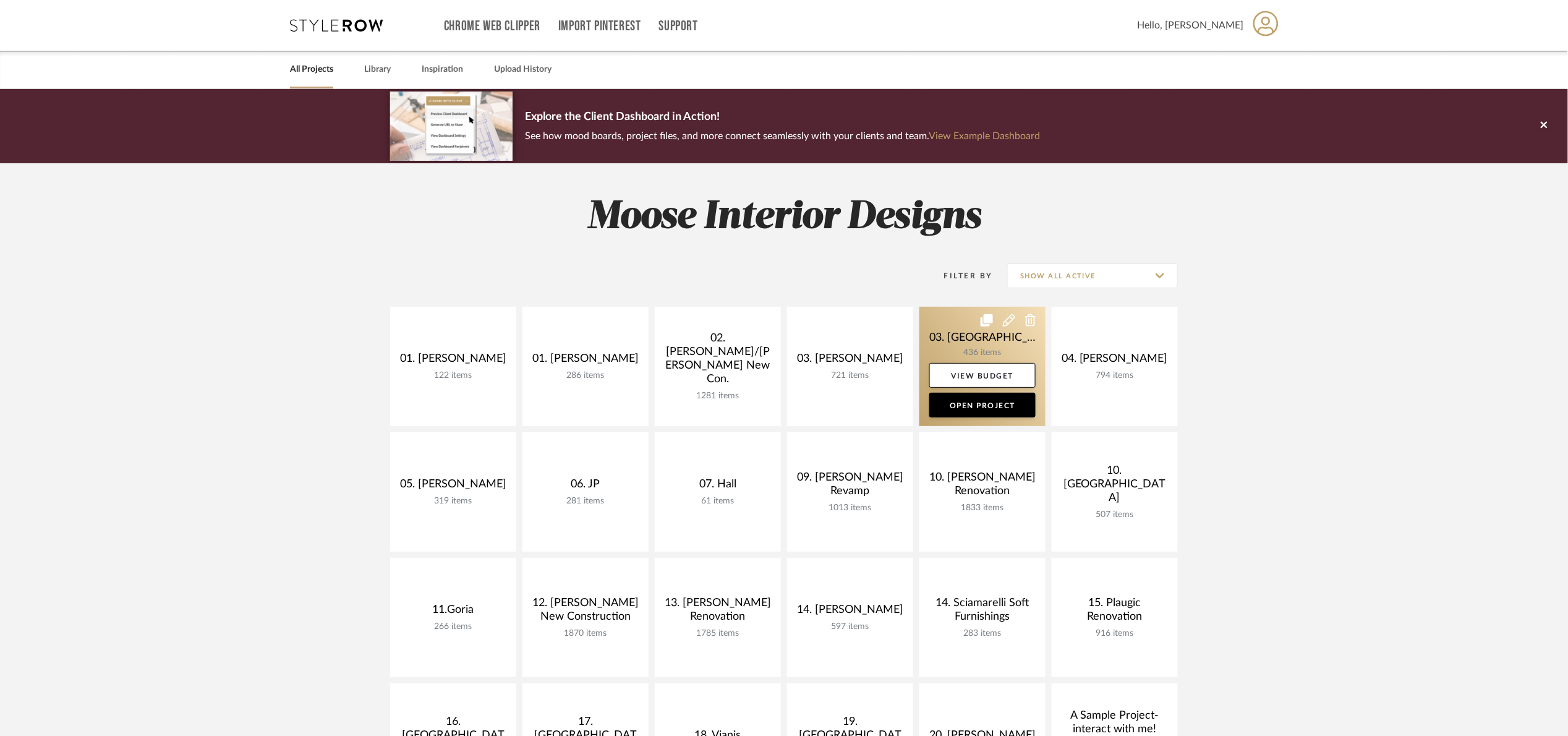
click at [931, 325] on link at bounding box center [982, 366] width 126 height 120
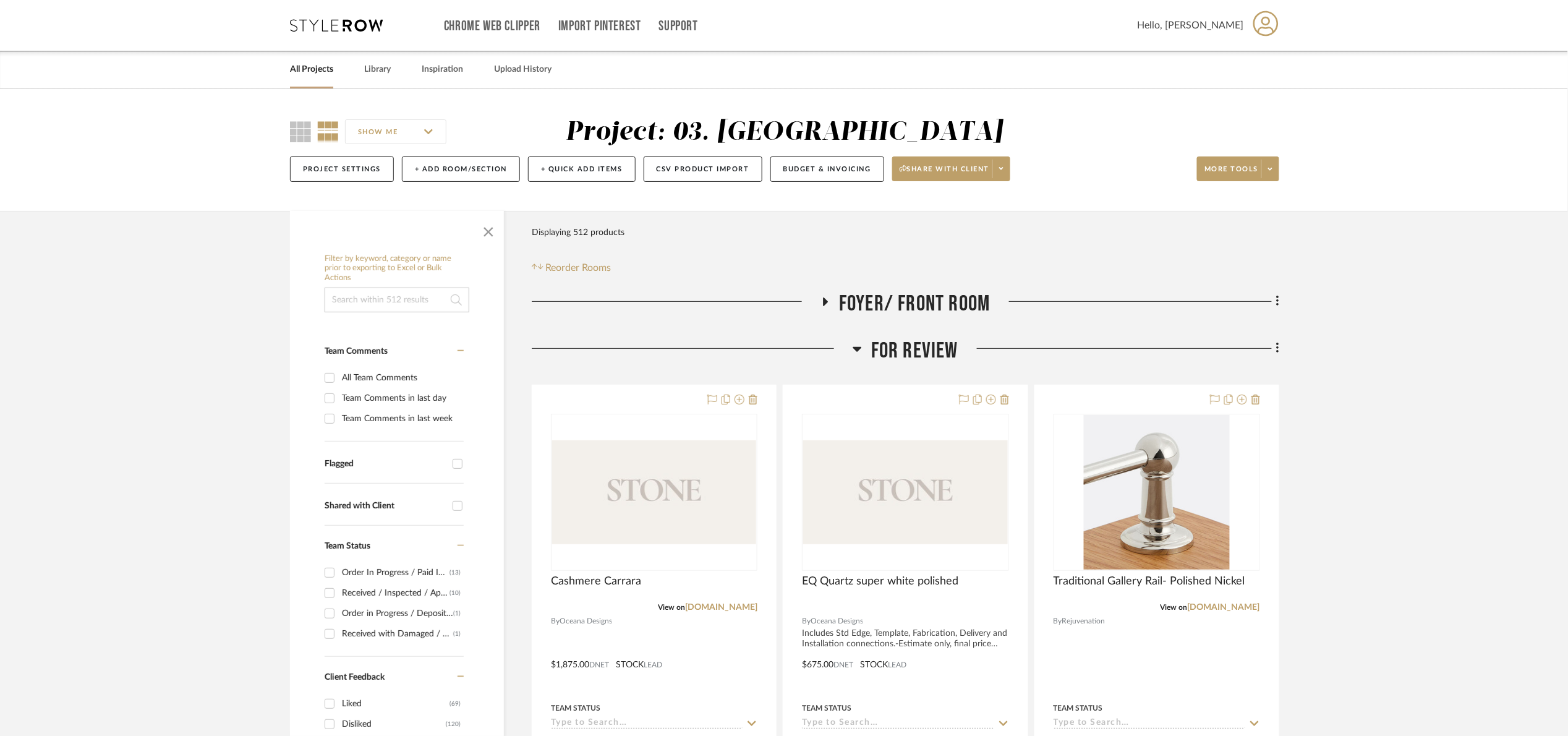
click at [1274, 353] on fa-icon at bounding box center [1275, 350] width 8 height 20
click at [1261, 368] on button "Add New Item" at bounding box center [1220, 376] width 116 height 31
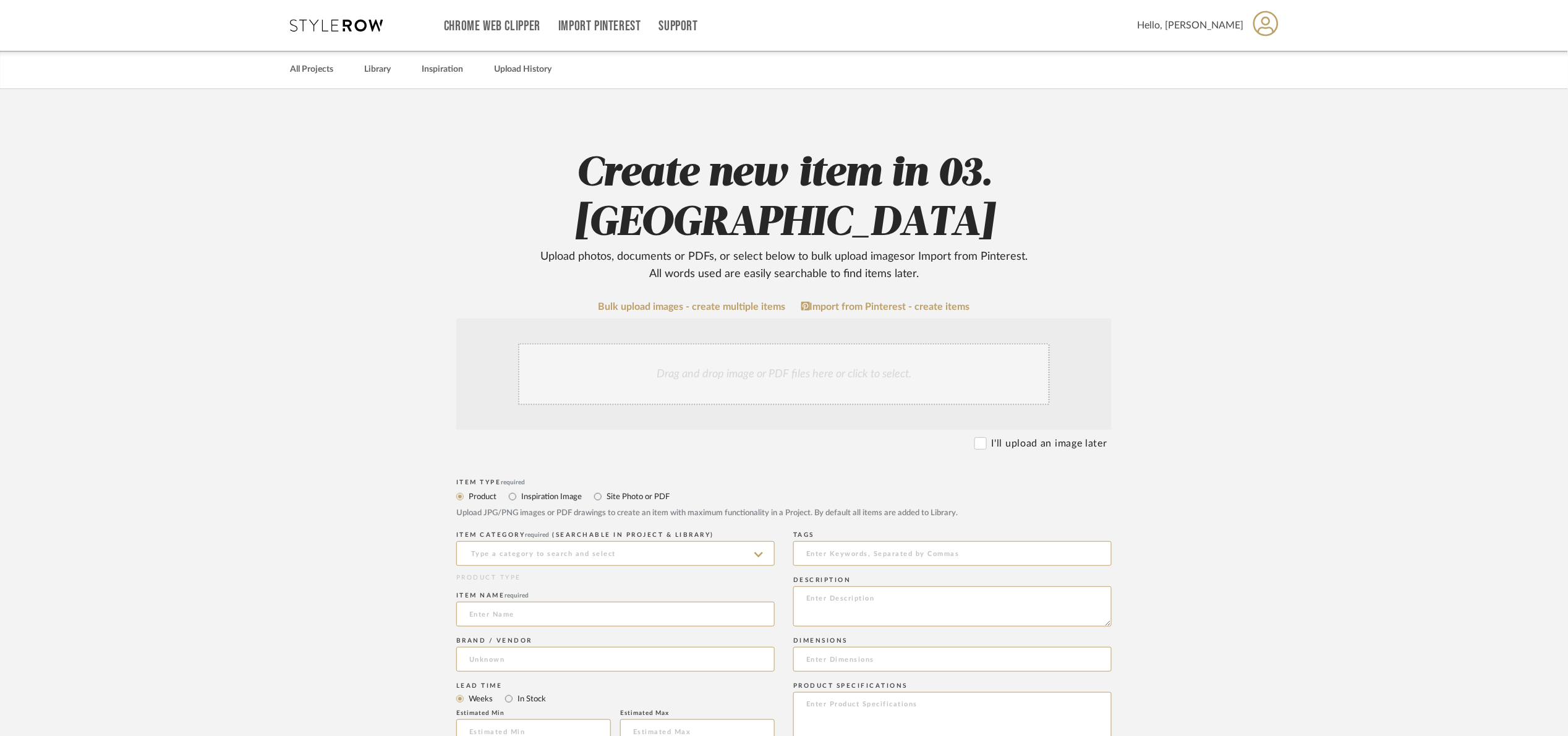
click at [667, 343] on div "Drag and drop image or PDF files here or click to select." at bounding box center [784, 374] width 532 height 62
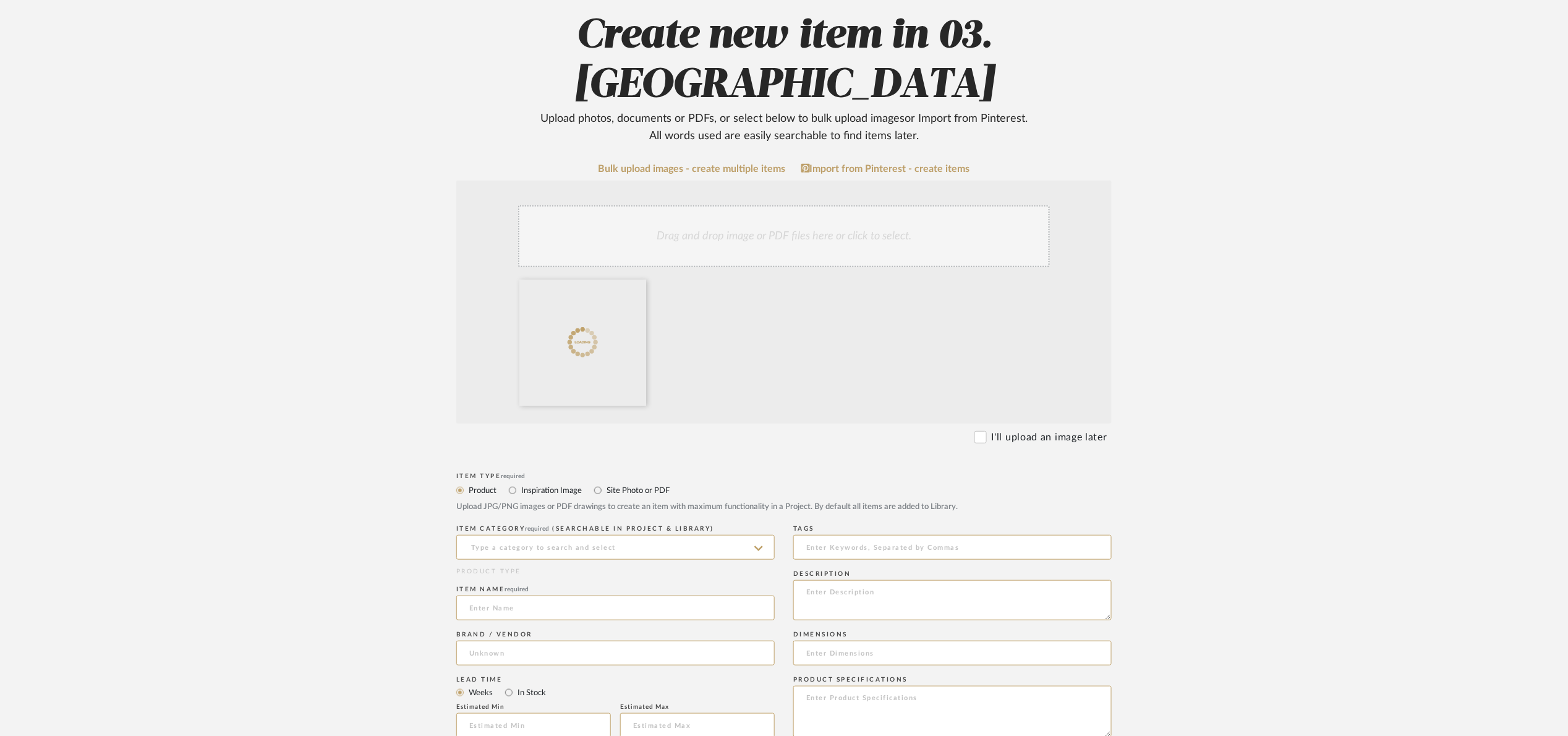
scroll to position [186, 0]
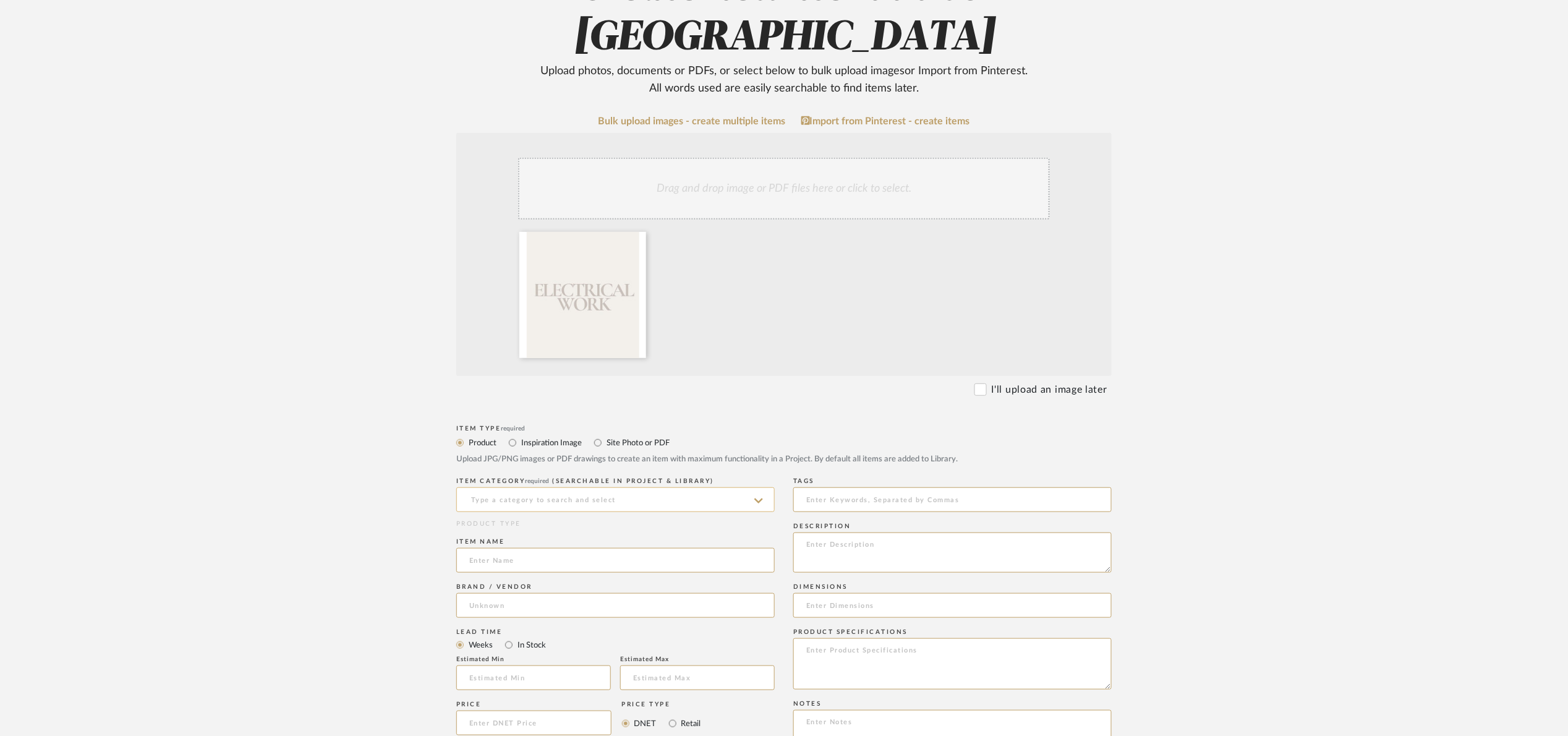
click at [562, 487] on input at bounding box center [615, 499] width 318 height 25
type input "e"
type input "ele"
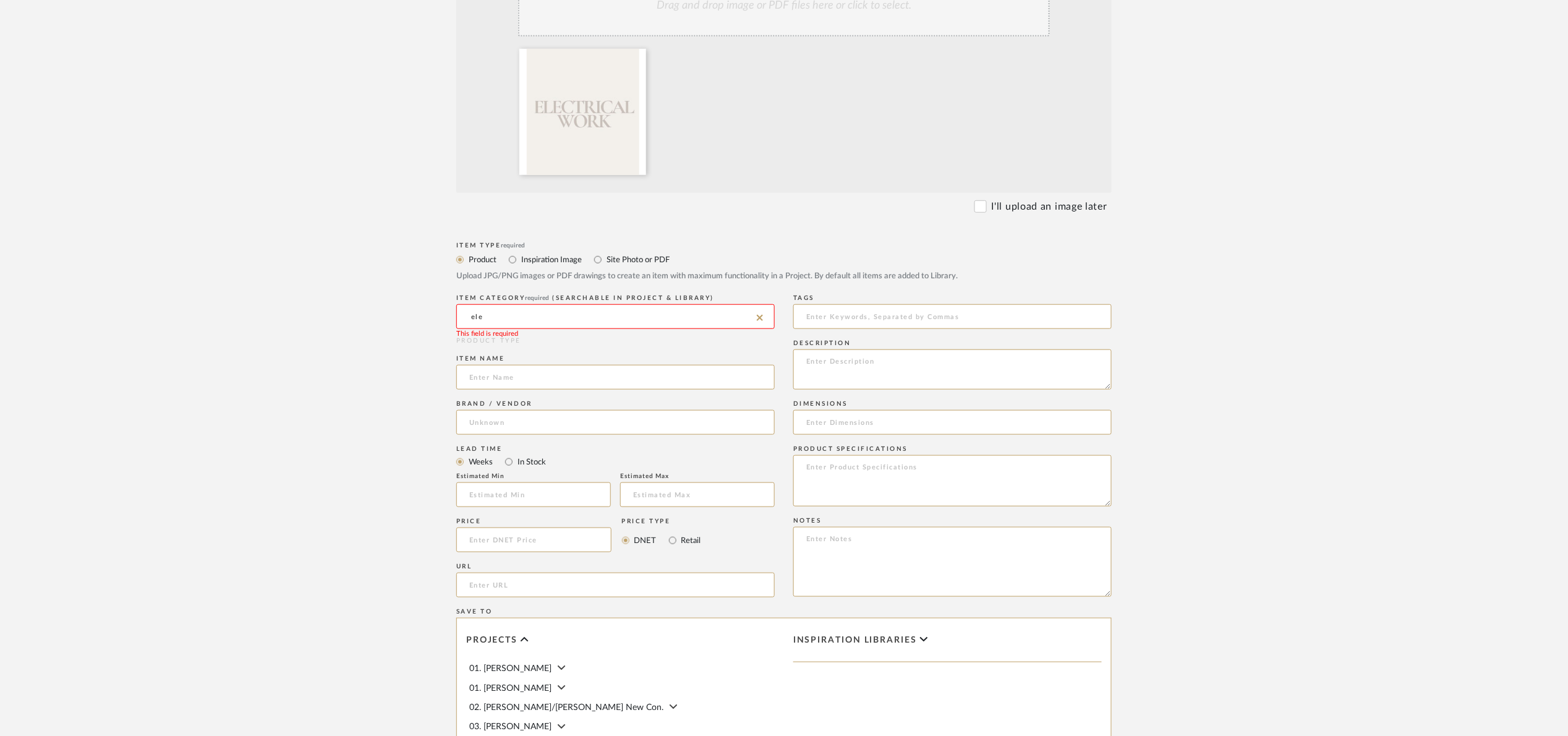
scroll to position [371, 0]
drag, startPoint x: 630, startPoint y: 261, endPoint x: 469, endPoint y: 266, distance: 161.1
click at [469, 302] on input "ele" at bounding box center [615, 314] width 318 height 25
type input "o"
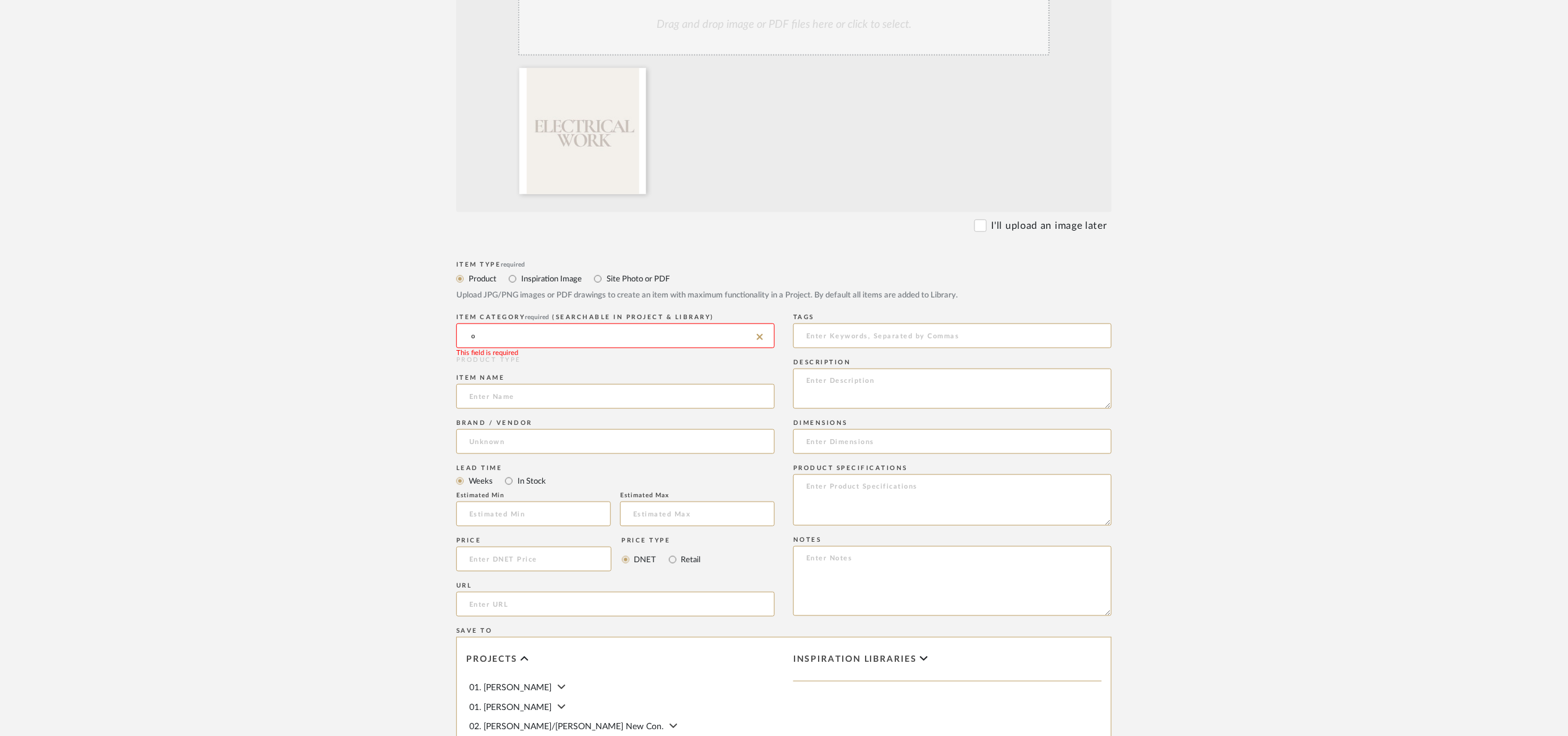
scroll to position [261, 0]
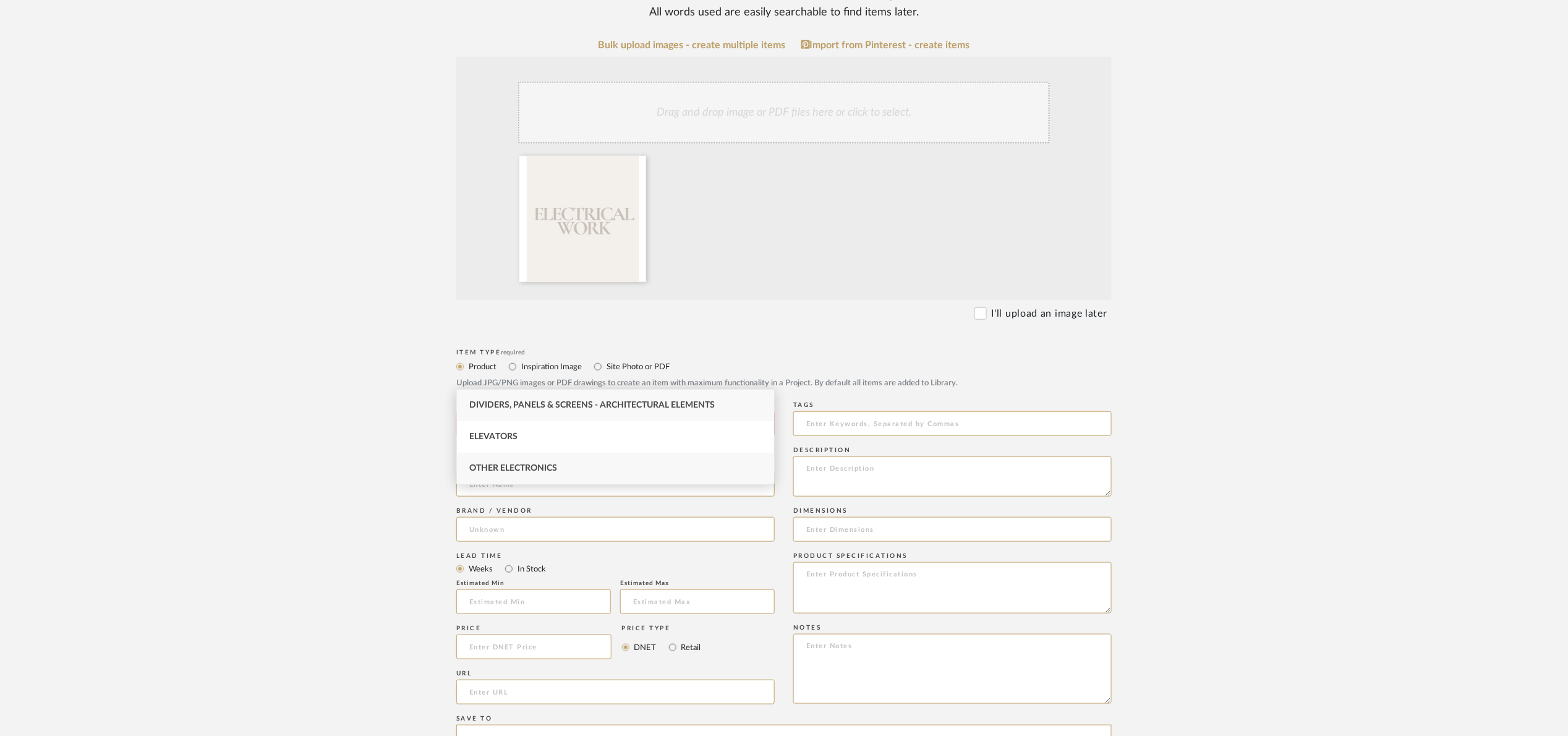
click at [547, 464] on span "Other Electronics" at bounding box center [512, 468] width 87 height 8
type input "Other Electronics"
click at [540, 472] on input at bounding box center [615, 484] width 318 height 25
type input "Electrical work"
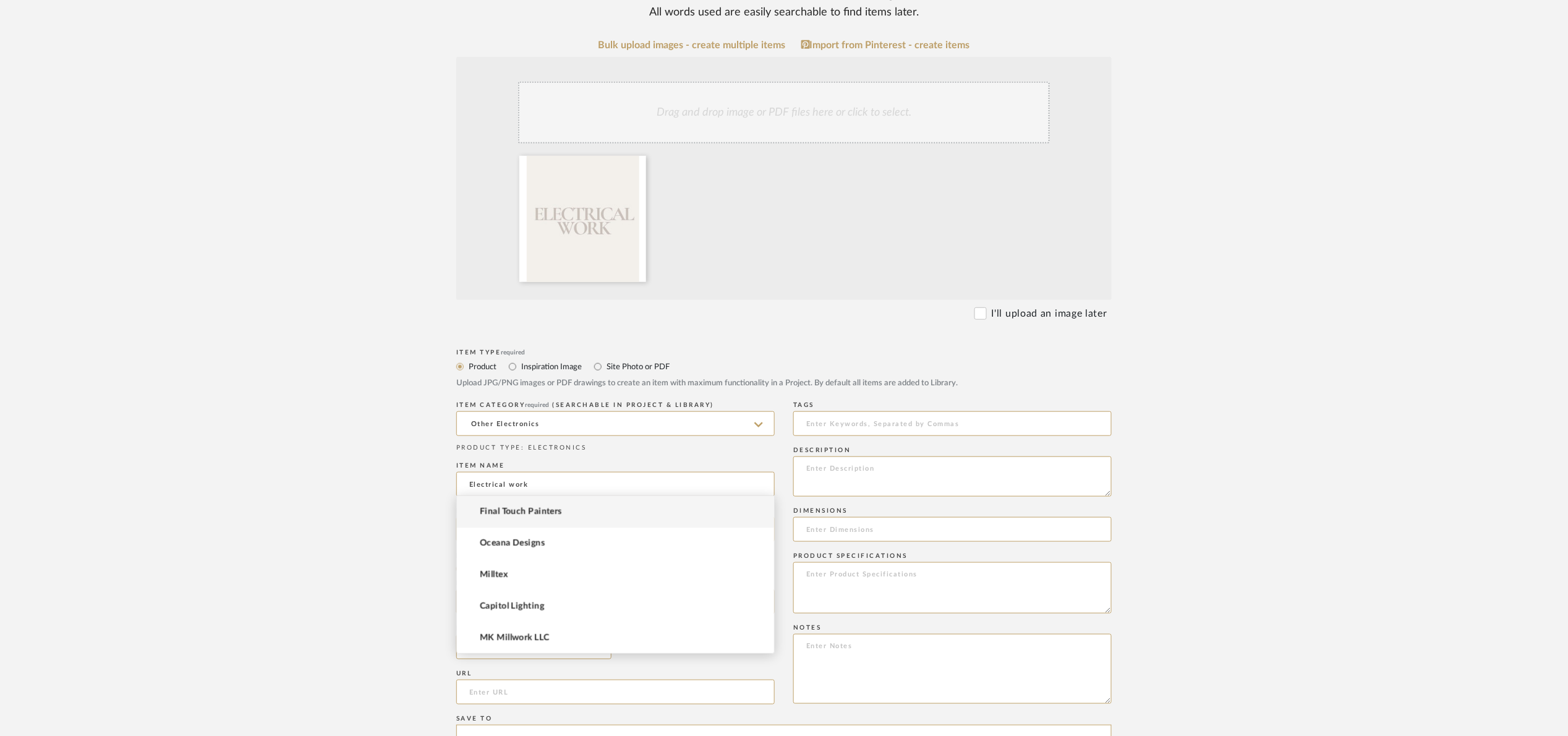
click at [550, 517] on input at bounding box center [615, 529] width 318 height 25
type input "[PERSON_NAME]"
click at [557, 517] on input at bounding box center [615, 529] width 318 height 25
click at [619, 517] on input "[PERSON_NAME]- Electrician" at bounding box center [615, 529] width 318 height 25
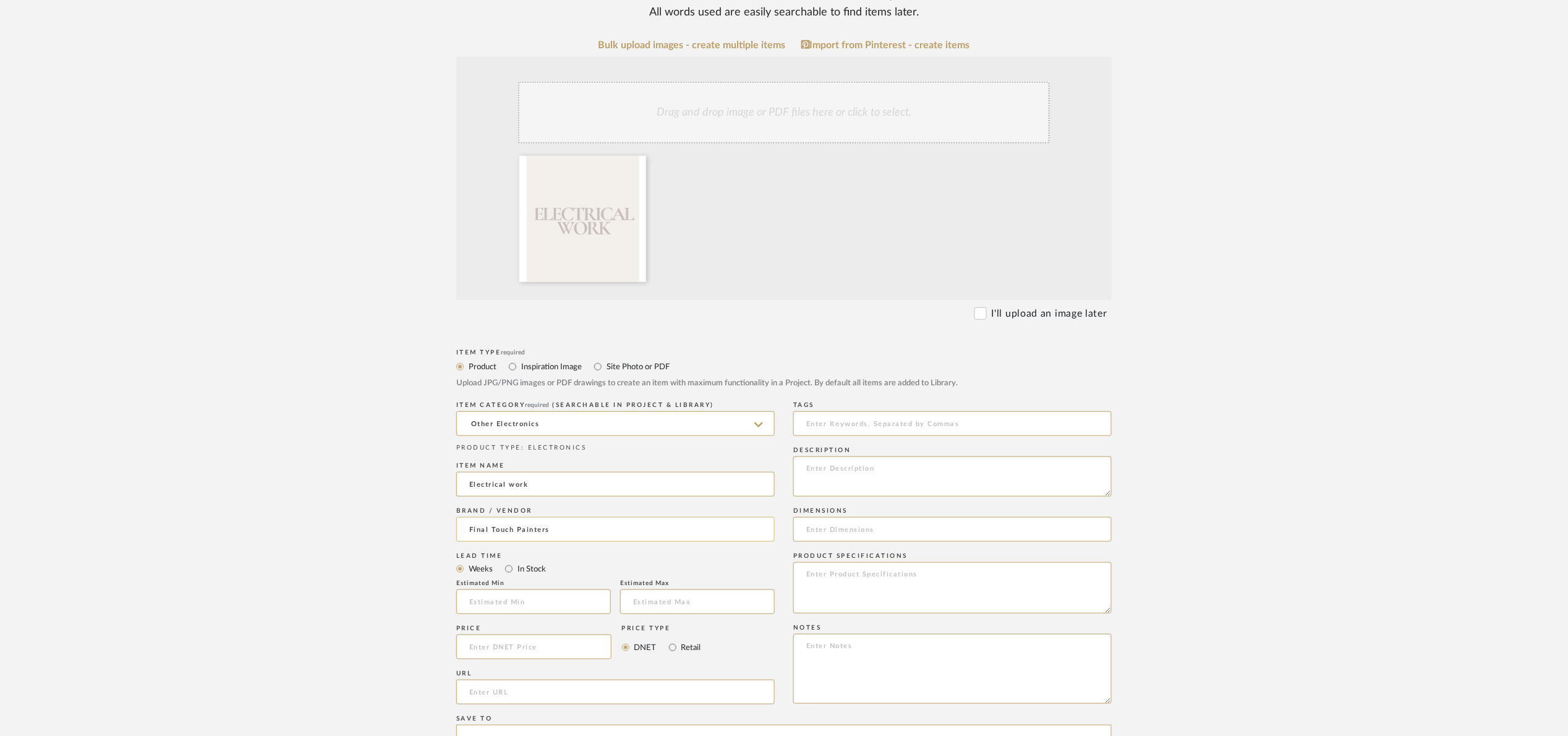
click at [572, 517] on input "Final Touch Painters" at bounding box center [615, 529] width 318 height 25
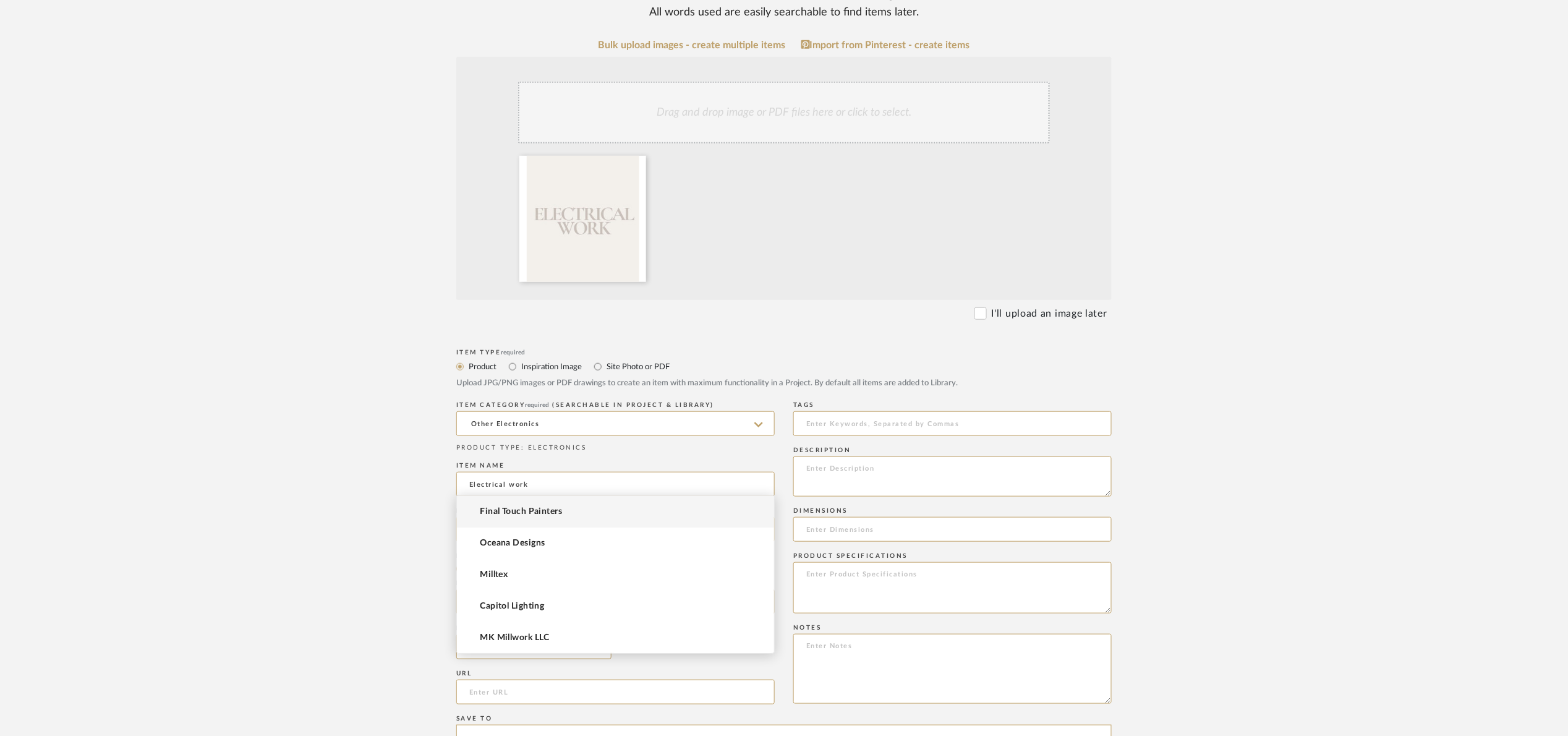
type input "F"
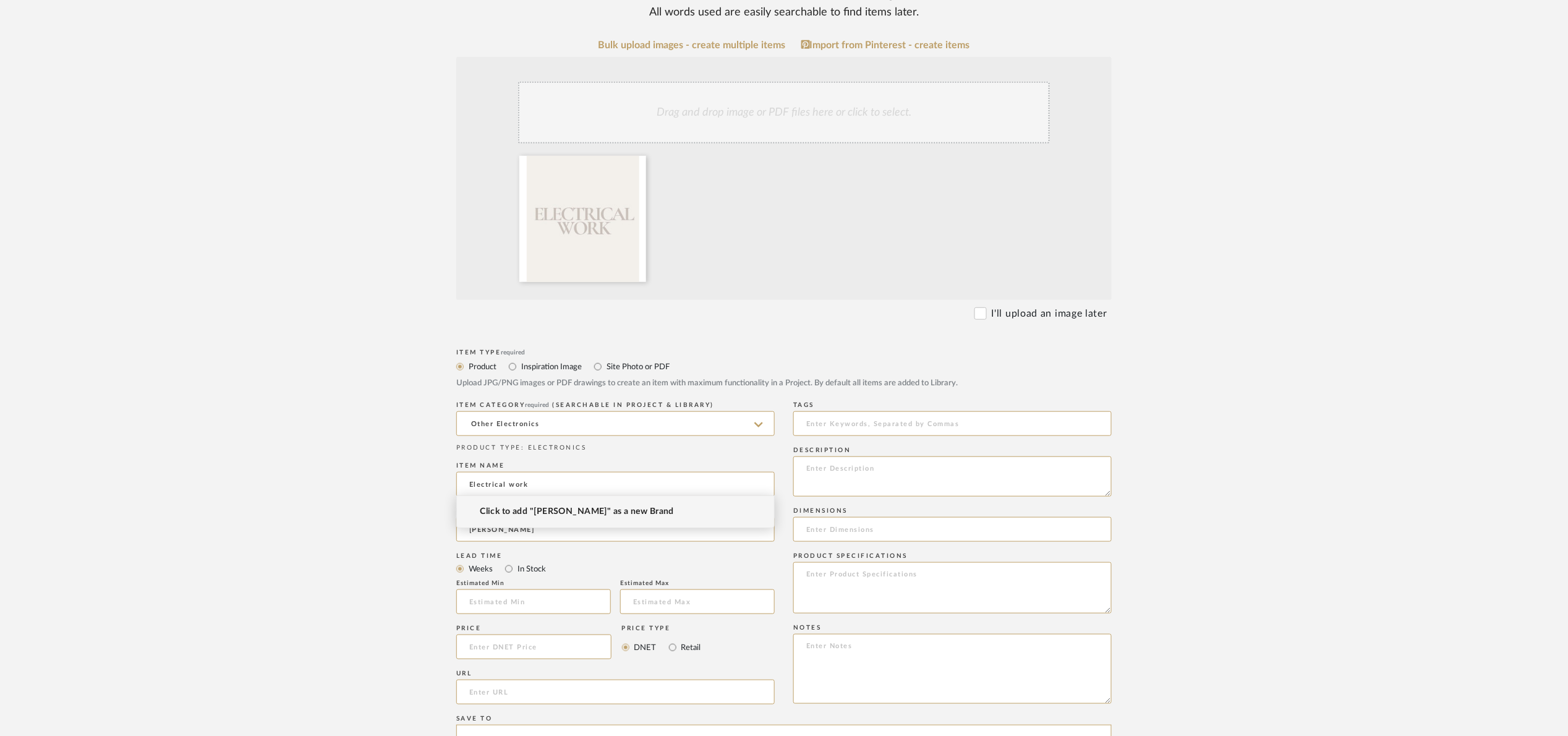
type input "[PERSON_NAME]"
click at [585, 507] on span "Click to add "[PERSON_NAME]" as a new Brand" at bounding box center [576, 512] width 194 height 10
click at [518, 562] on label "In Stock" at bounding box center [530, 569] width 30 height 14
click at [516, 562] on input "In Stock" at bounding box center [508, 569] width 14 height 14
radio input "true"
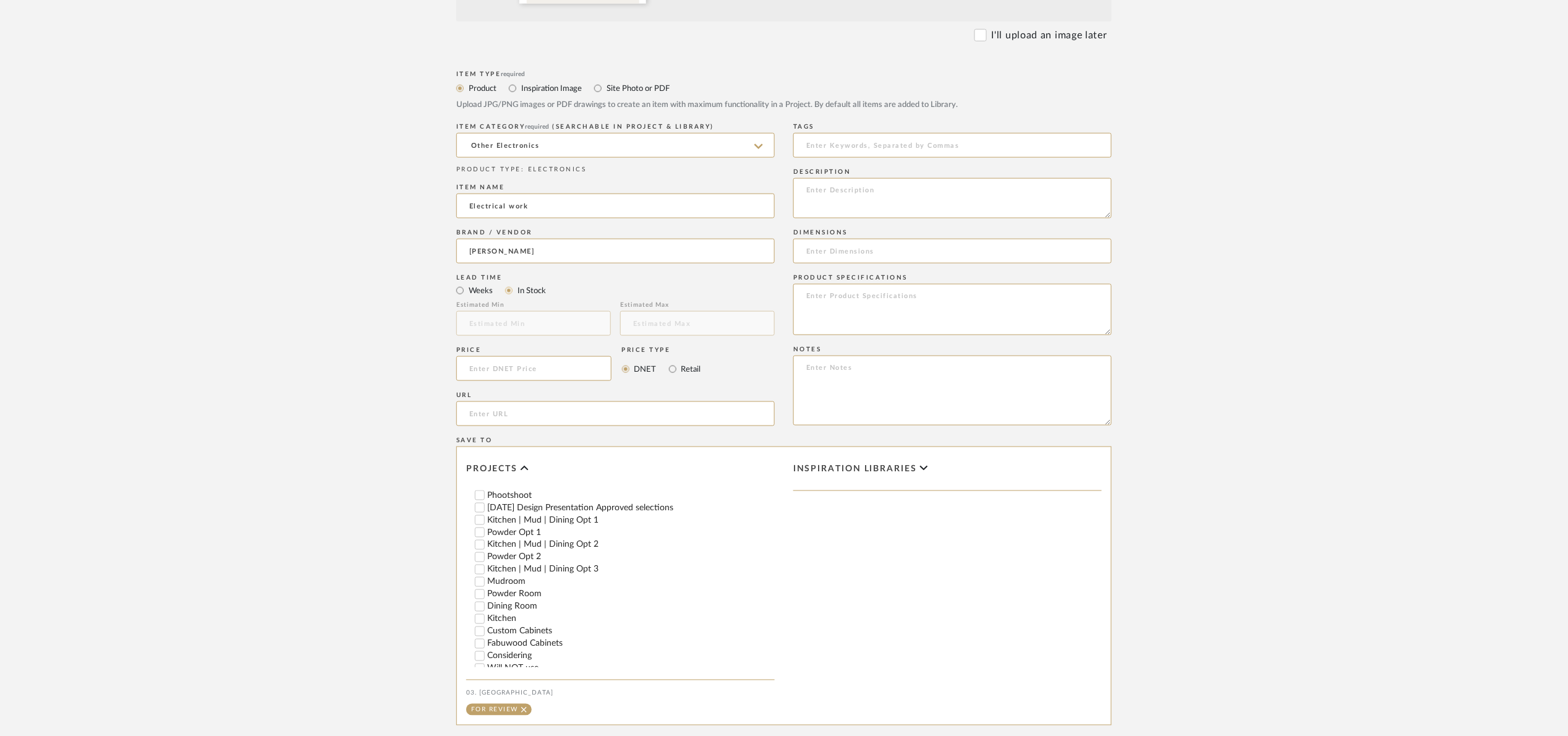
scroll to position [93, 0]
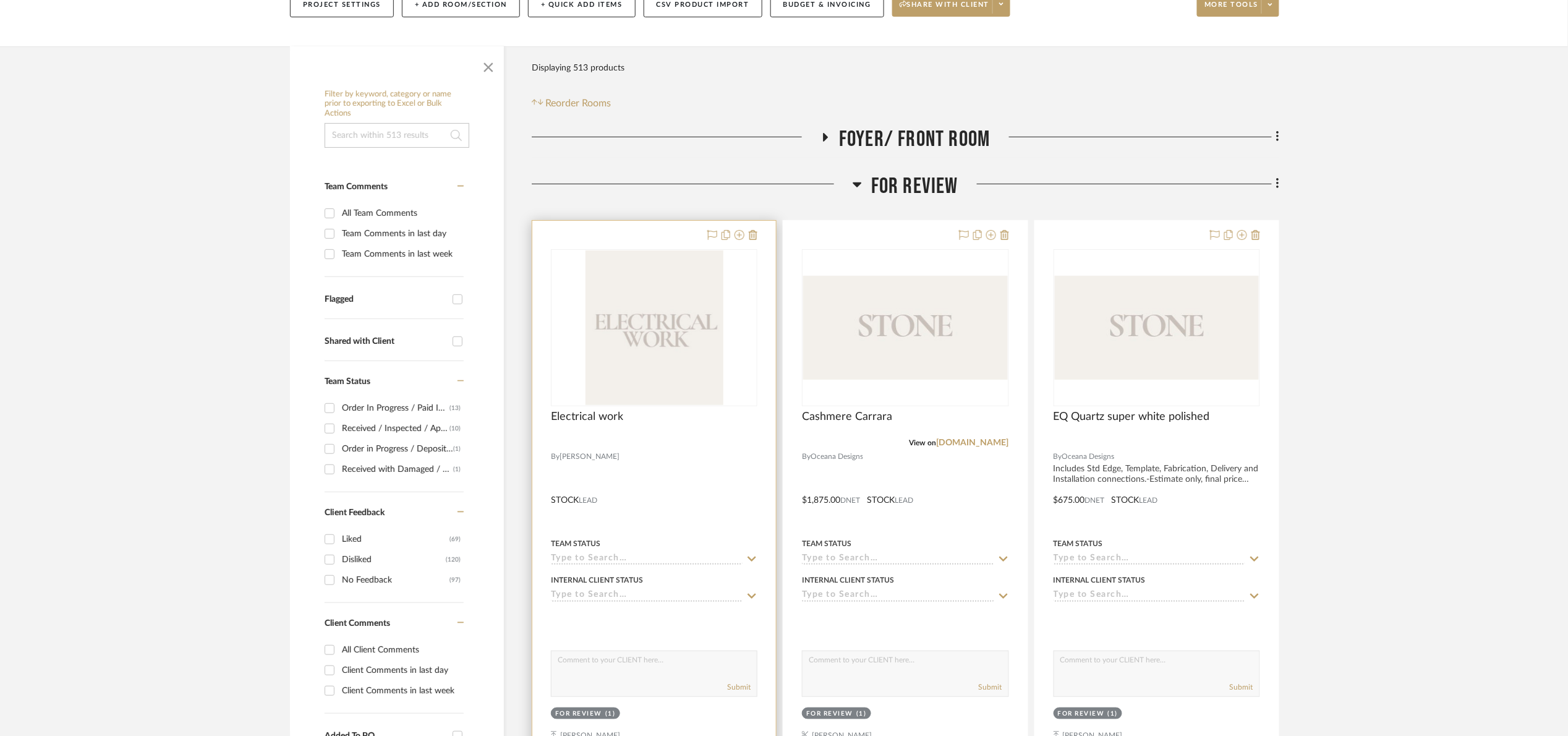
click at [636, 522] on project-item-tile "Electrical work By [PERSON_NAME] STOCK LEAD Team Status Internal Client Status …" at bounding box center [654, 491] width 245 height 542
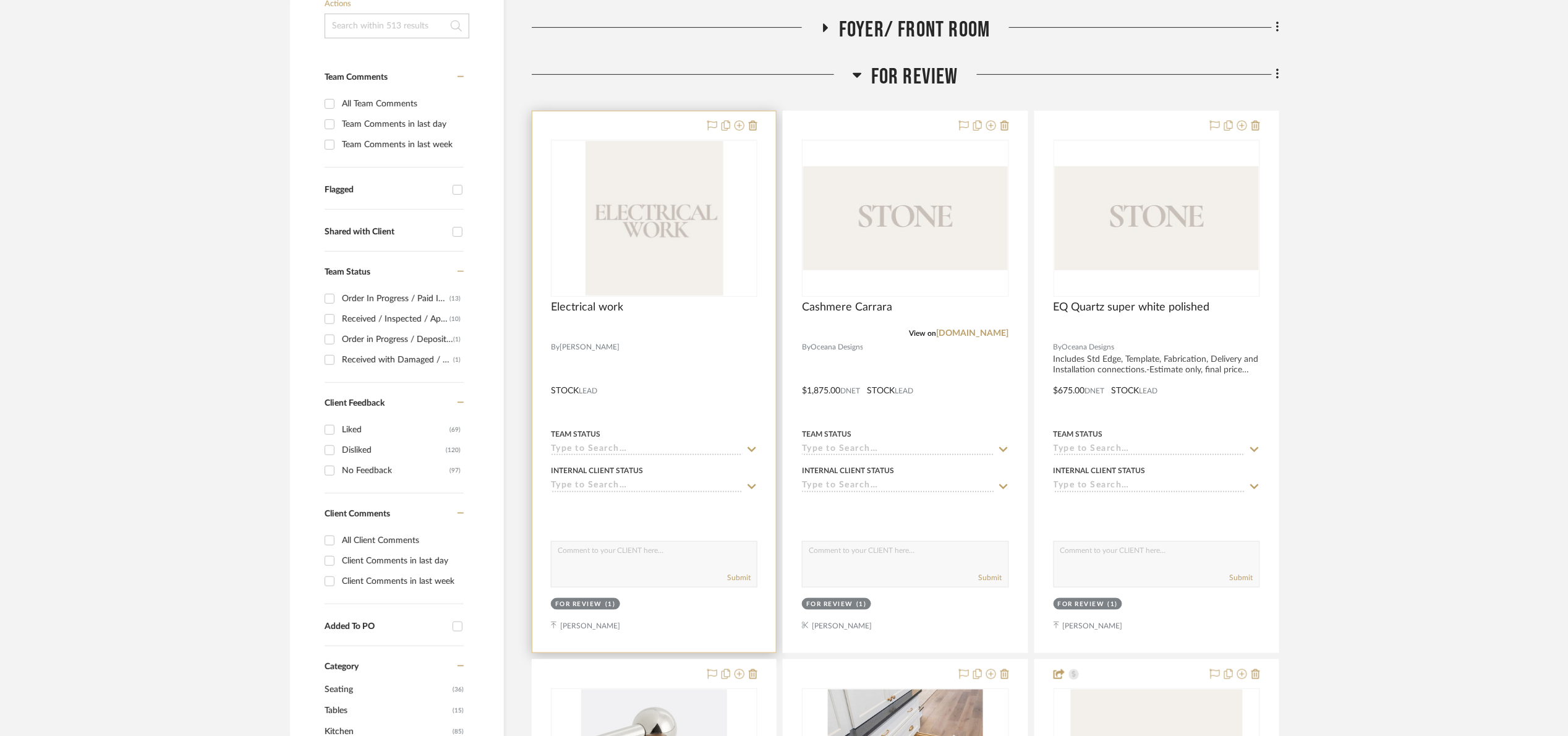
scroll to position [338, 0]
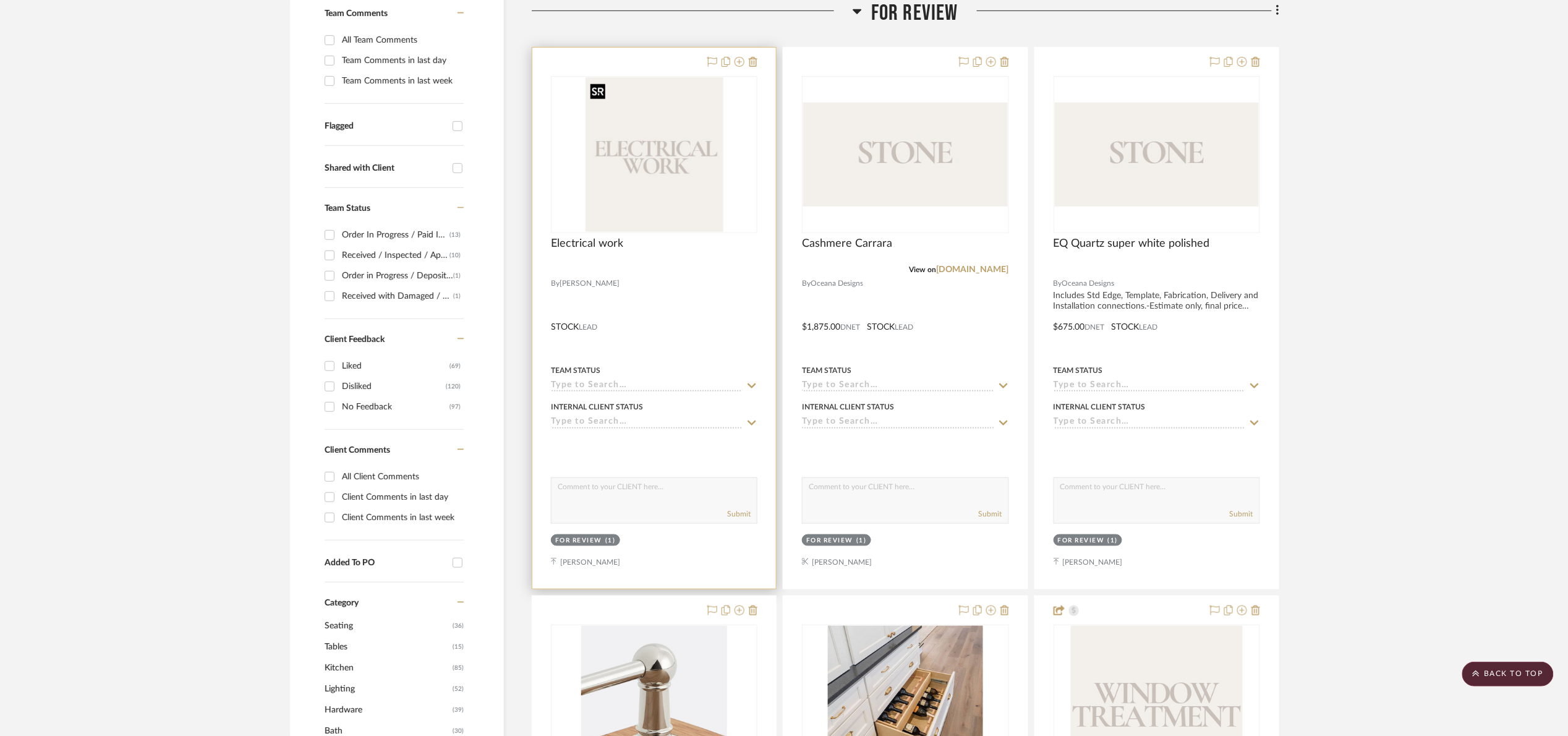
click at [620, 145] on img "0" at bounding box center [654, 155] width 137 height 155
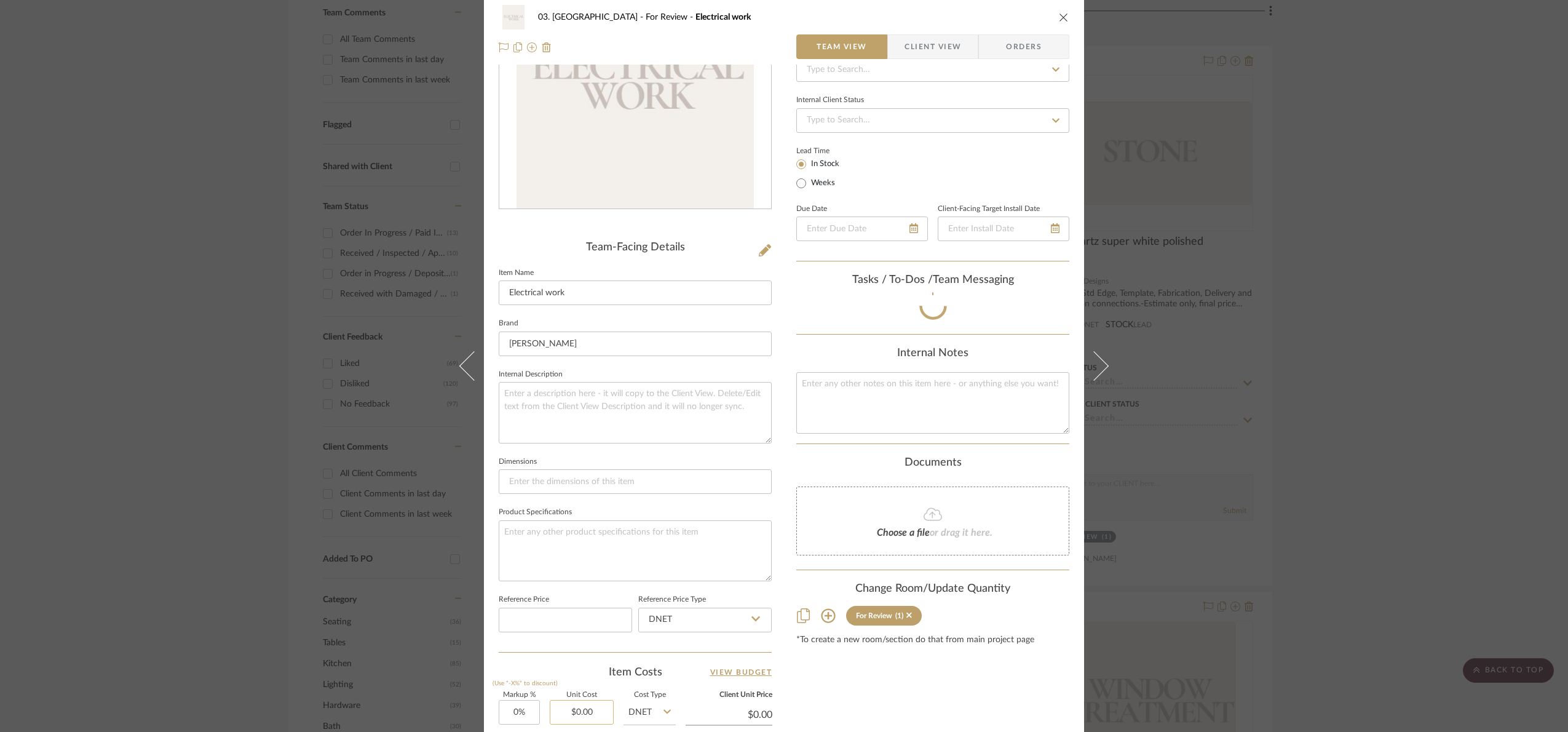
scroll to position [412, 0]
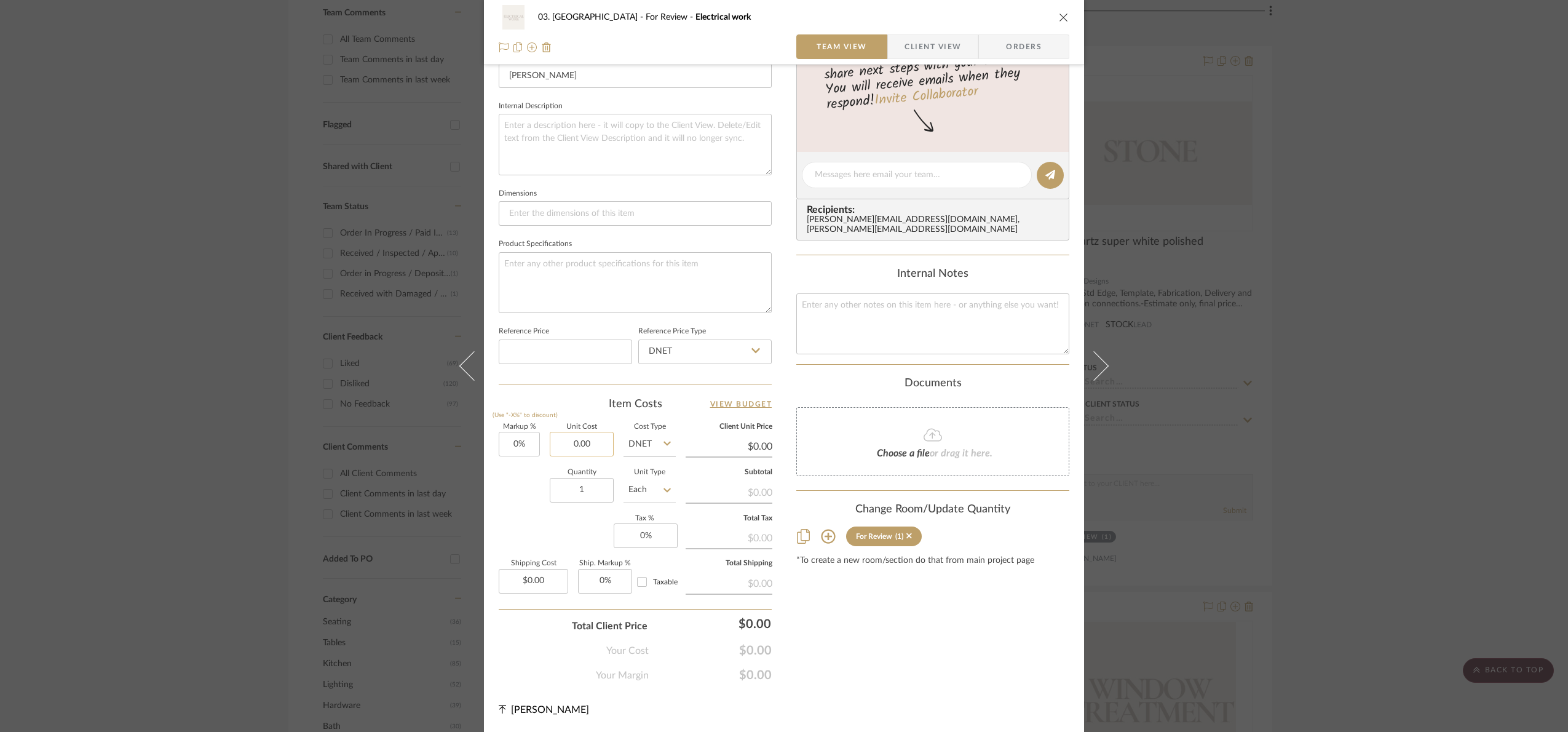
click at [576, 452] on input "0.00" at bounding box center [581, 443] width 64 height 24
type input "250"
type input "0"
type input "$250.00"
click at [530, 452] on input "0" at bounding box center [519, 443] width 41 height 24
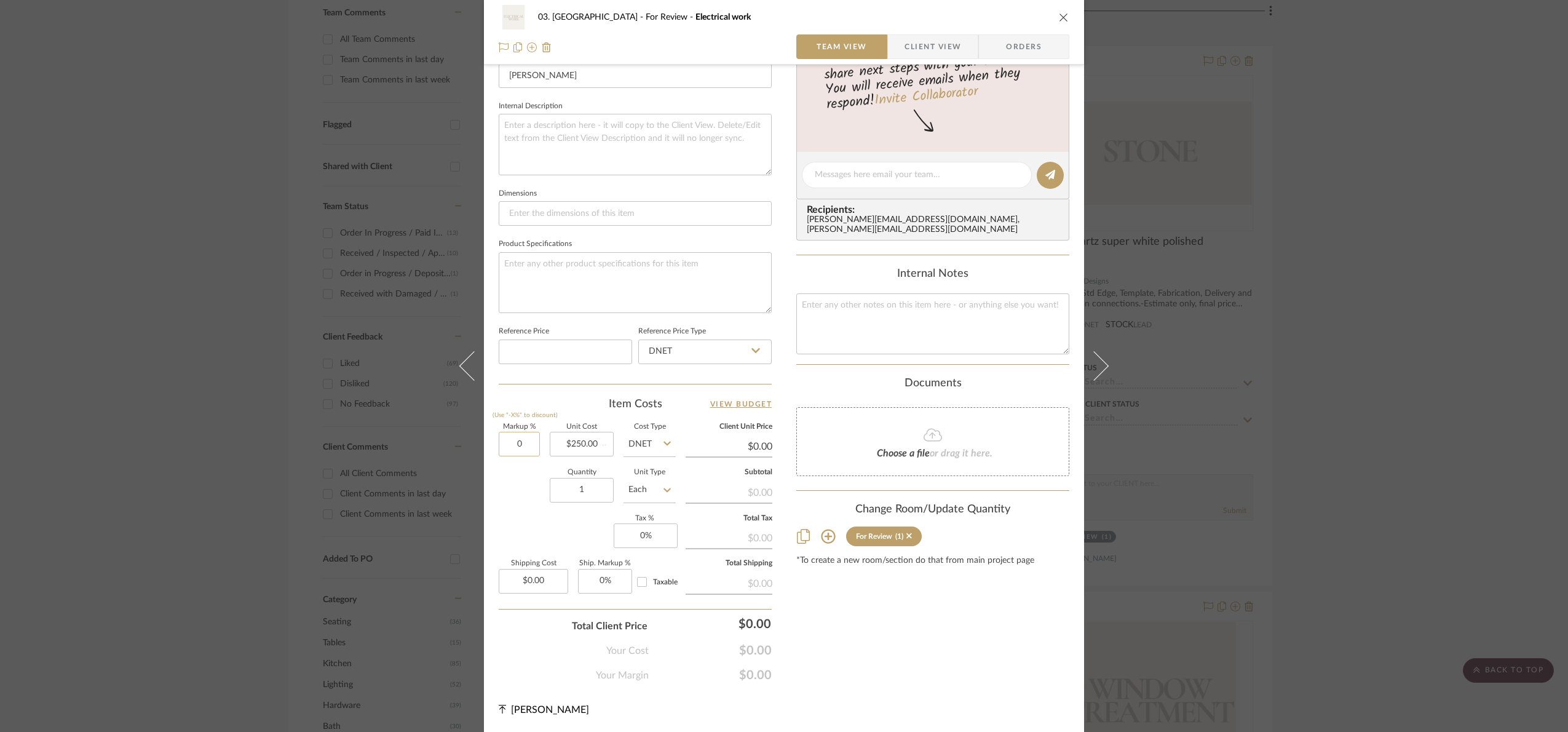
type input "1"
type input "2"
type input "$250.00"
type input "20%"
click at [551, 514] on div "Markup % (Use "-X%" to discount) 20% Unit Cost $250.00 Cost Type DNET Client Un…" at bounding box center [635, 513] width 273 height 180
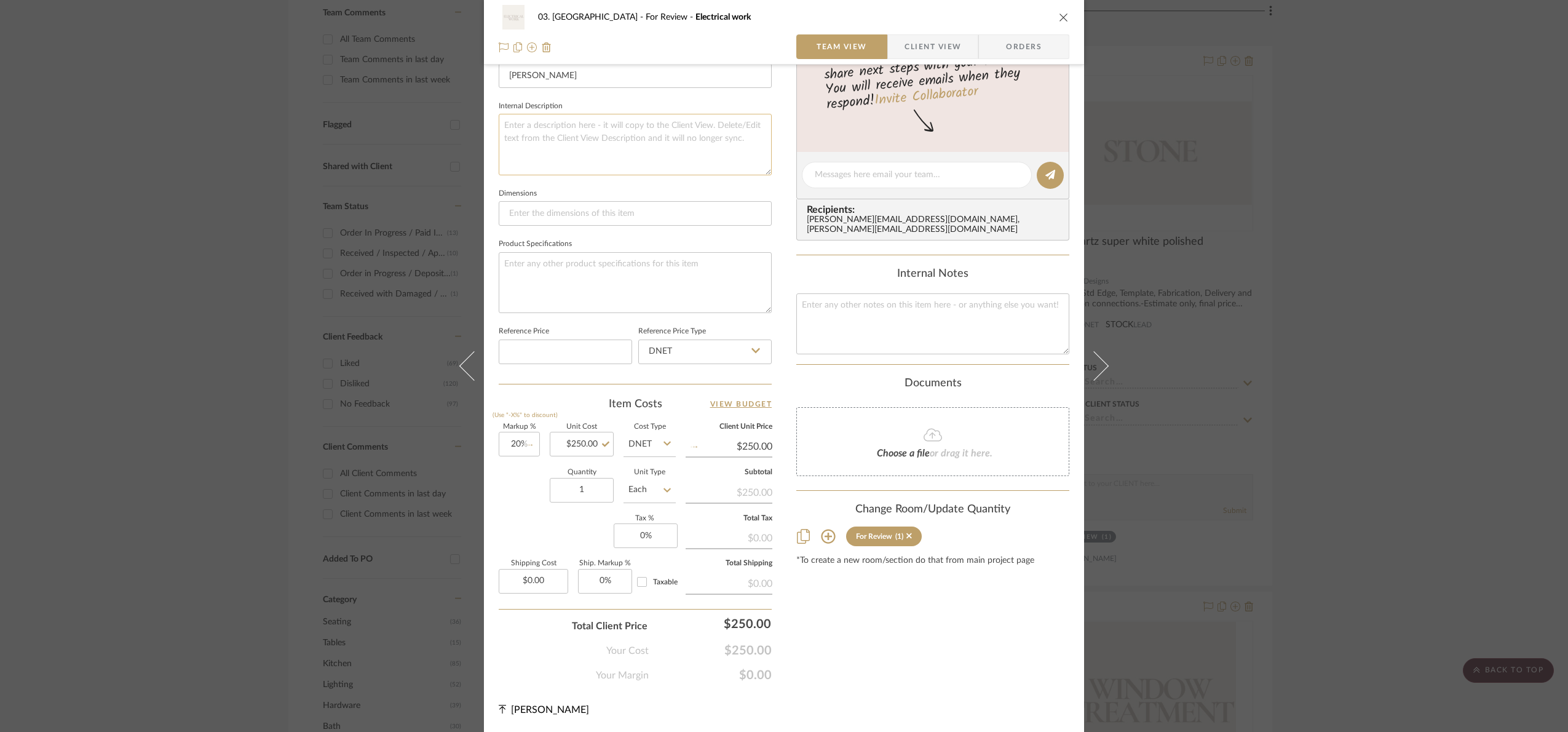
click at [566, 133] on textarea at bounding box center [635, 144] width 273 height 61
type input "$300.00"
type textarea "Per outlet/switch"
click at [567, 187] on fieldset "Dimensions" at bounding box center [635, 205] width 273 height 41
click at [1399, 300] on div "03. [PERSON_NAME] For Review Electrical work Team View Client View Orders Team-…" at bounding box center [784, 366] width 1568 height 732
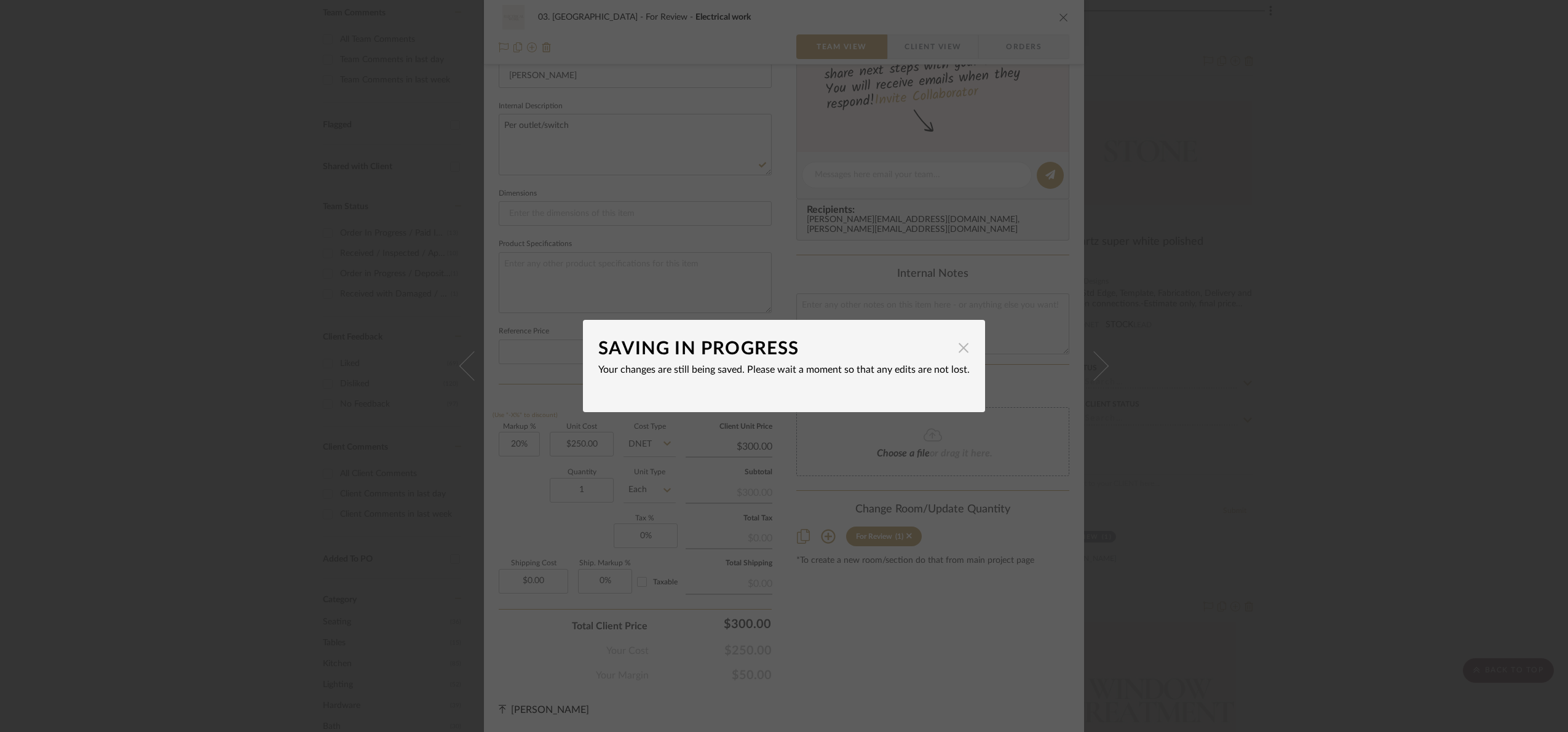
drag, startPoint x: 949, startPoint y: 345, endPoint x: 857, endPoint y: 314, distance: 97.1
click at [951, 346] on span "button" at bounding box center [963, 347] width 24 height 24
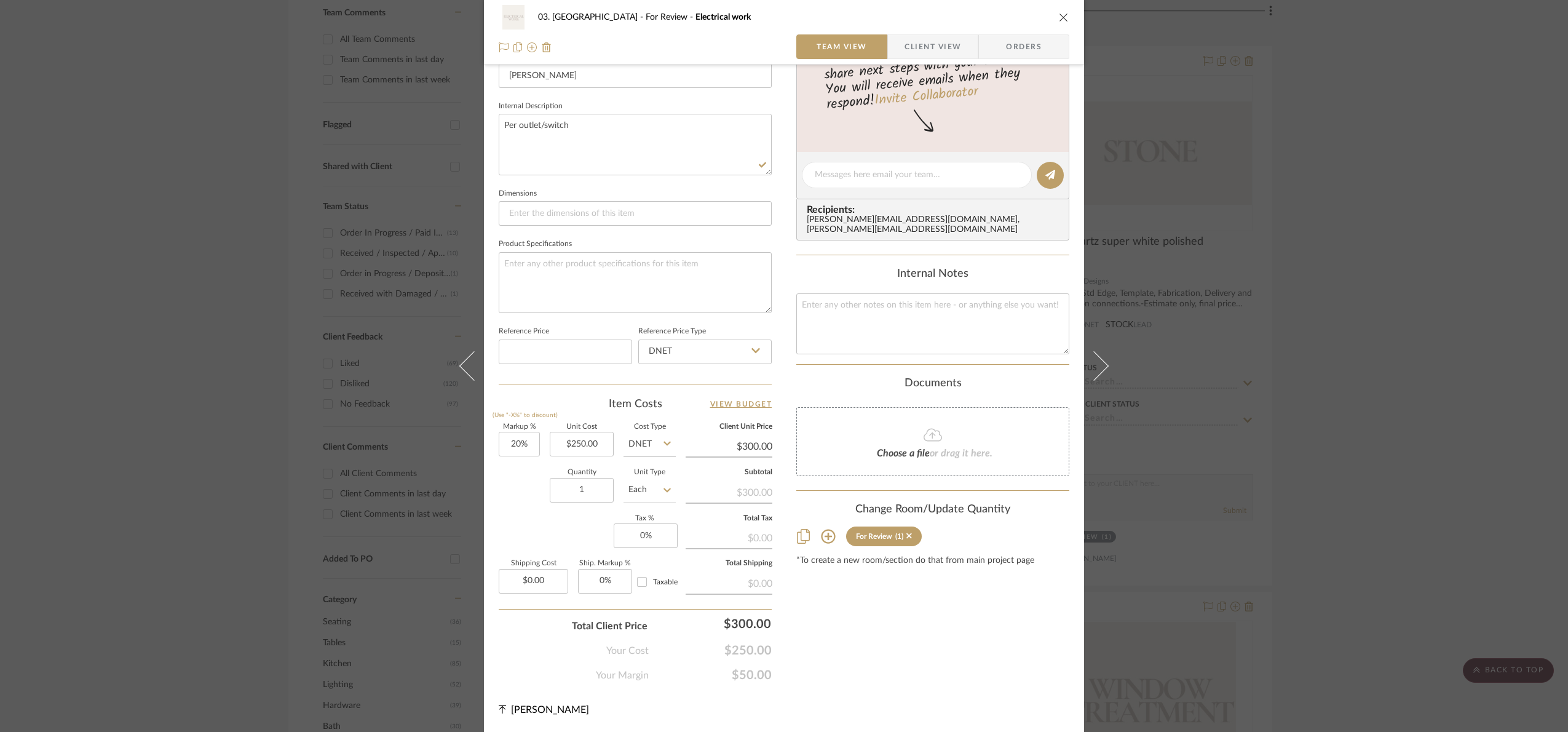
click at [1398, 359] on div "03. [PERSON_NAME] For Review Electrical work Team View Client View Orders Team-…" at bounding box center [784, 366] width 1568 height 732
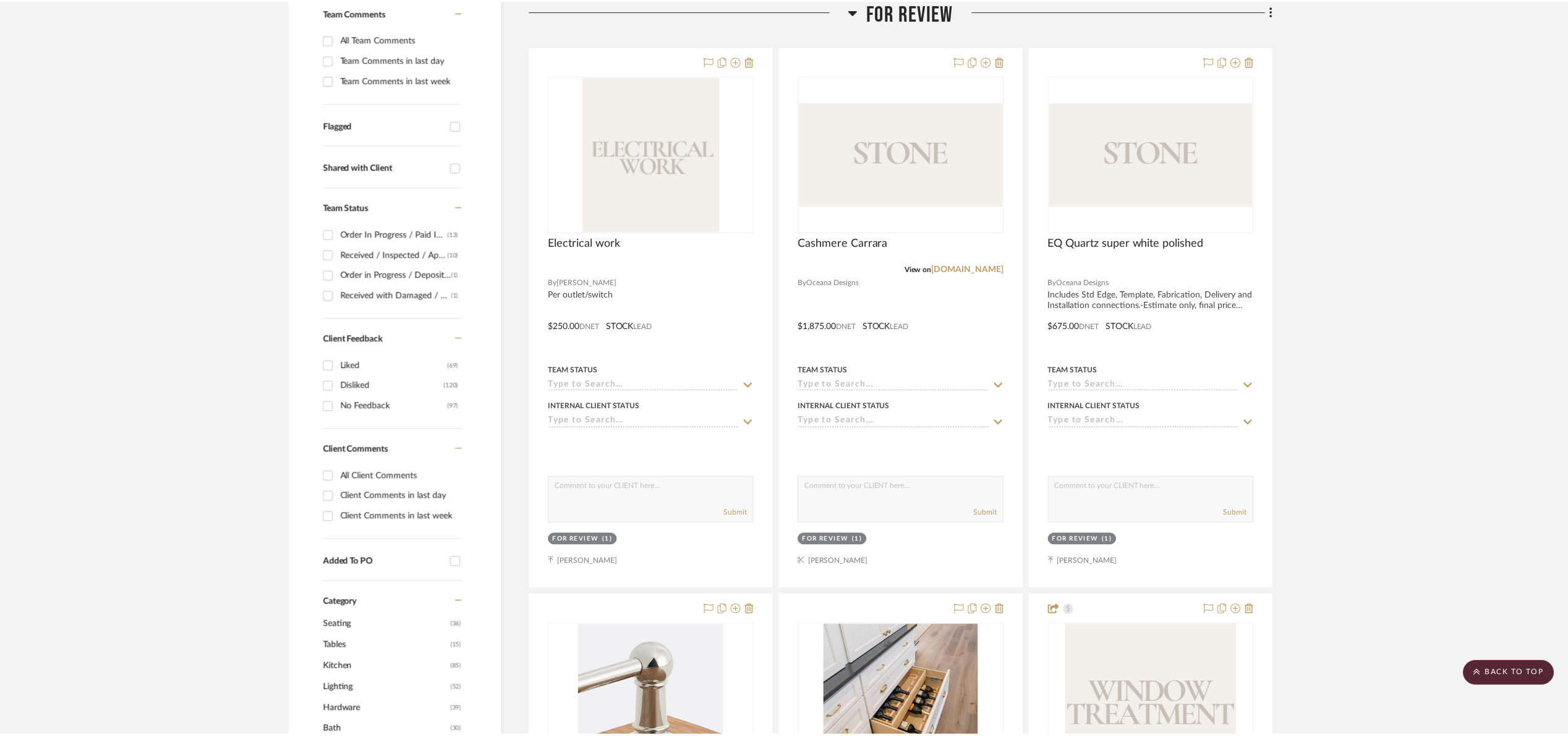
scroll to position [338, 0]
